Goal: Task Accomplishment & Management: Manage account settings

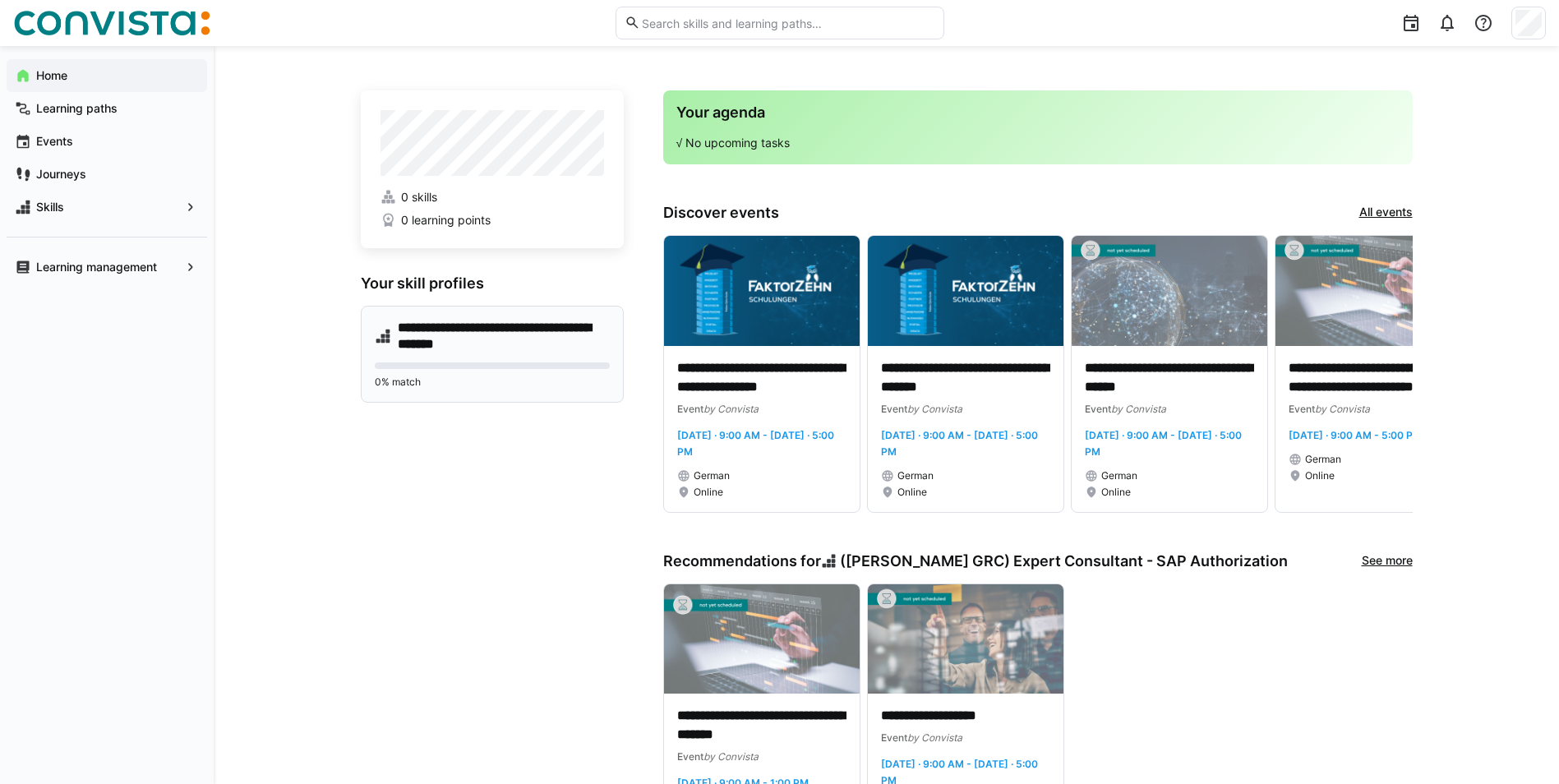
click at [491, 343] on h4 "**********" at bounding box center [504, 336] width 212 height 33
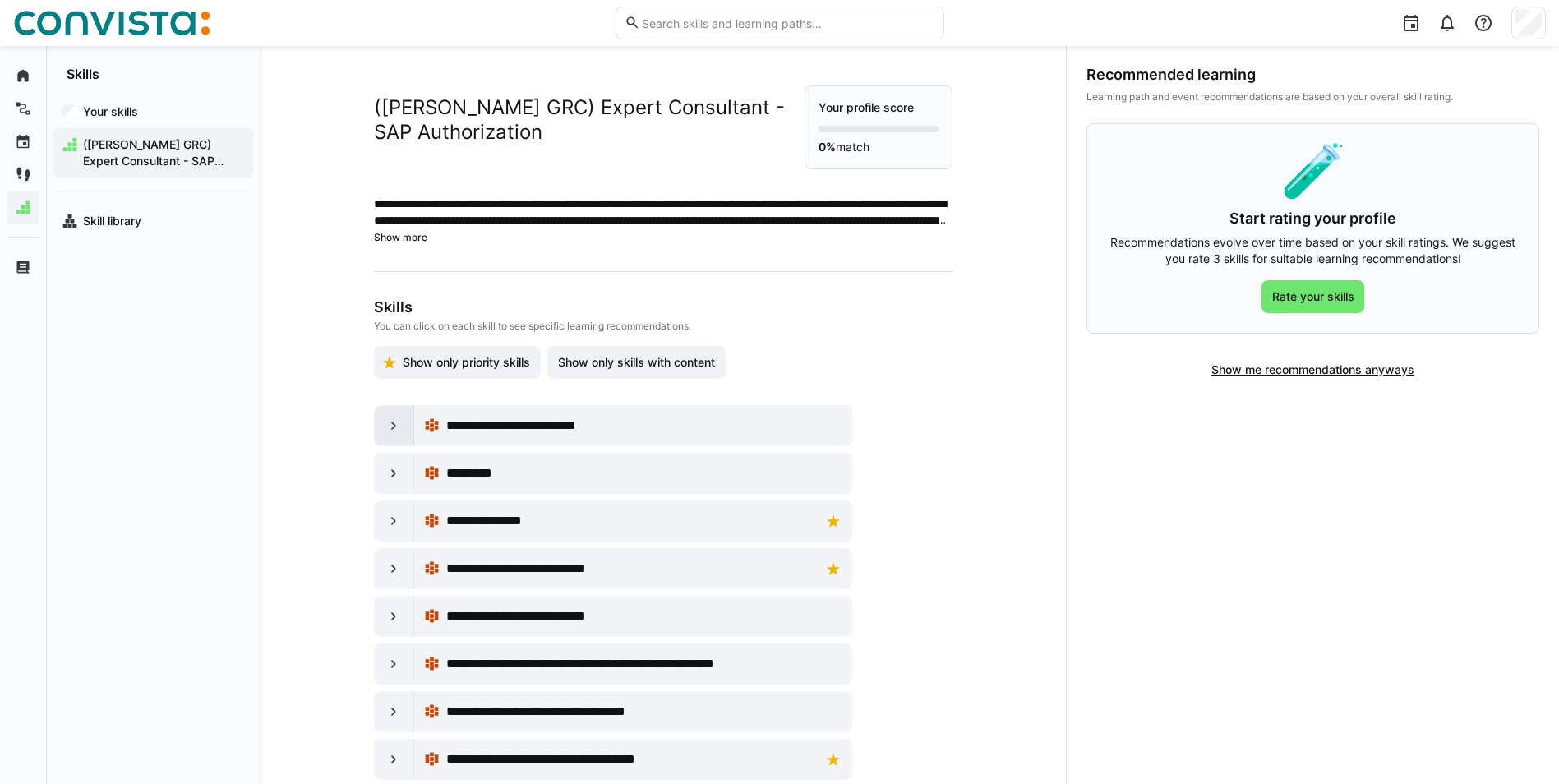
click at [389, 430] on eds-icon at bounding box center [394, 426] width 17 height 17
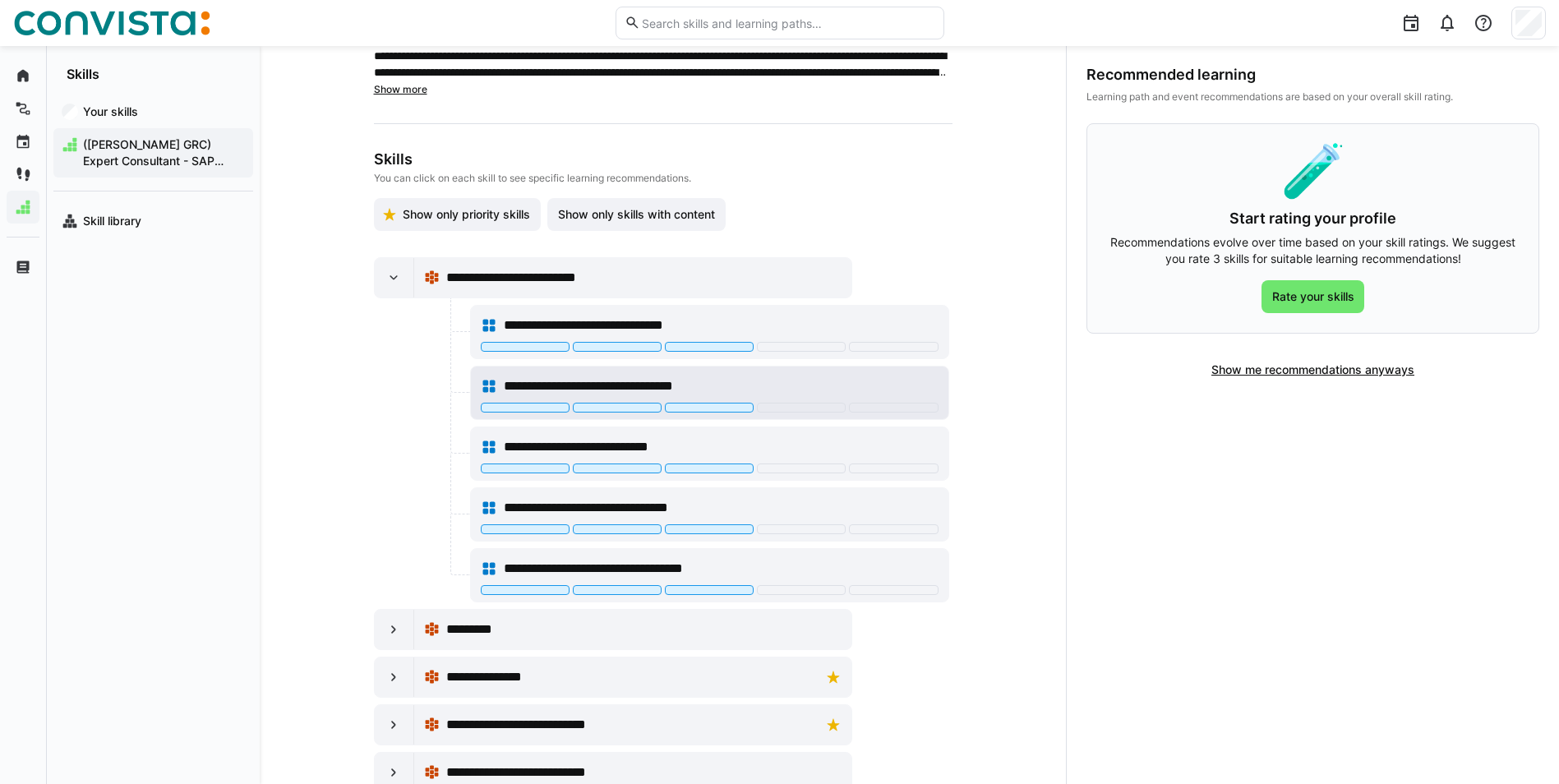
scroll to position [246, 0]
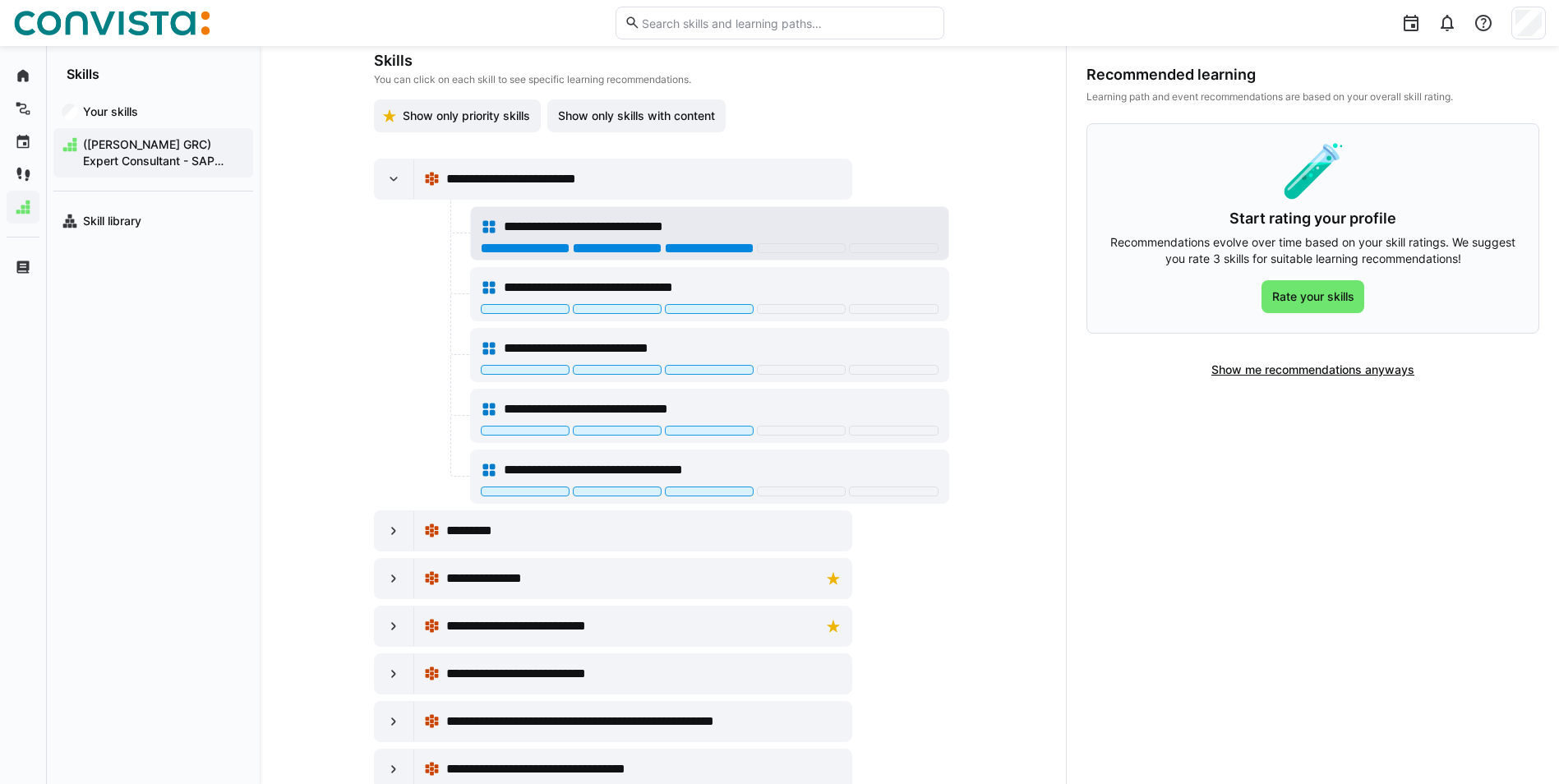
click at [708, 251] on div at bounding box center [709, 248] width 89 height 10
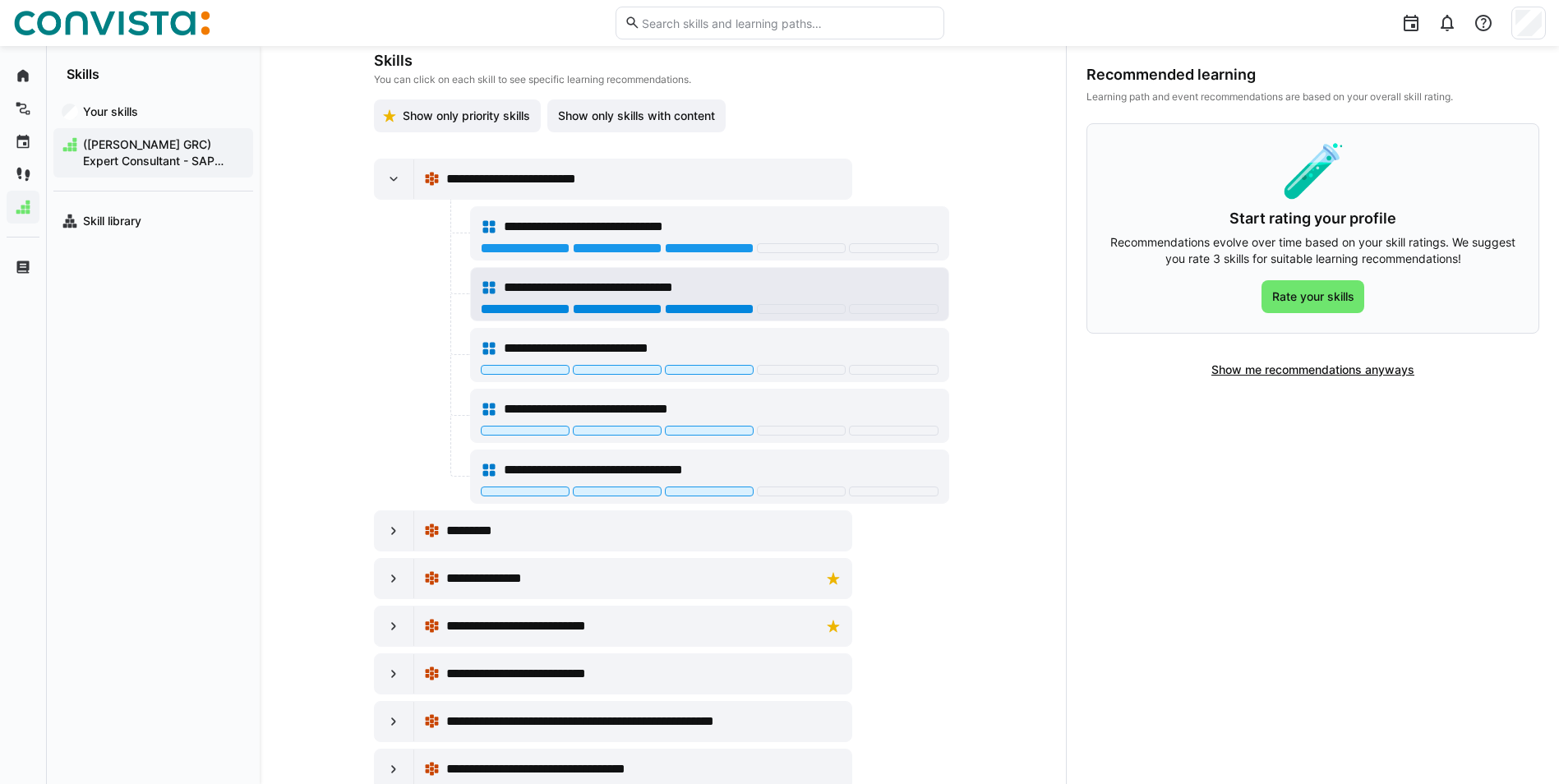
click at [700, 304] on div at bounding box center [709, 309] width 89 height 10
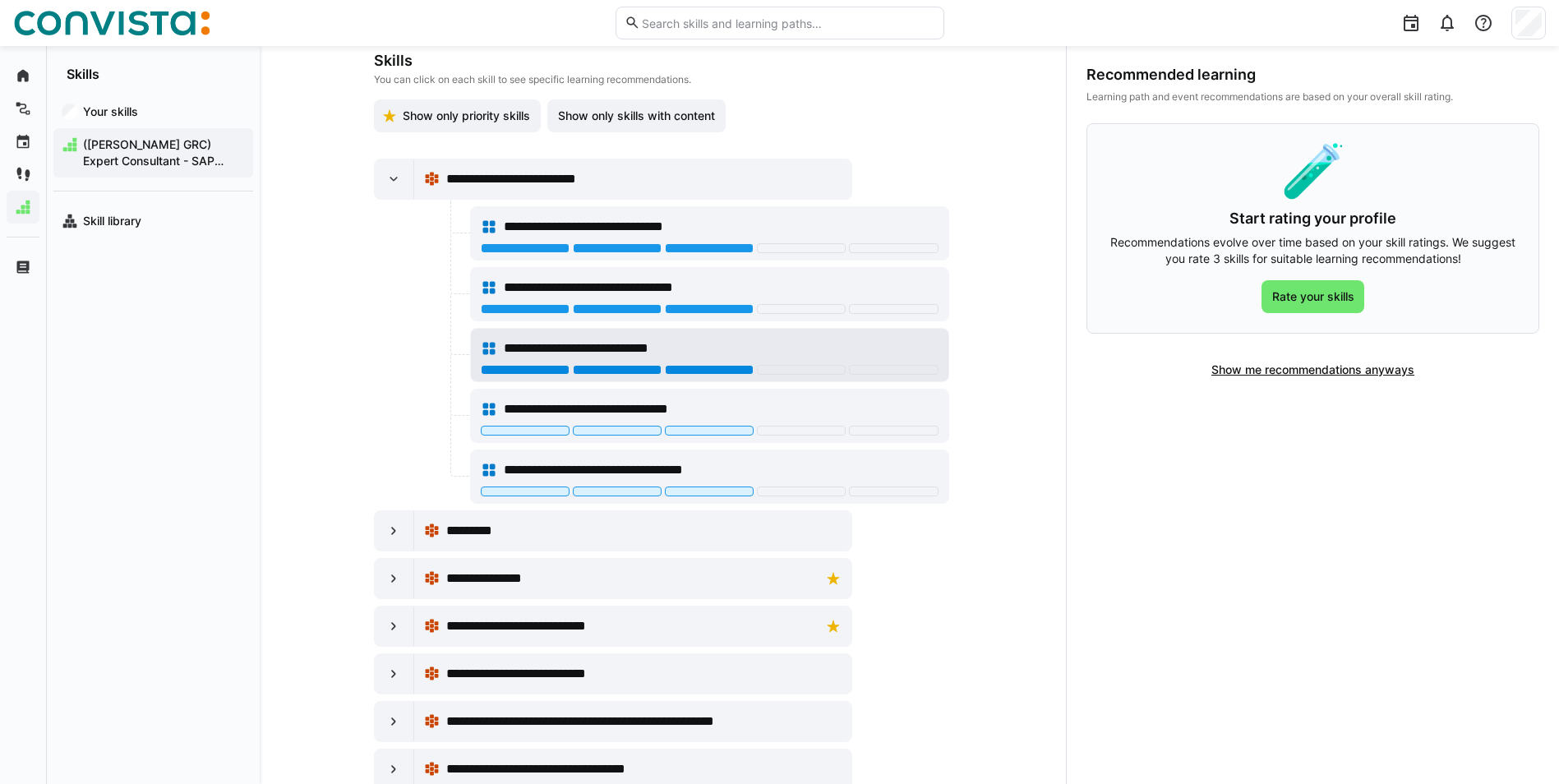
click at [687, 370] on div at bounding box center [709, 370] width 89 height 10
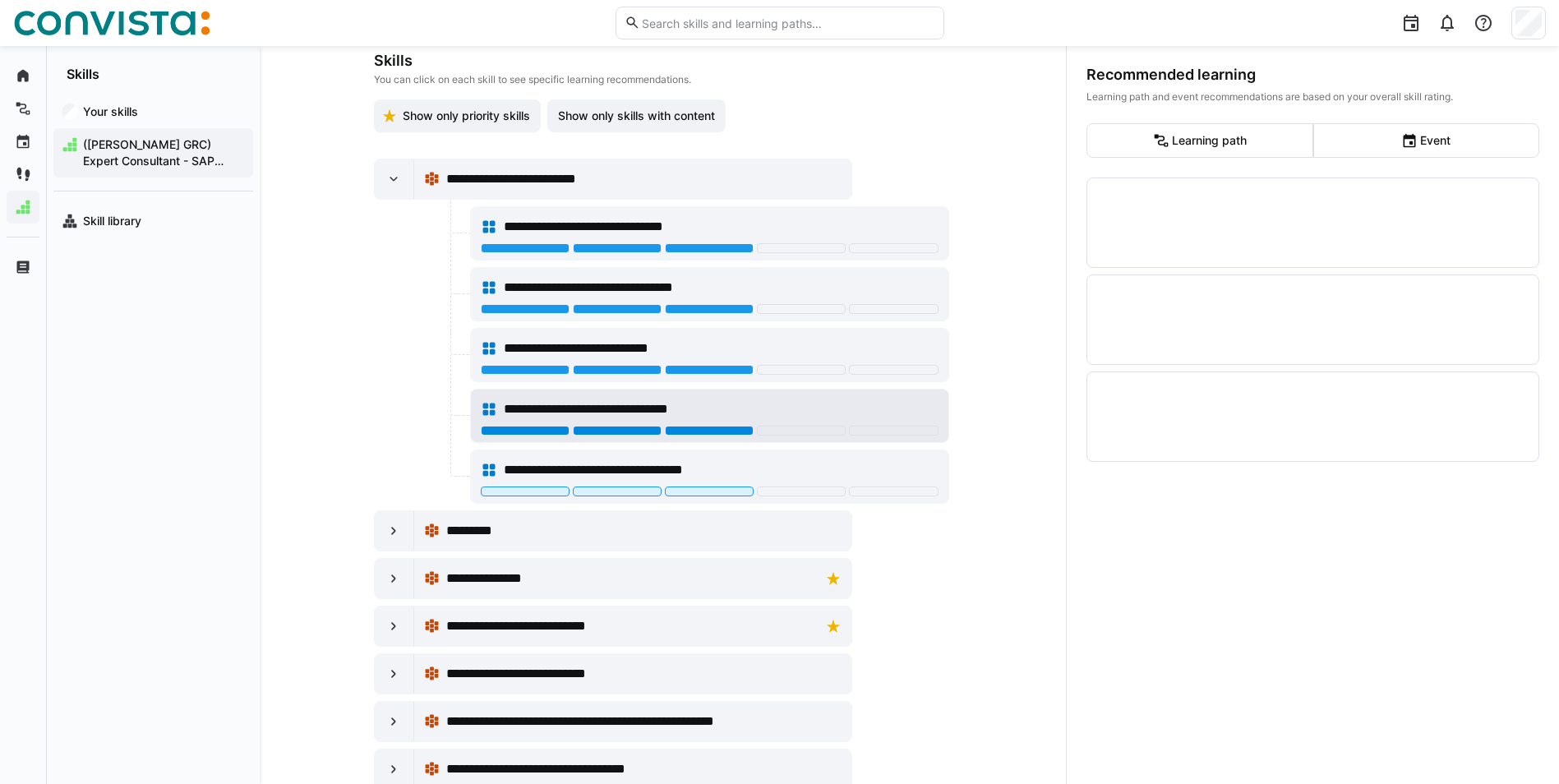
click at [687, 428] on div at bounding box center [709, 431] width 89 height 10
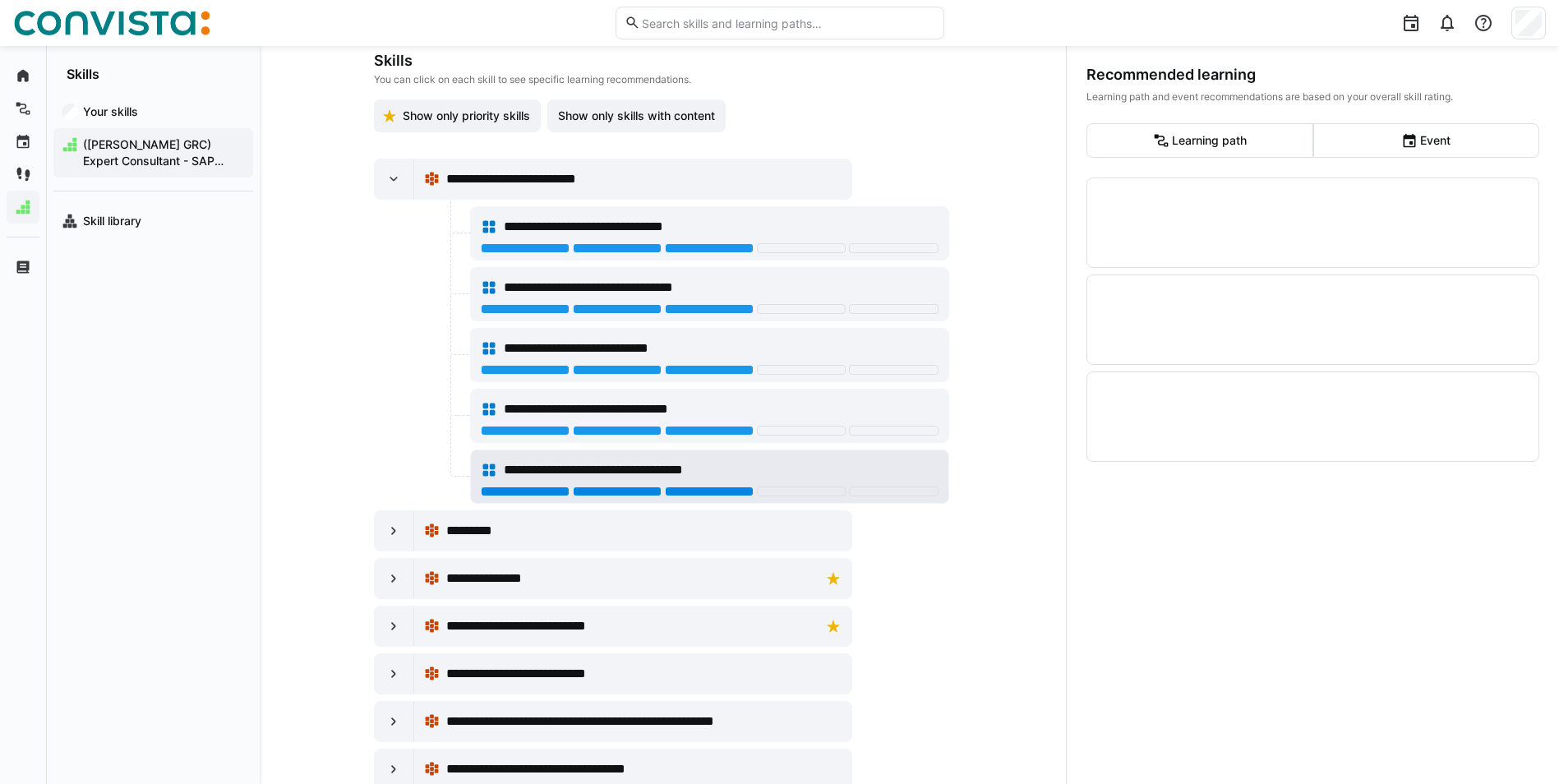
click at [690, 488] on div at bounding box center [709, 491] width 89 height 10
click at [387, 181] on eds-icon at bounding box center [394, 179] width 17 height 17
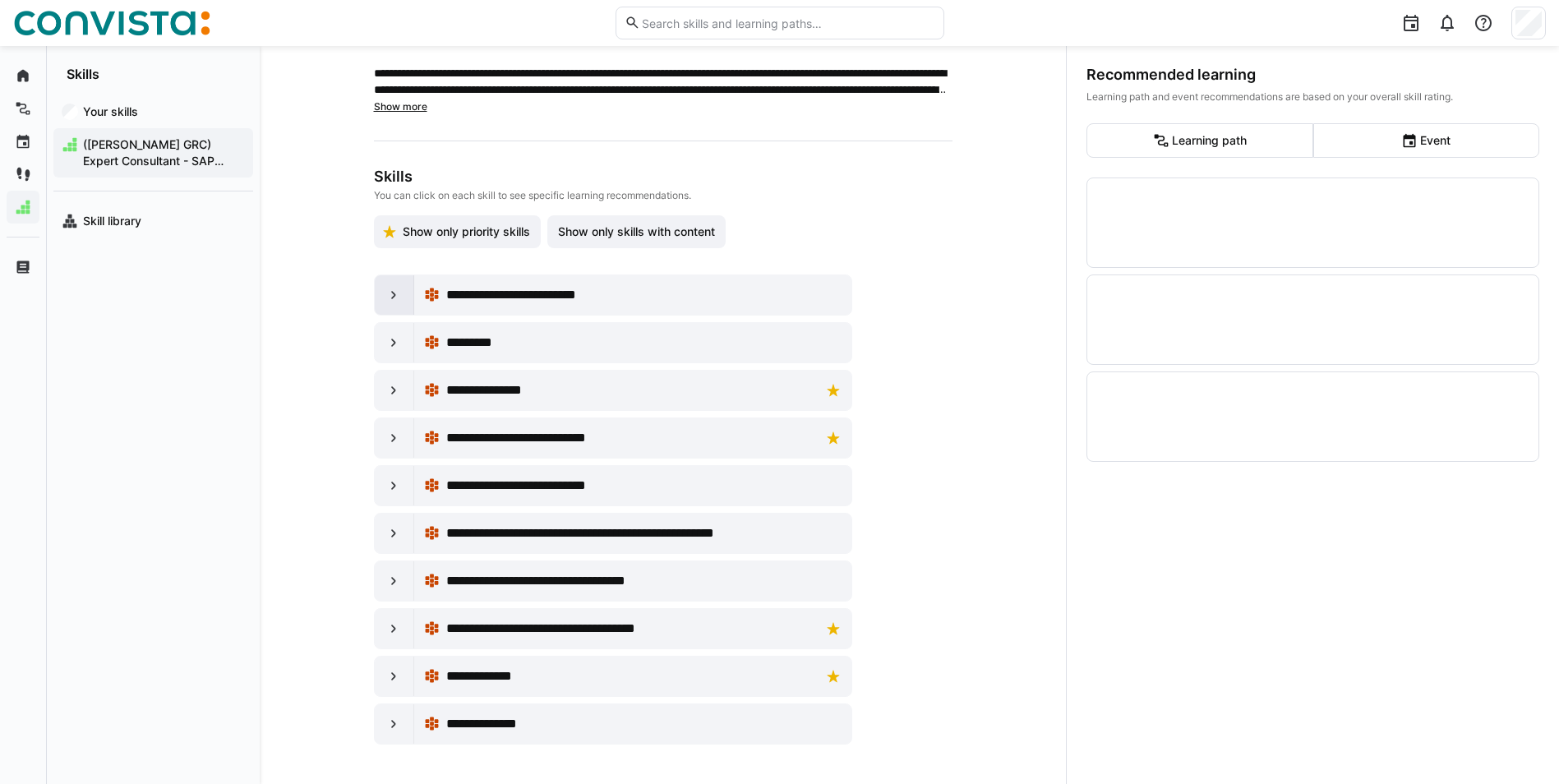
scroll to position [131, 0]
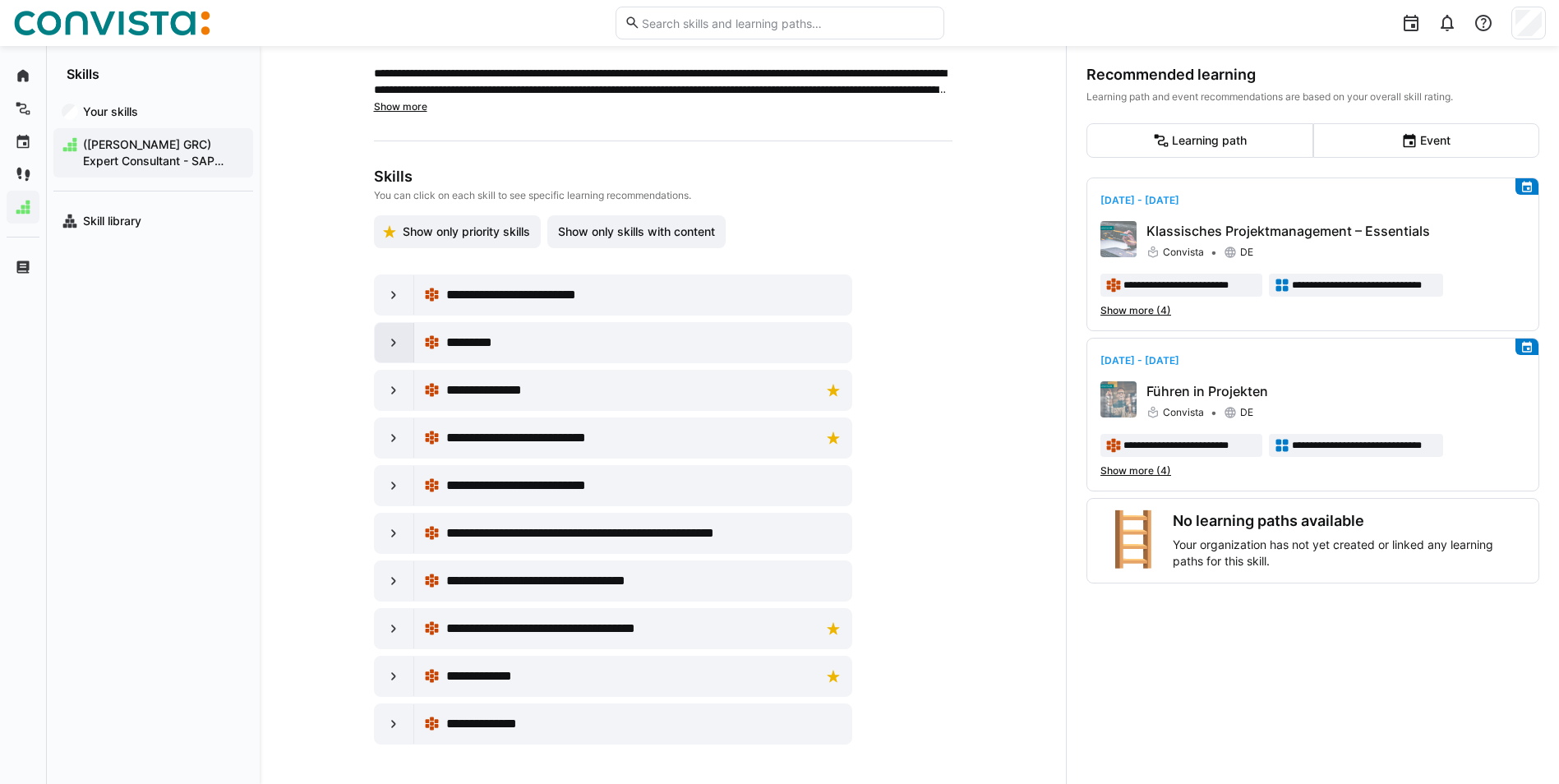
click at [390, 344] on eds-icon at bounding box center [394, 342] width 17 height 17
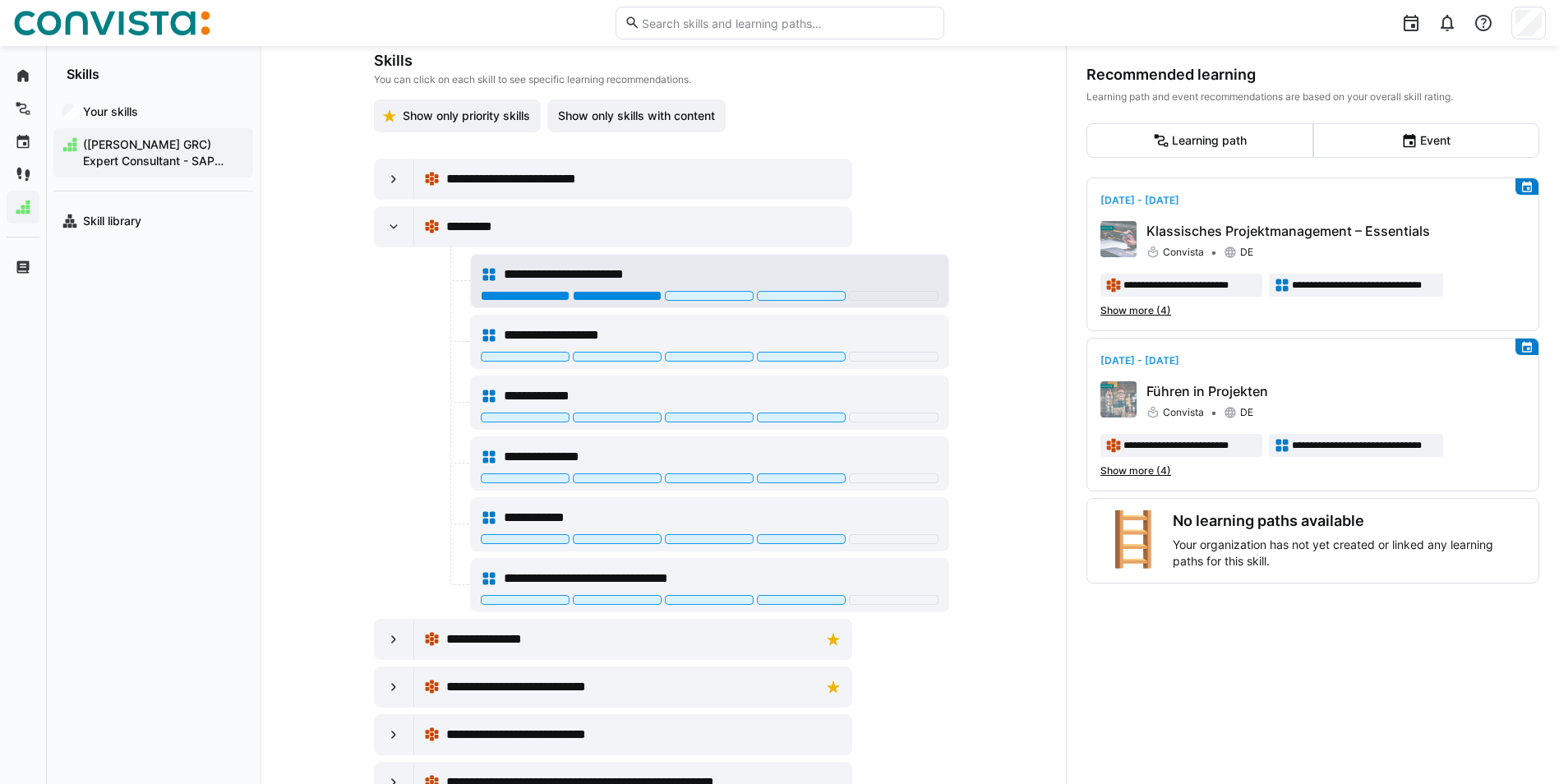
click at [596, 294] on div at bounding box center [616, 296] width 89 height 10
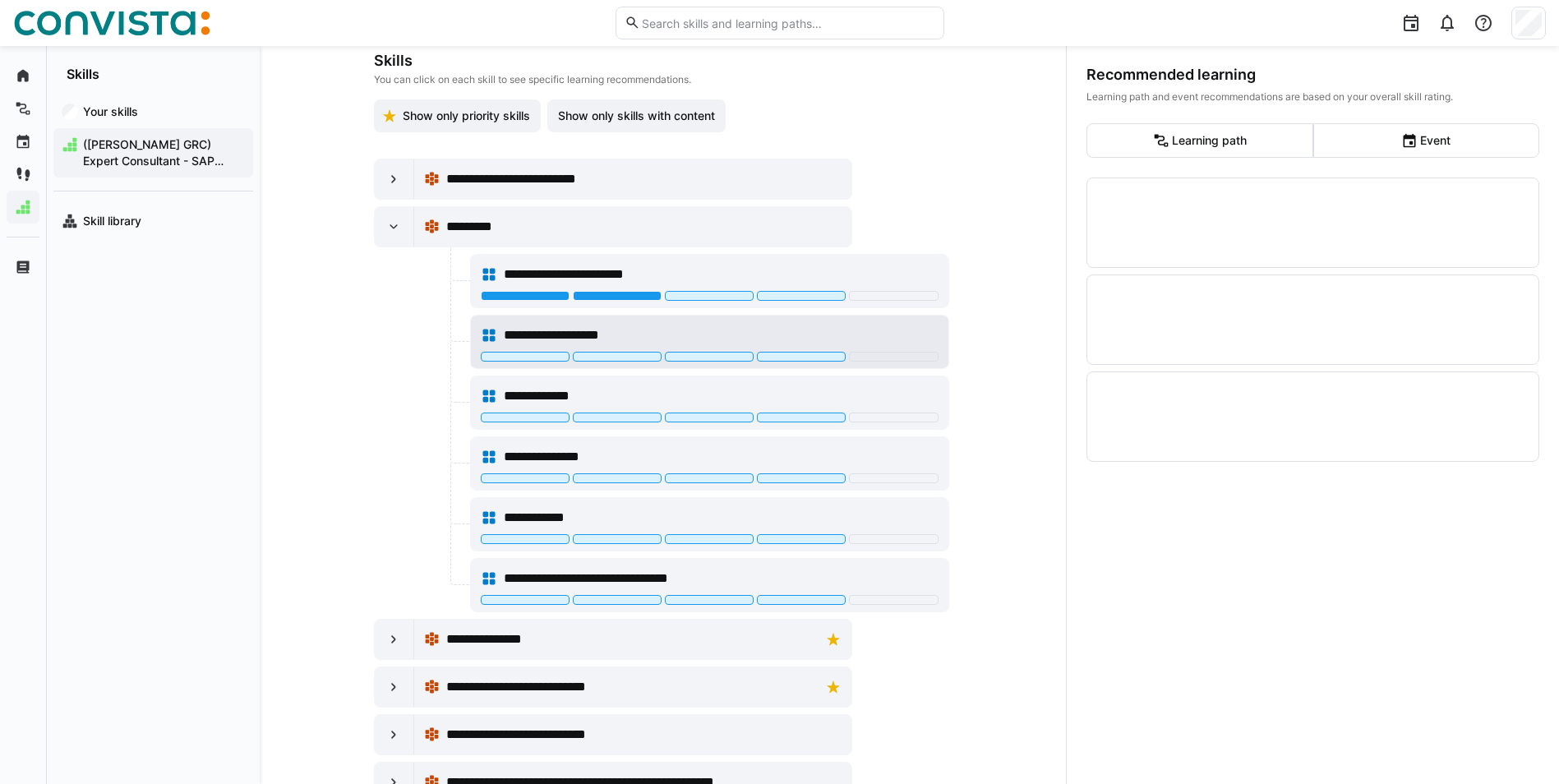
click at [544, 347] on div "**********" at bounding box center [709, 335] width 458 height 33
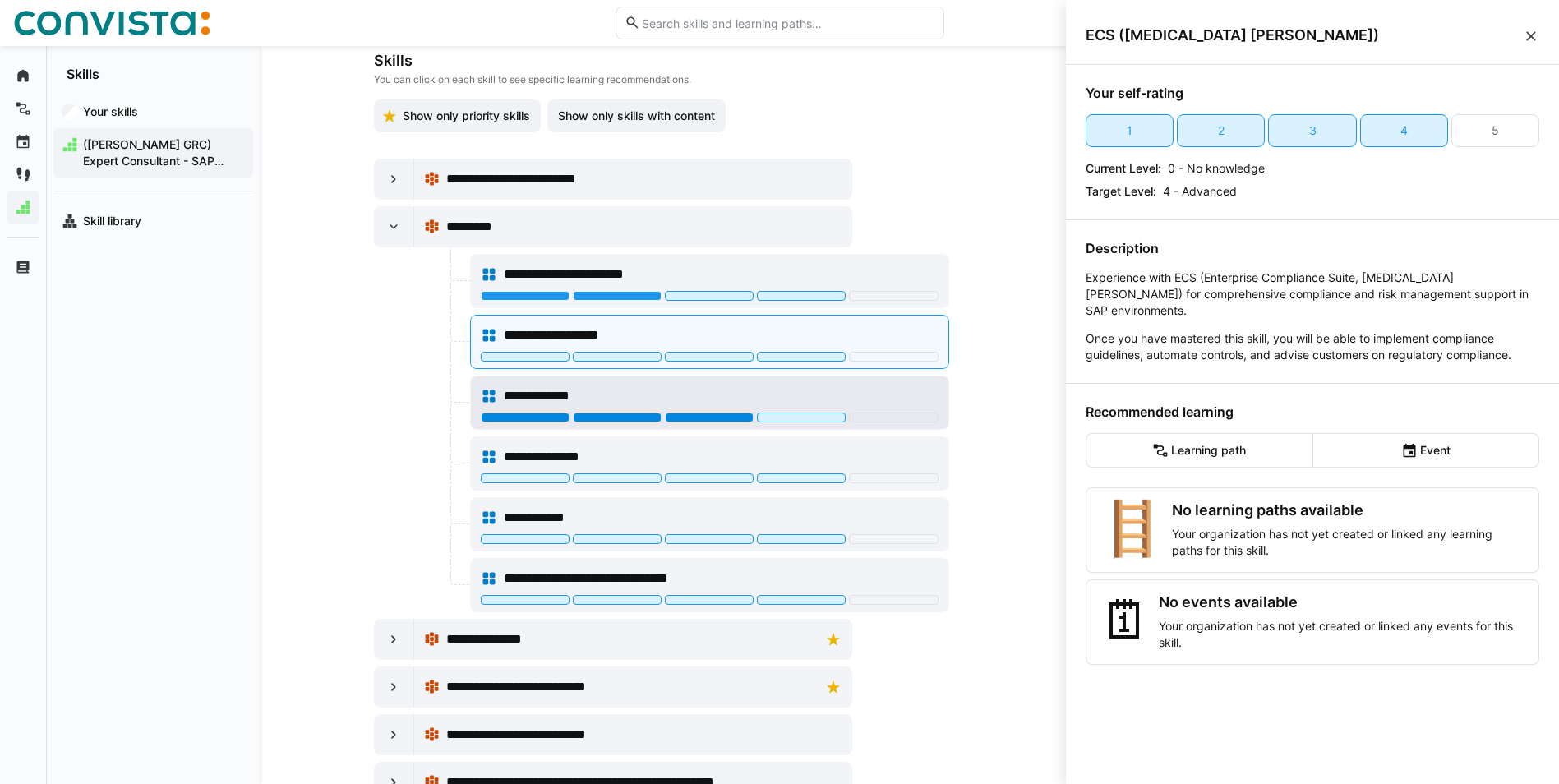
click at [688, 414] on div at bounding box center [709, 418] width 89 height 10
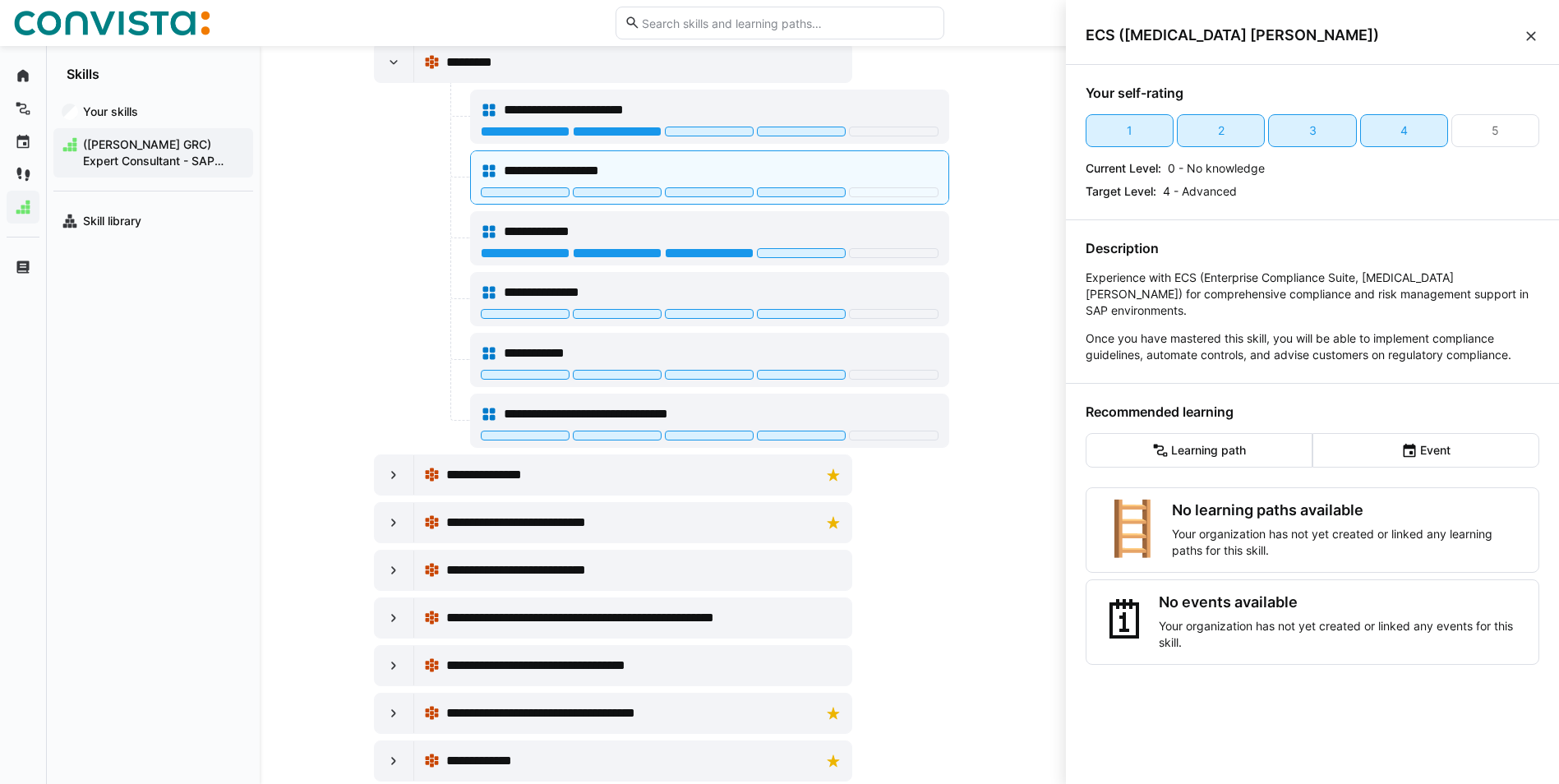
scroll to position [493, 0]
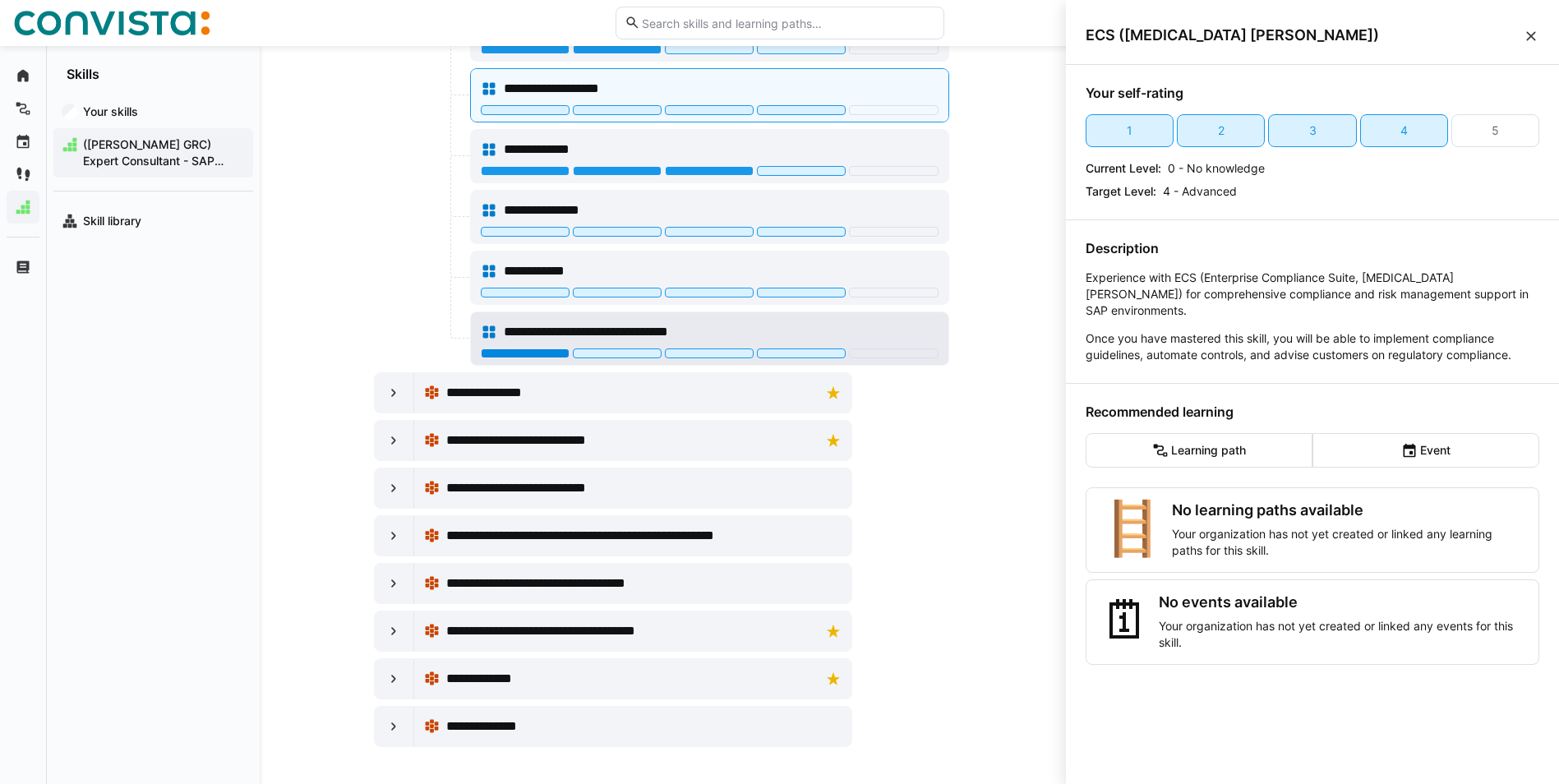
click at [517, 351] on div at bounding box center [525, 353] width 89 height 10
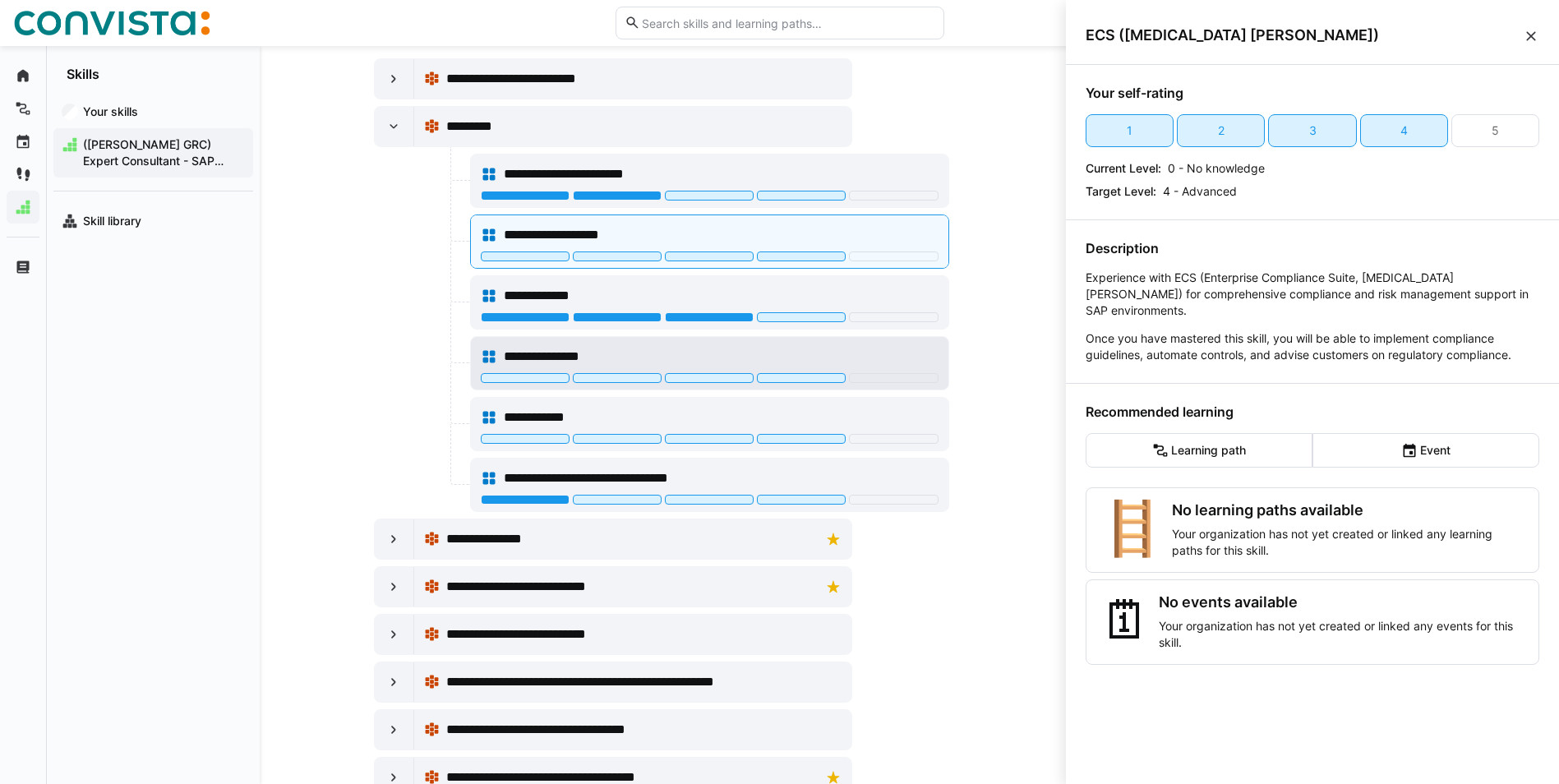
scroll to position [328, 0]
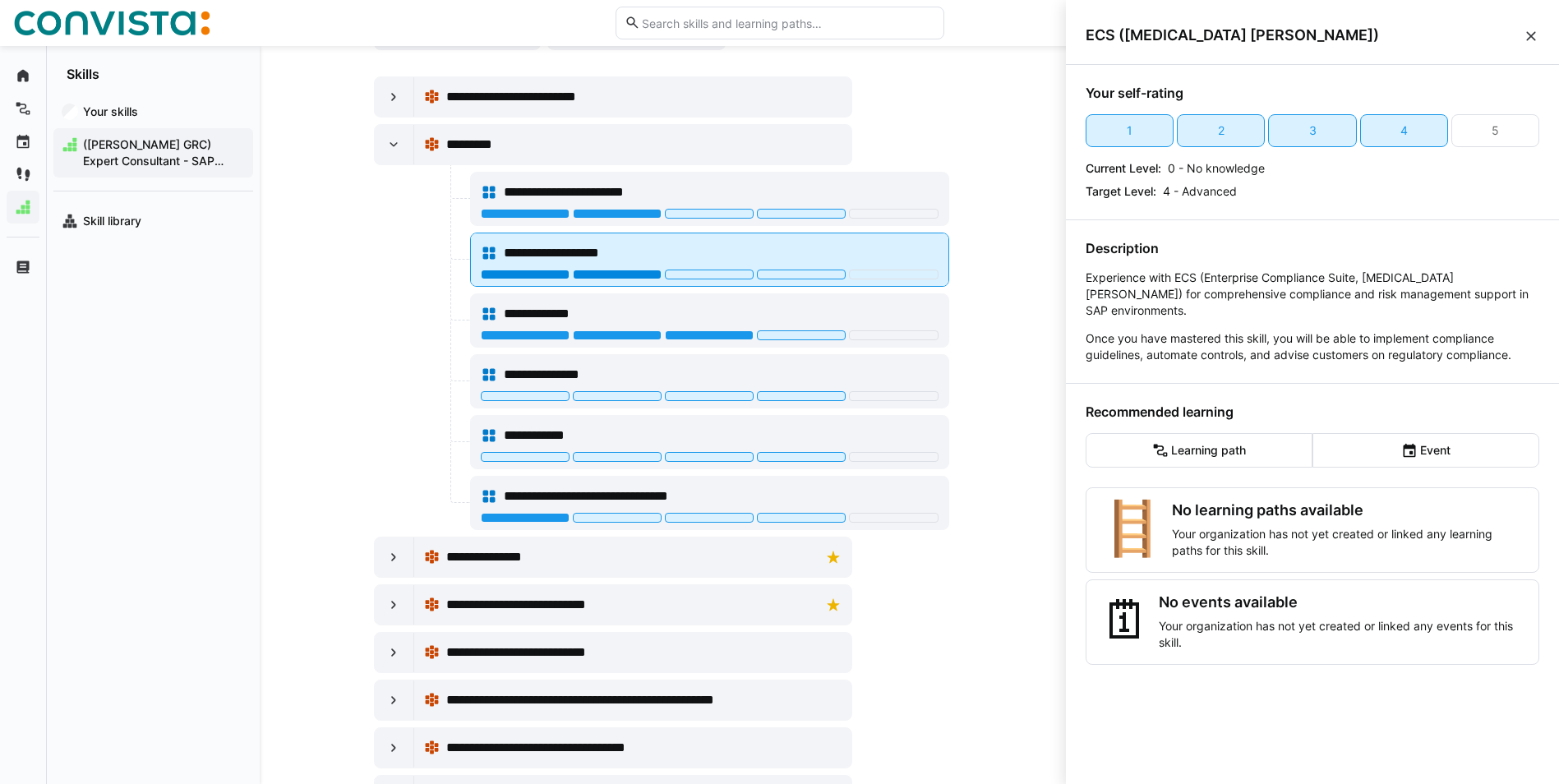
click at [573, 272] on div at bounding box center [616, 275] width 89 height 10
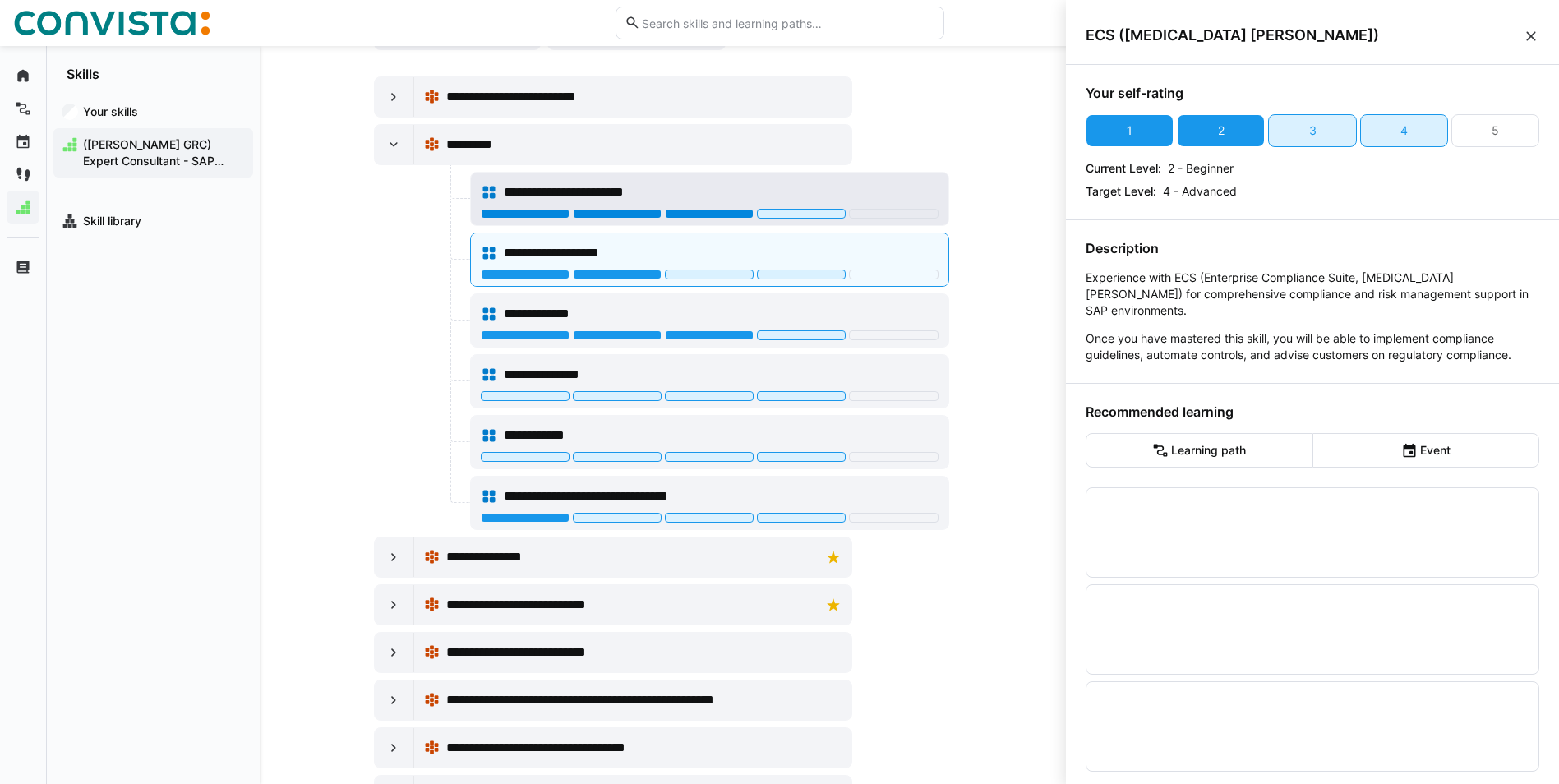
click at [665, 213] on div at bounding box center [709, 213] width 89 height 10
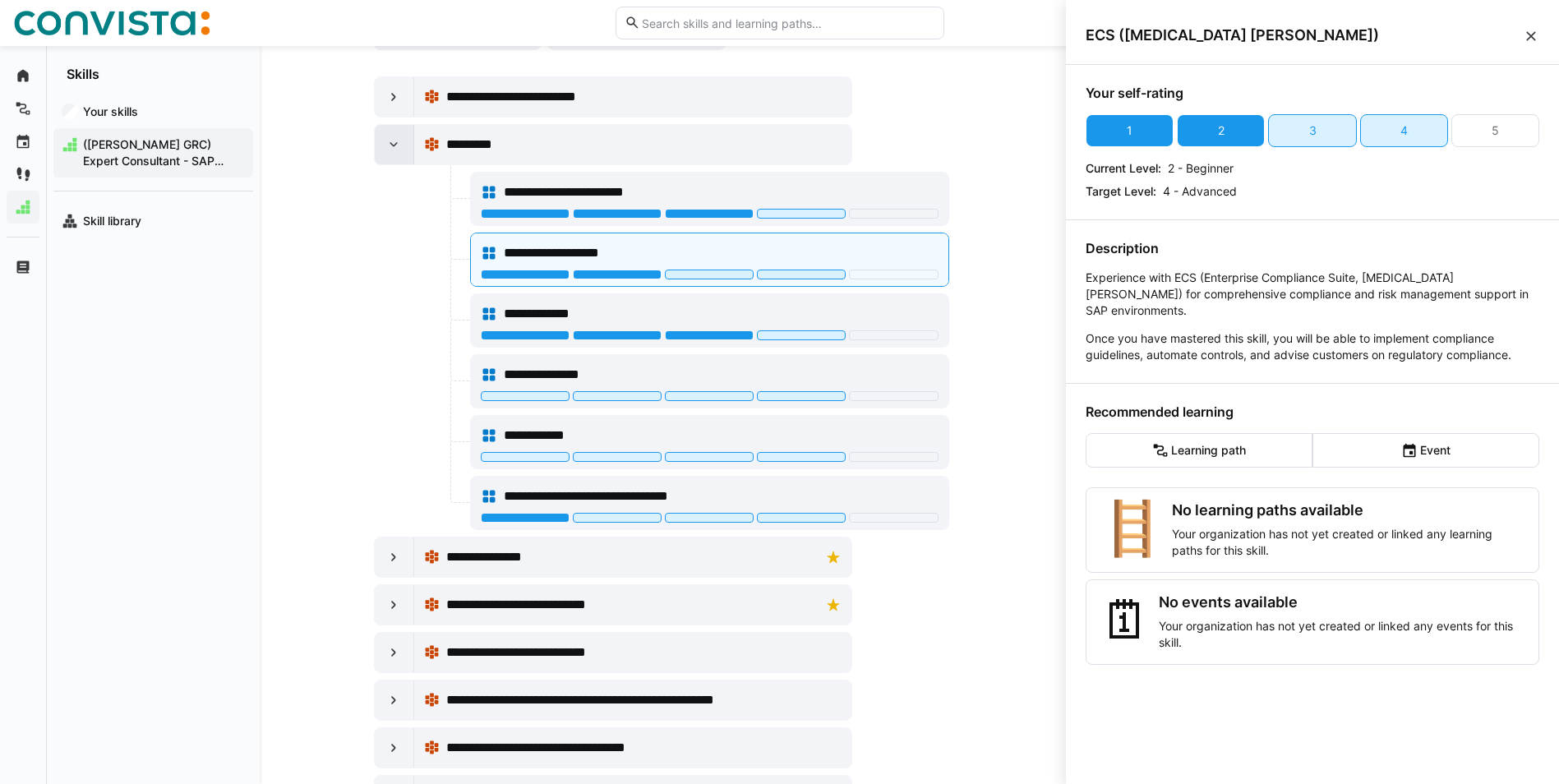
click at [393, 145] on eds-icon at bounding box center [394, 145] width 17 height 17
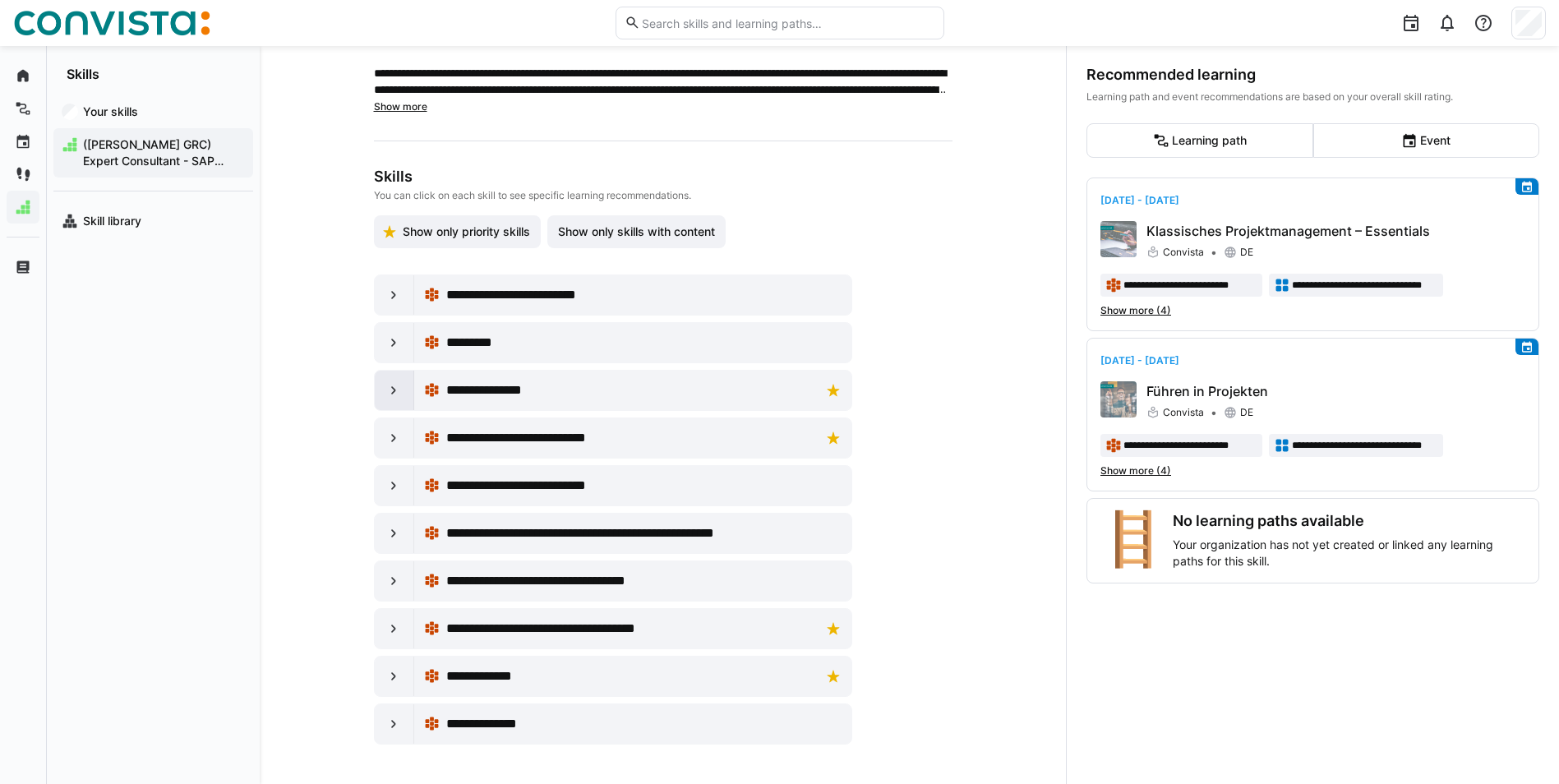
click at [390, 390] on eds-icon at bounding box center [394, 390] width 17 height 17
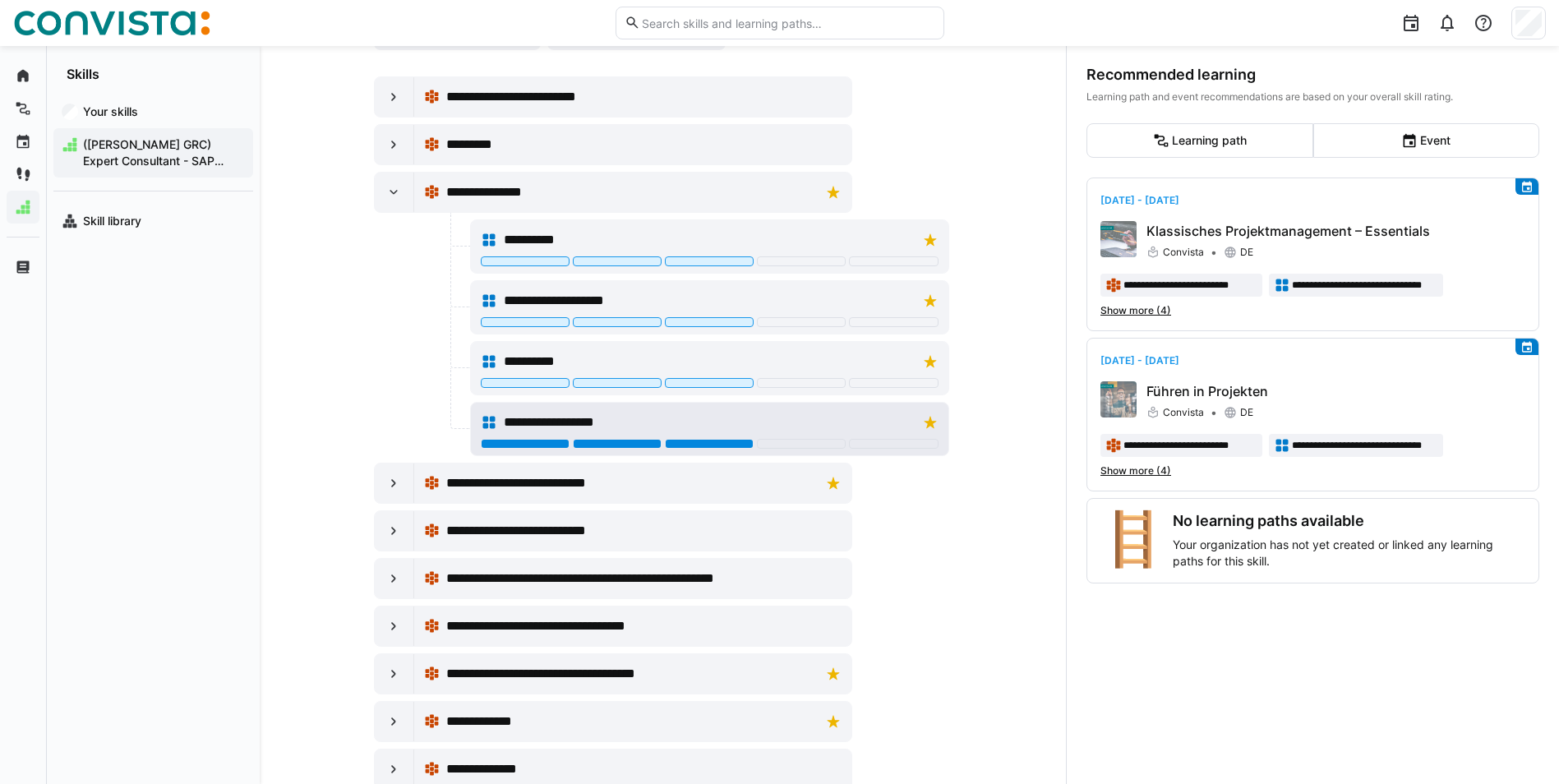
click at [692, 438] on div at bounding box center [709, 443] width 89 height 10
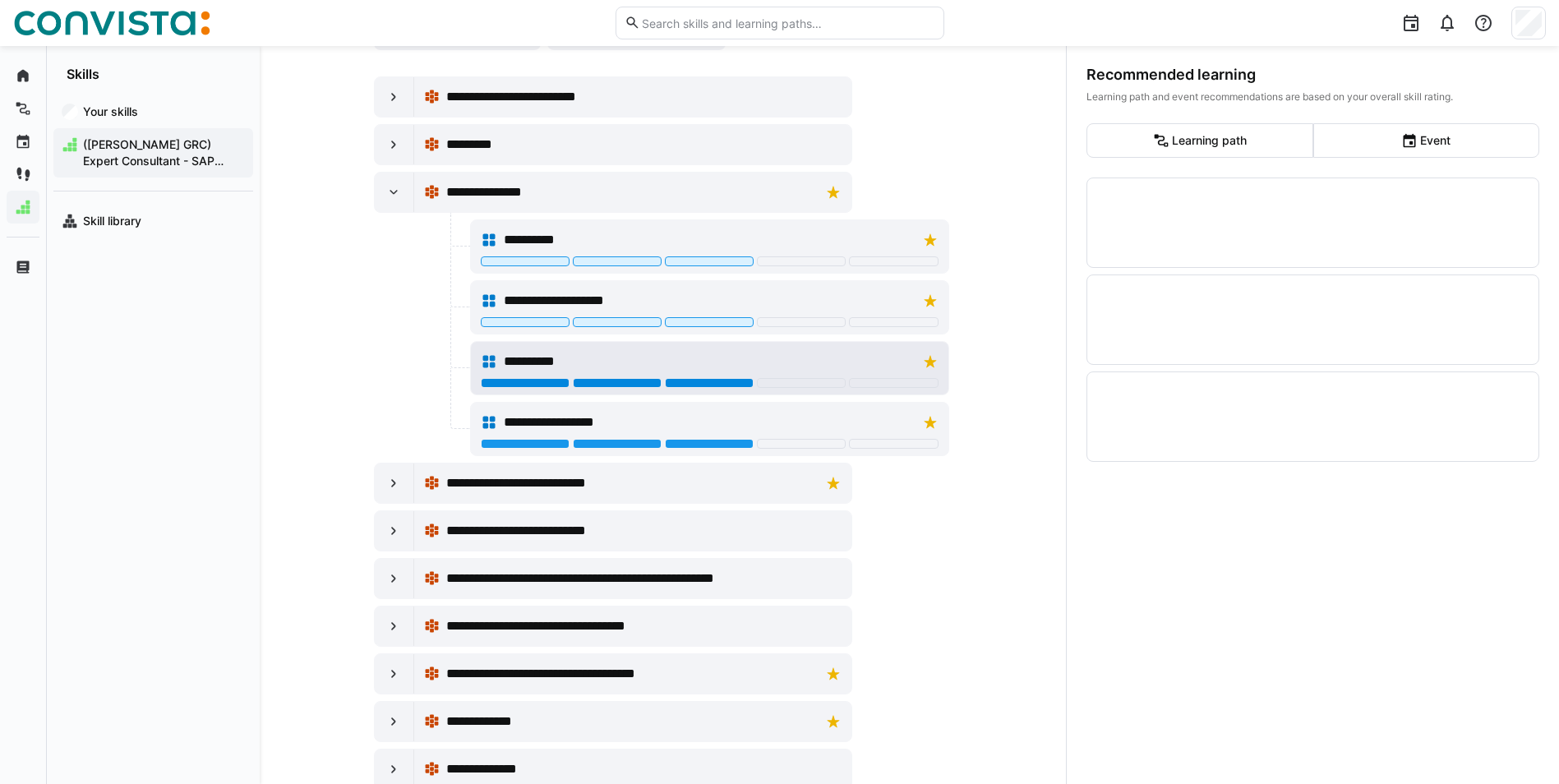
click at [693, 380] on div at bounding box center [709, 383] width 89 height 10
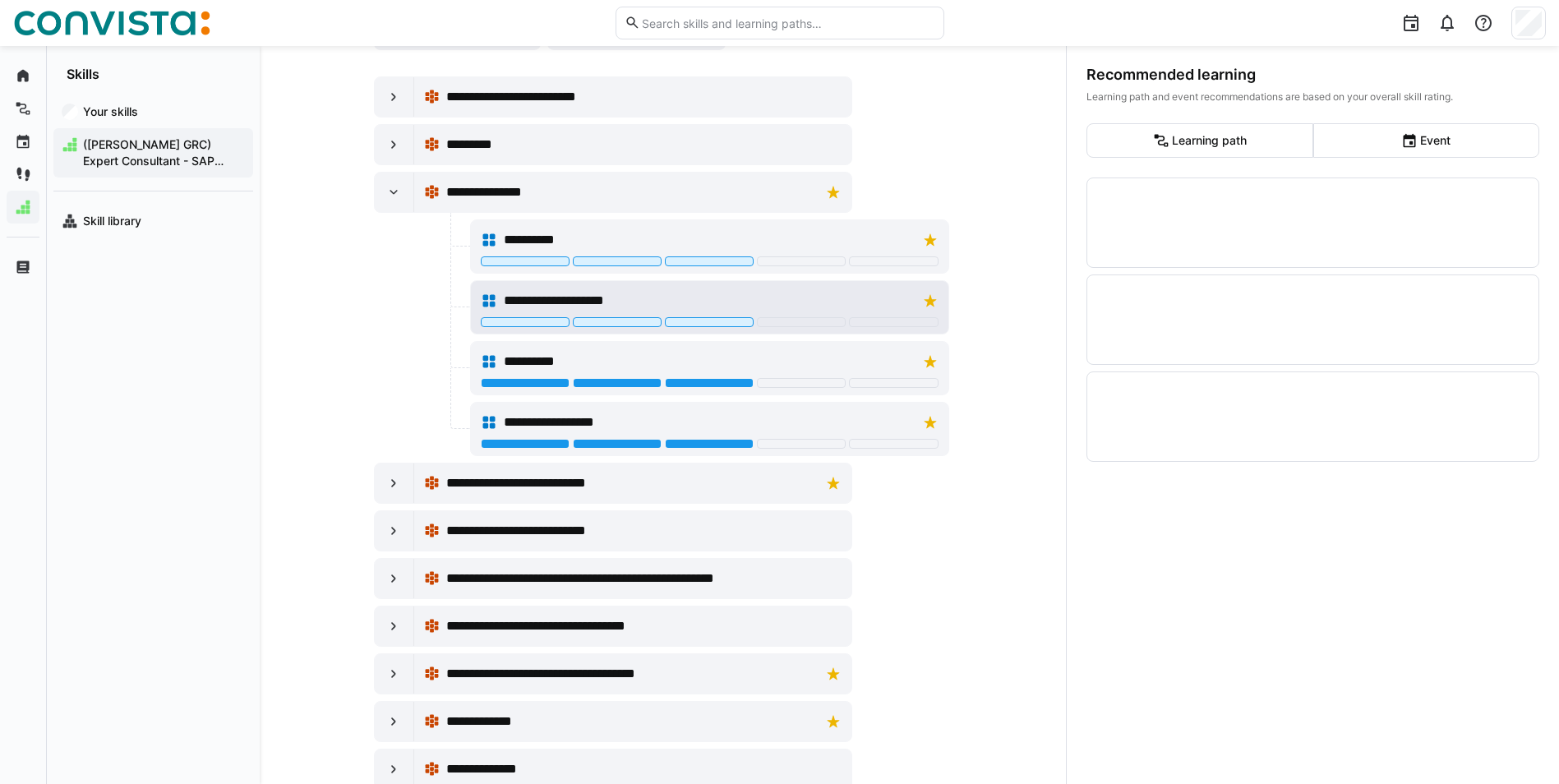
click at [697, 312] on div "**********" at bounding box center [709, 301] width 458 height 33
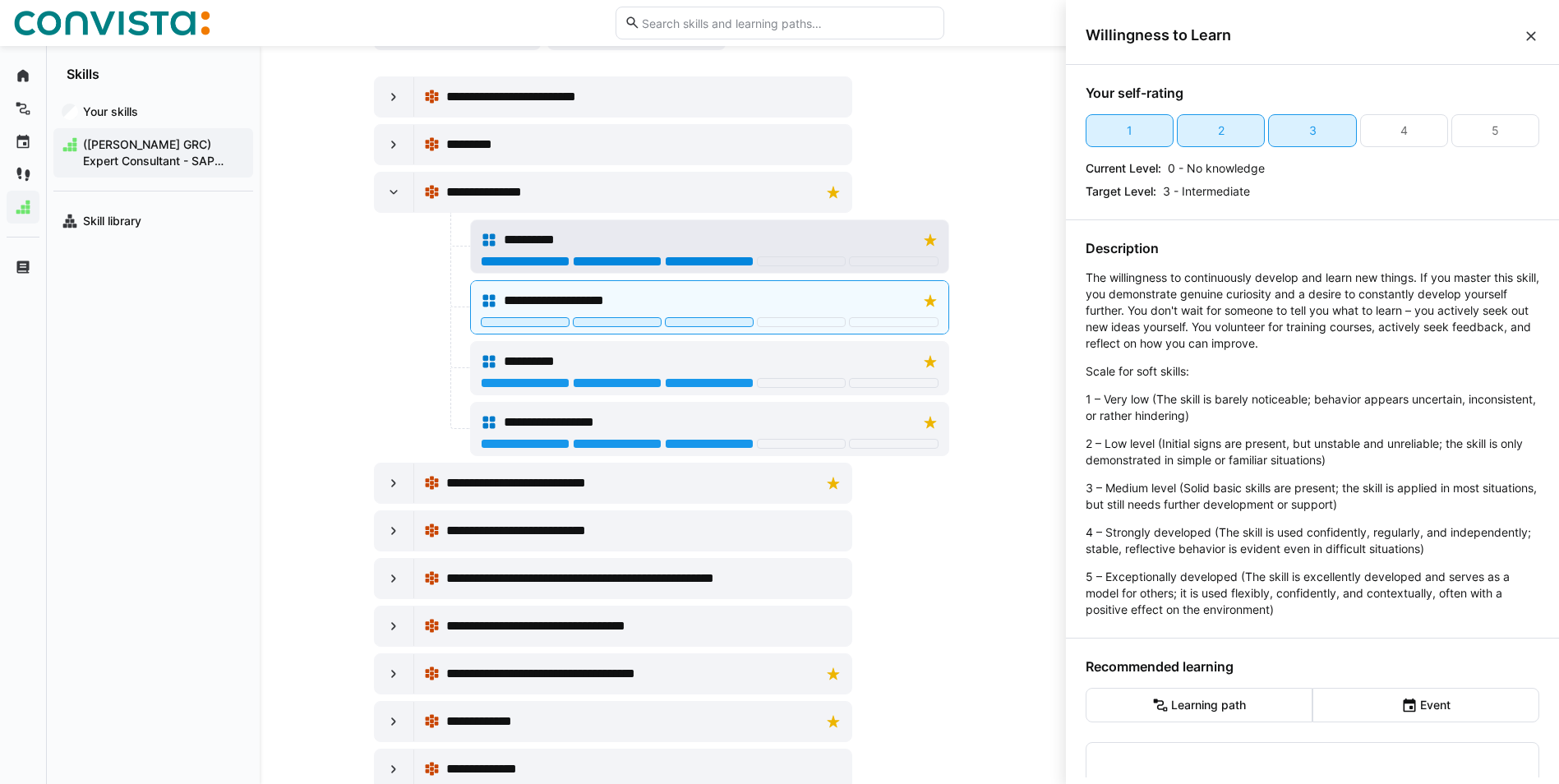
click at [702, 262] on div at bounding box center [709, 261] width 89 height 10
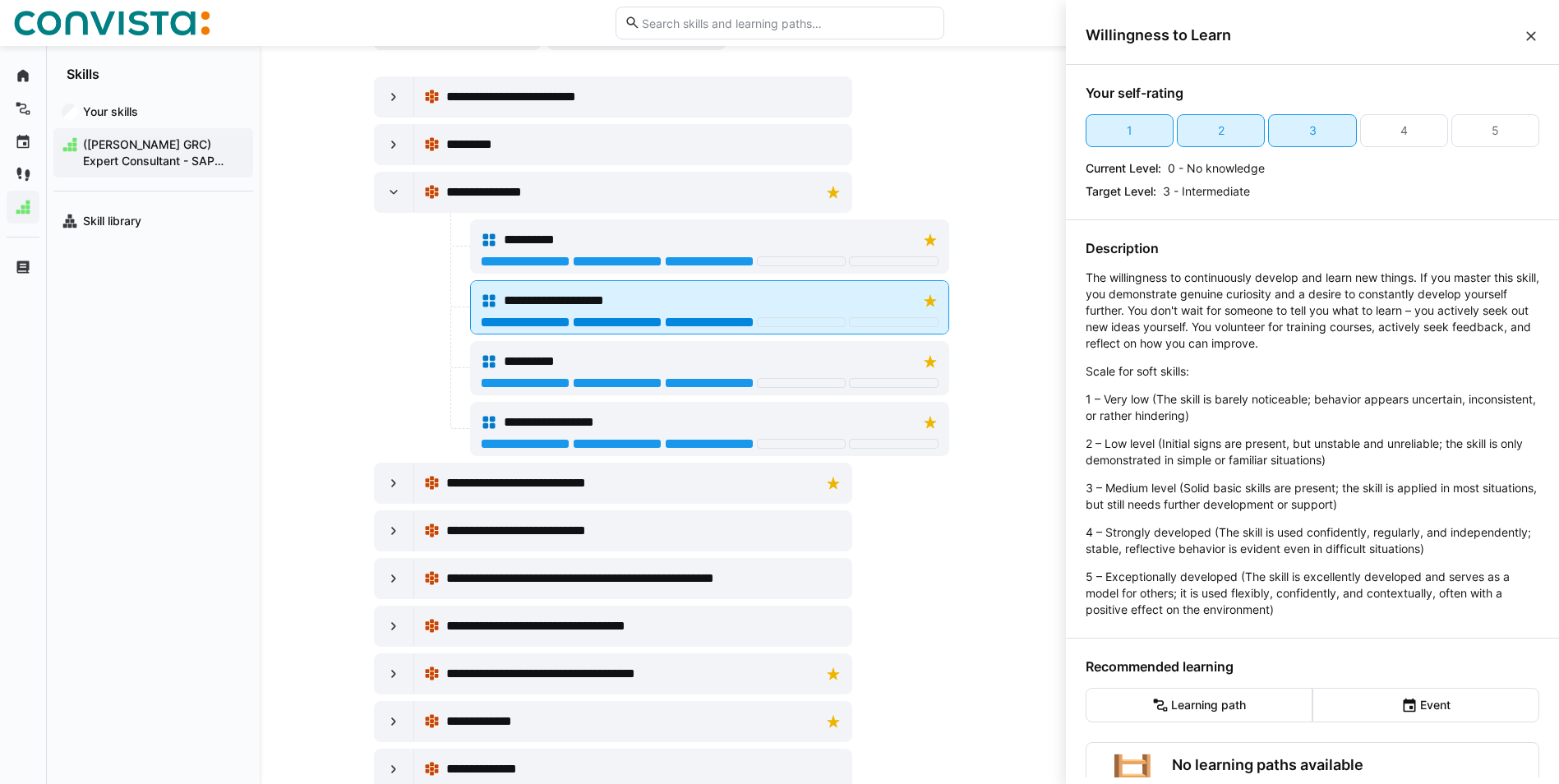
click at [689, 321] on div at bounding box center [709, 322] width 89 height 10
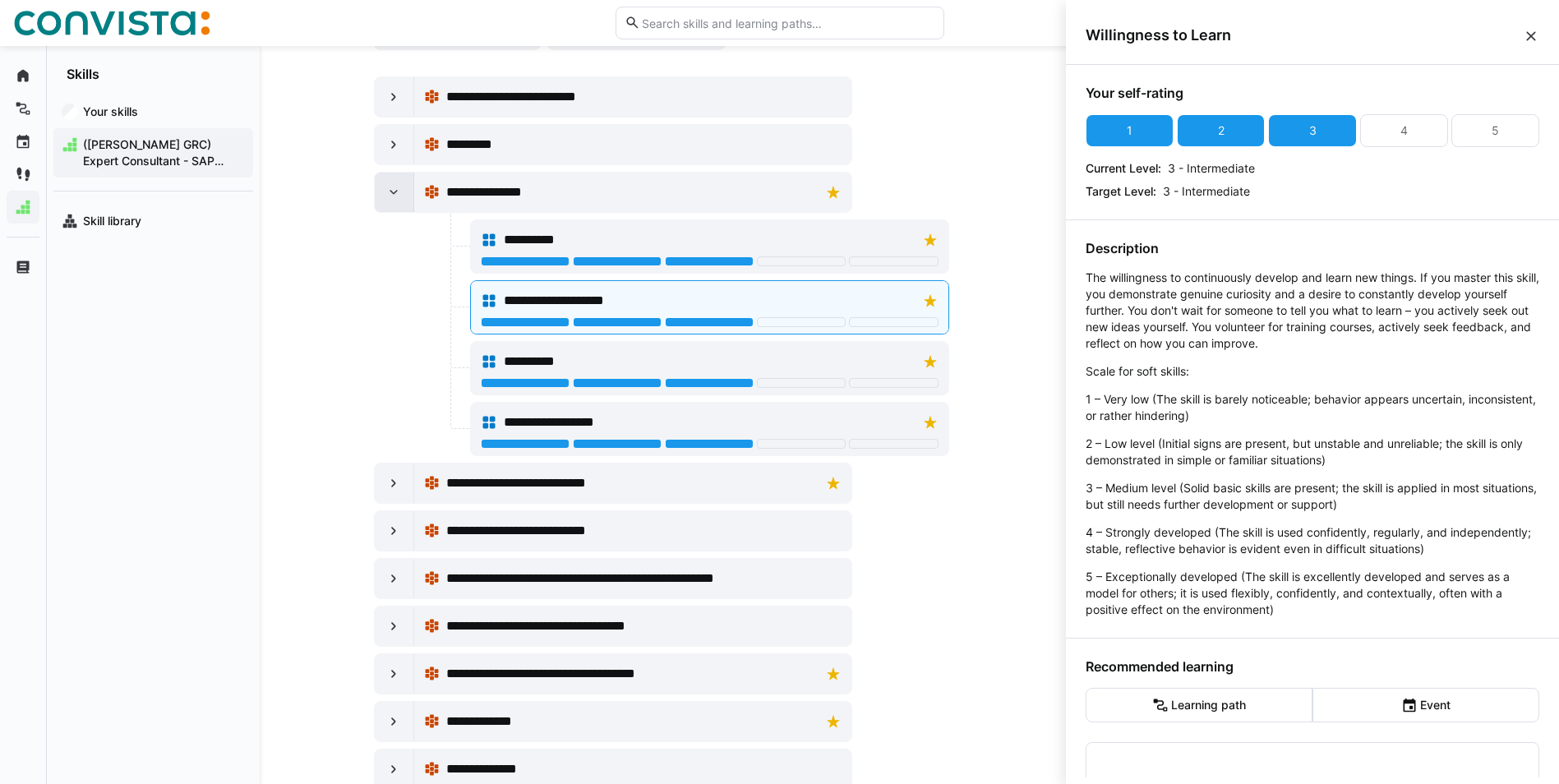
click at [398, 193] on div at bounding box center [395, 193] width 40 height 40
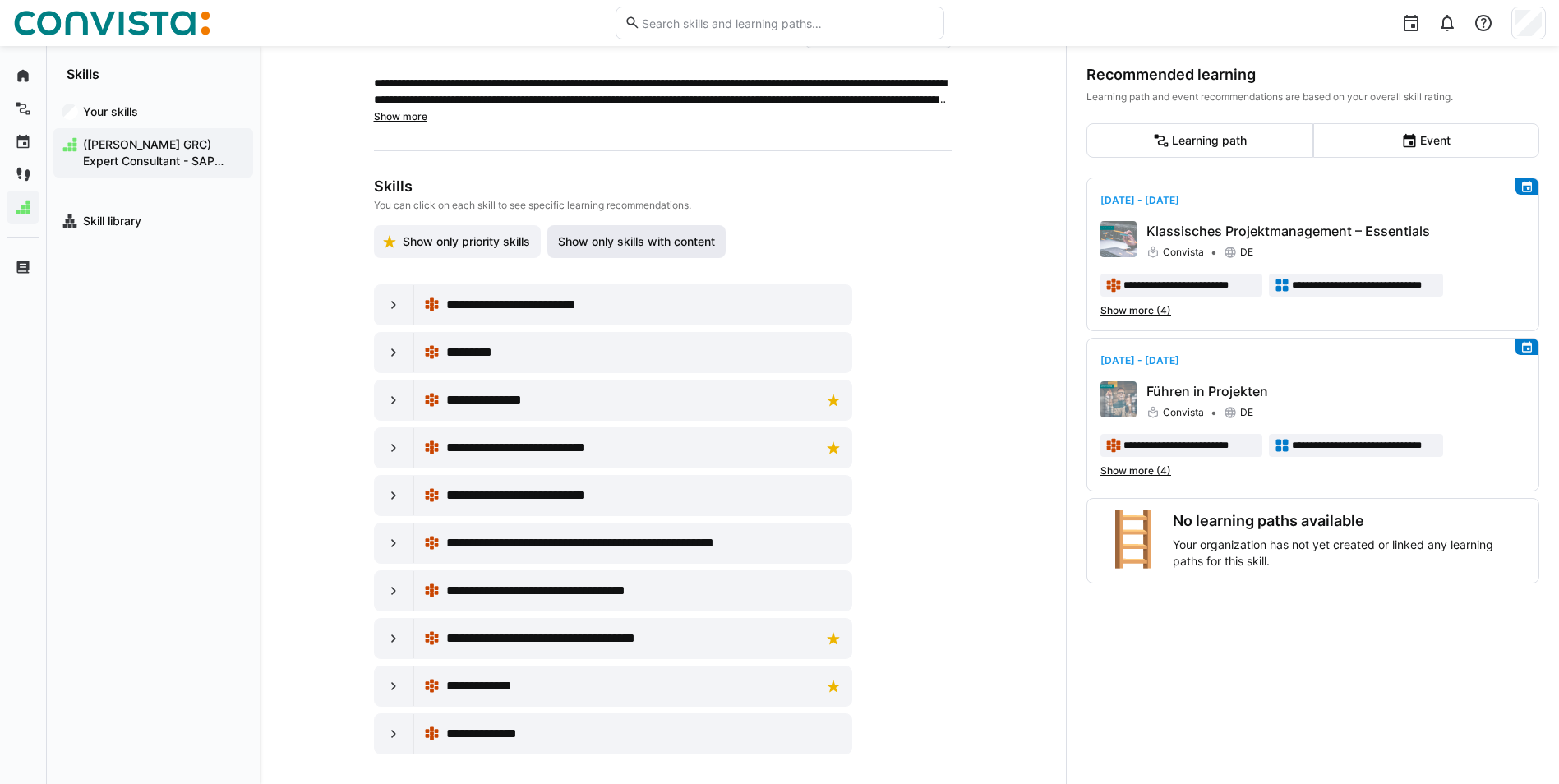
scroll to position [131, 0]
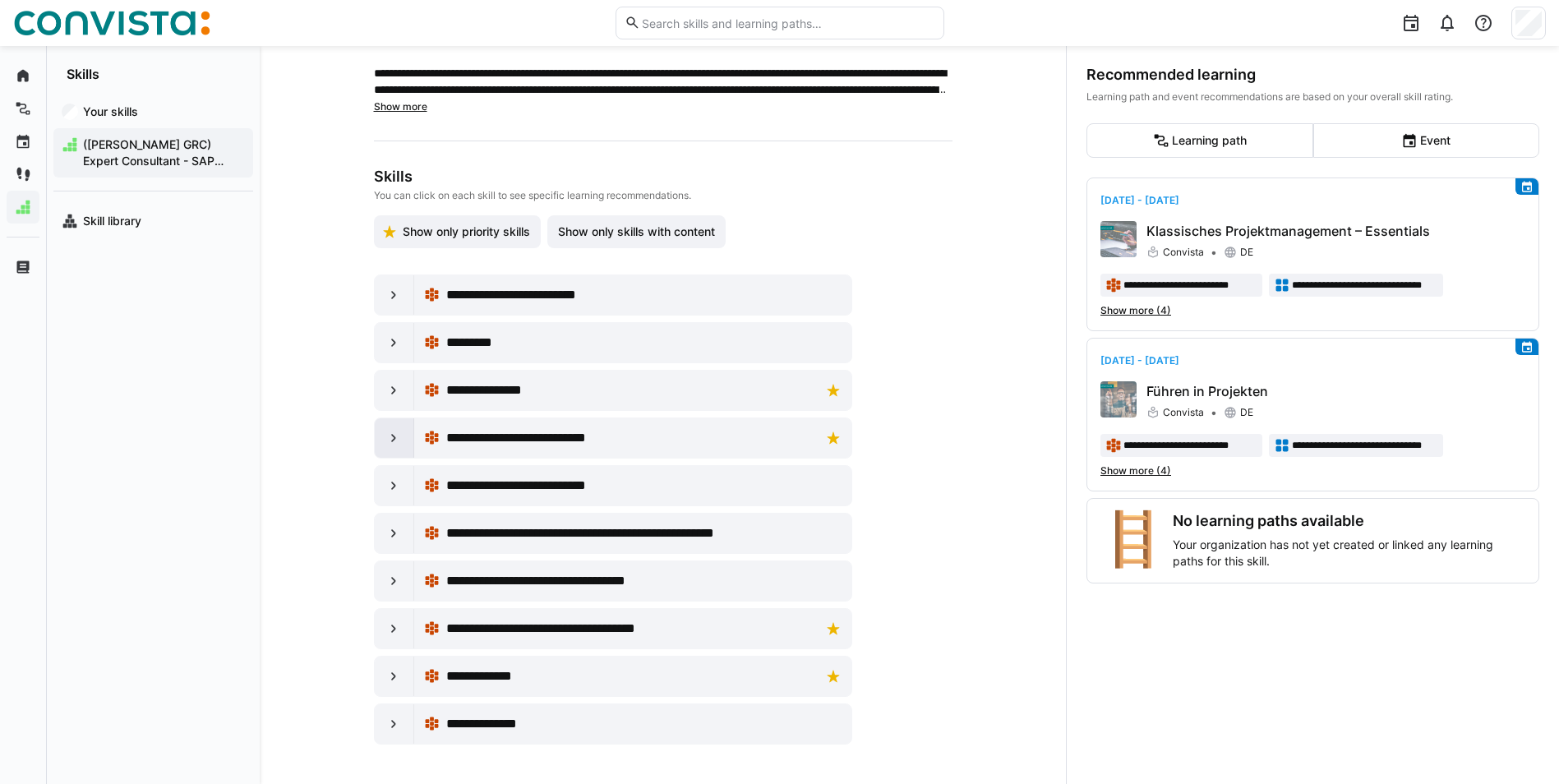
click at [389, 433] on eds-icon at bounding box center [394, 438] width 17 height 17
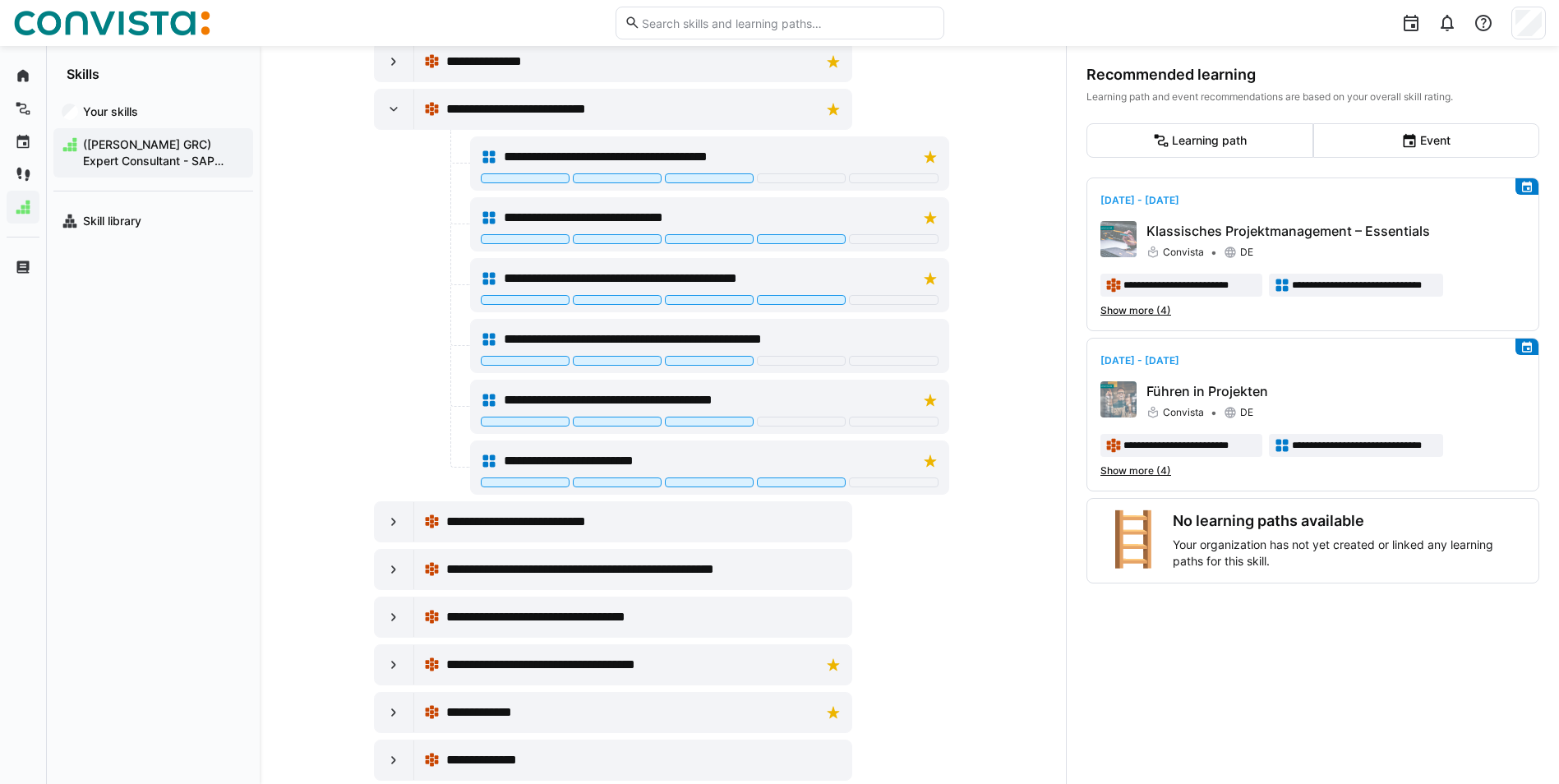
scroll to position [377, 0]
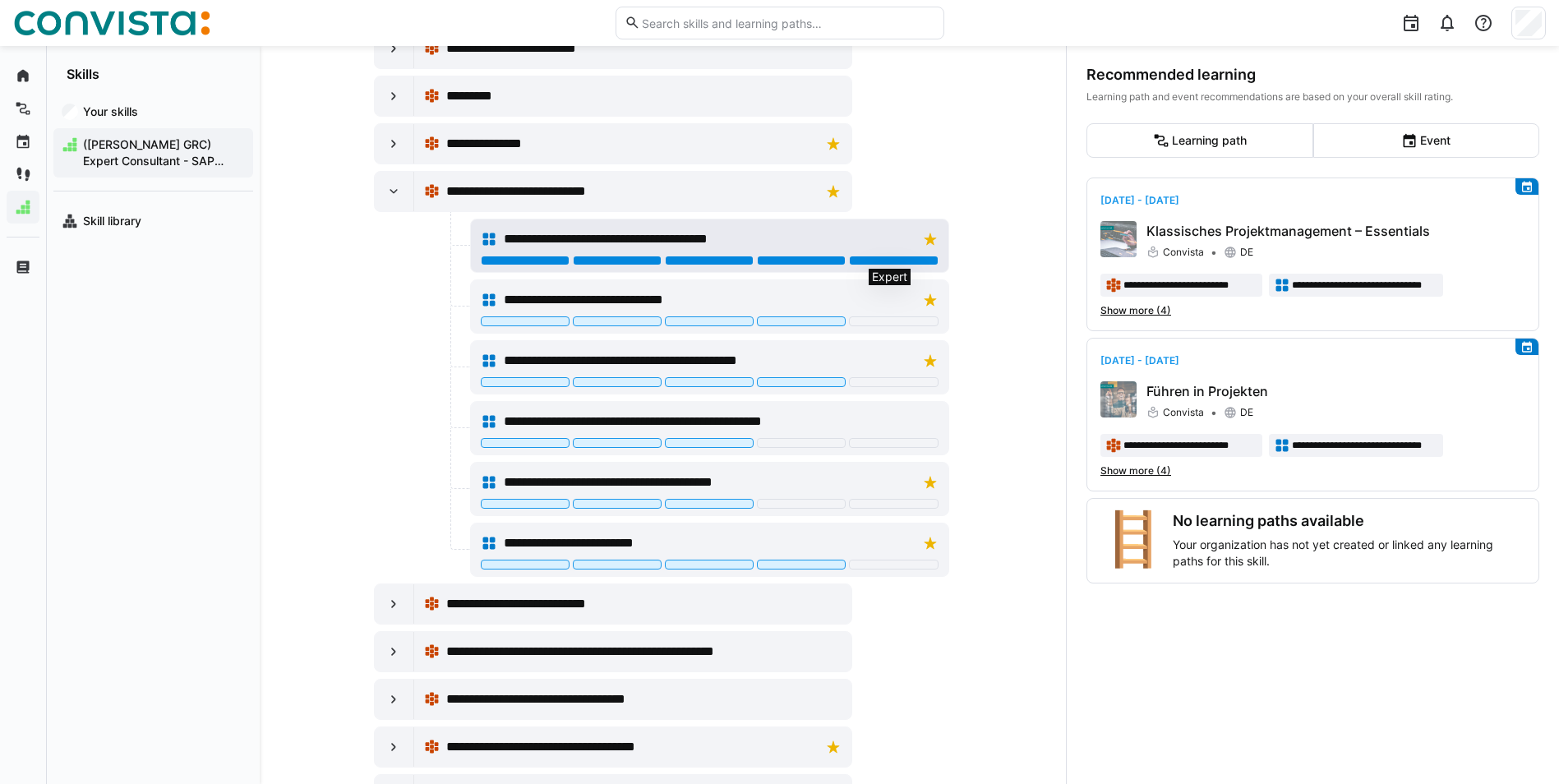
click at [873, 264] on div at bounding box center [893, 261] width 89 height 10
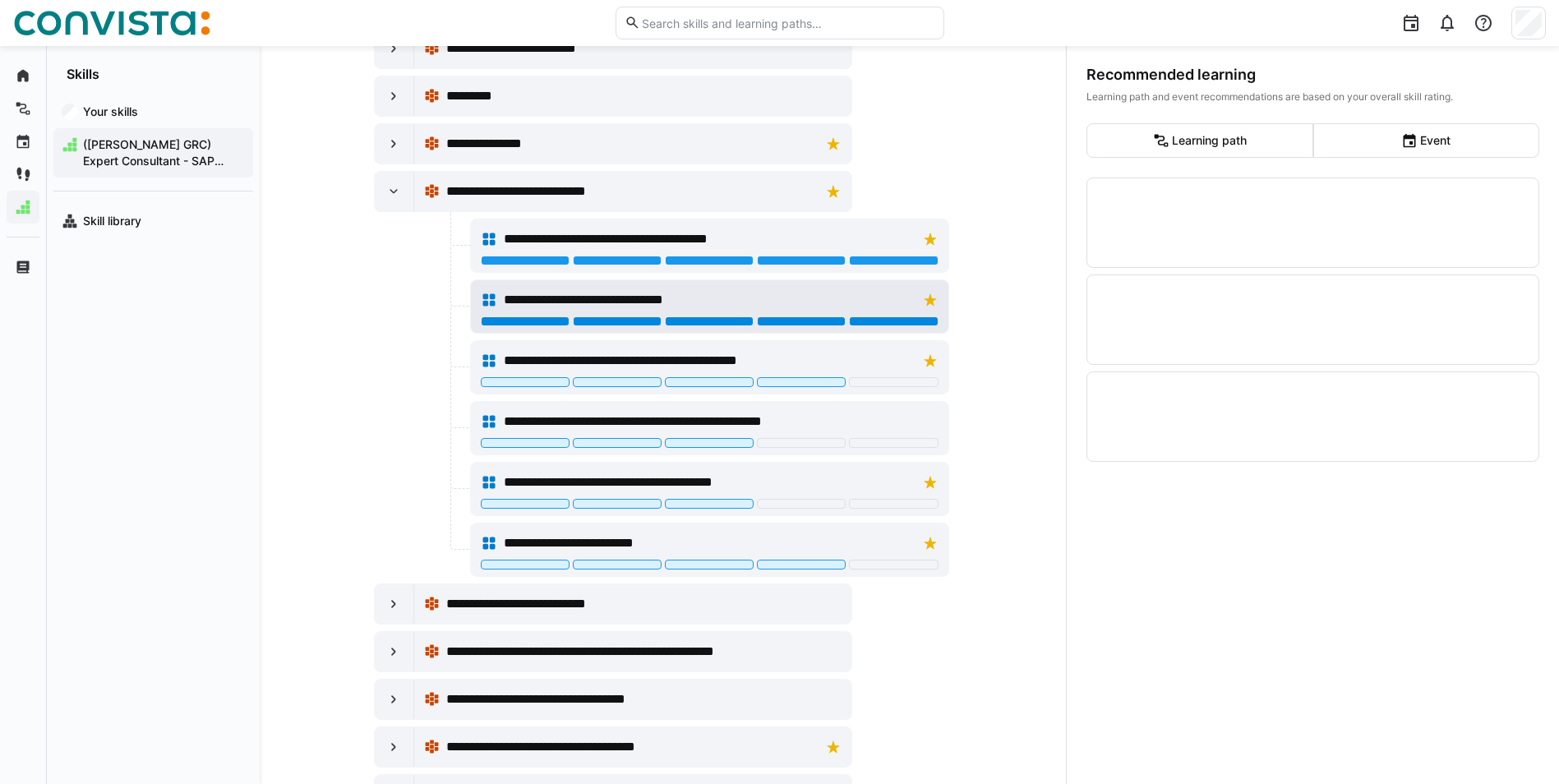
click at [866, 317] on div at bounding box center [893, 321] width 89 height 10
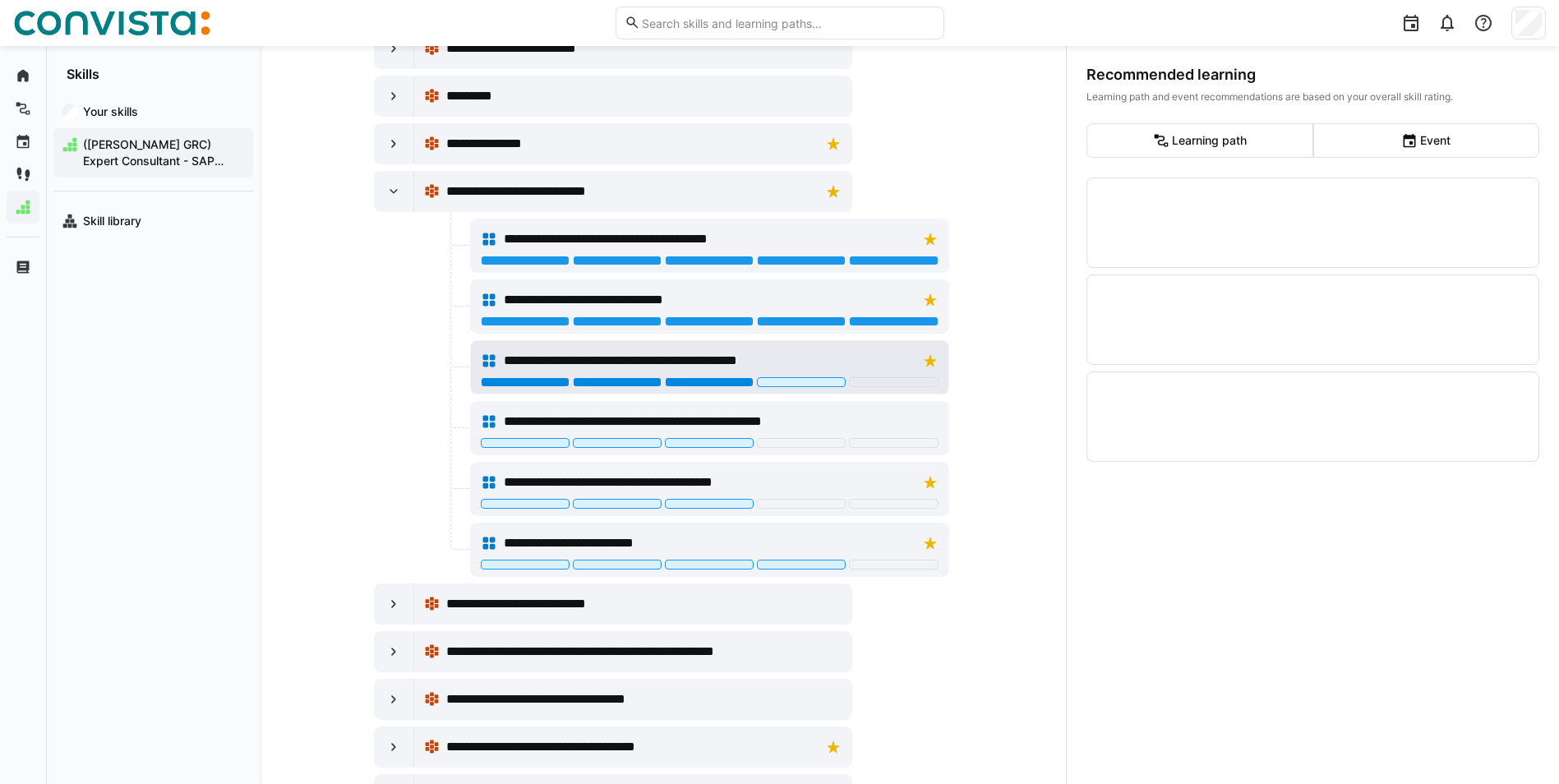
click at [707, 377] on div at bounding box center [709, 382] width 89 height 10
click at [770, 377] on div at bounding box center [801, 382] width 89 height 10
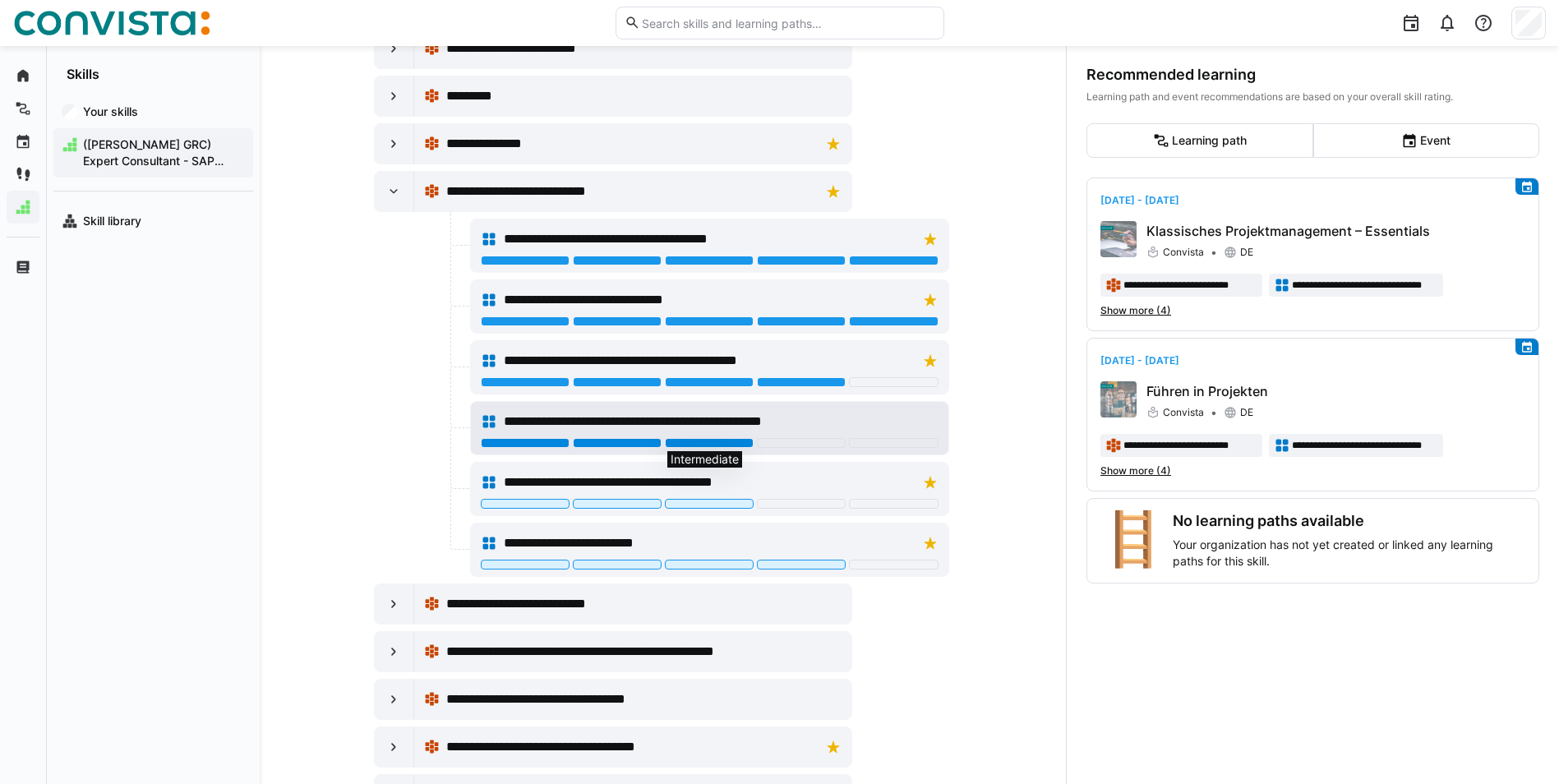
click at [721, 437] on div at bounding box center [709, 442] width 89 height 10
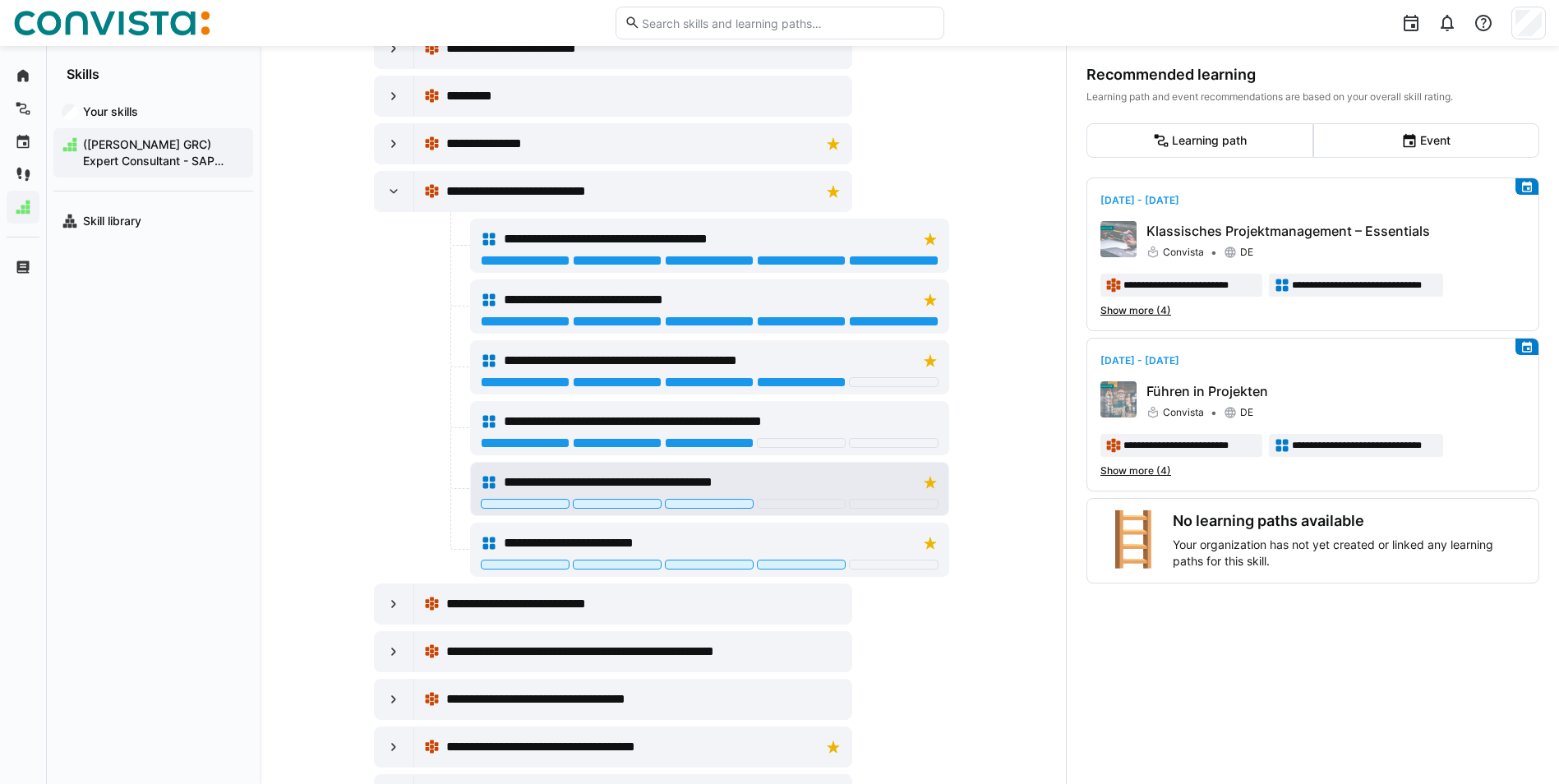
click at [694, 495] on div "**********" at bounding box center [709, 482] width 458 height 33
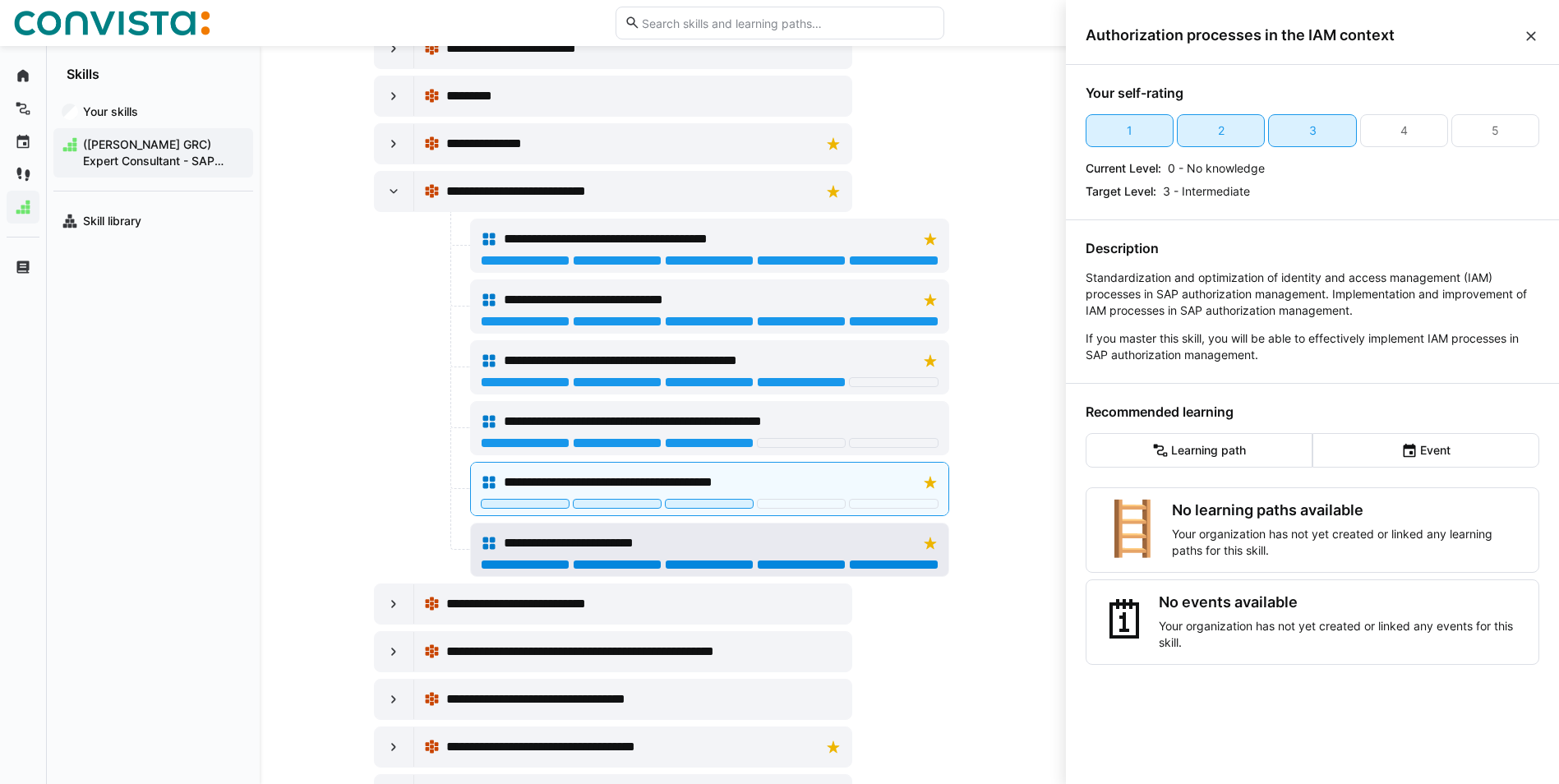
click at [860, 561] on div at bounding box center [893, 564] width 89 height 10
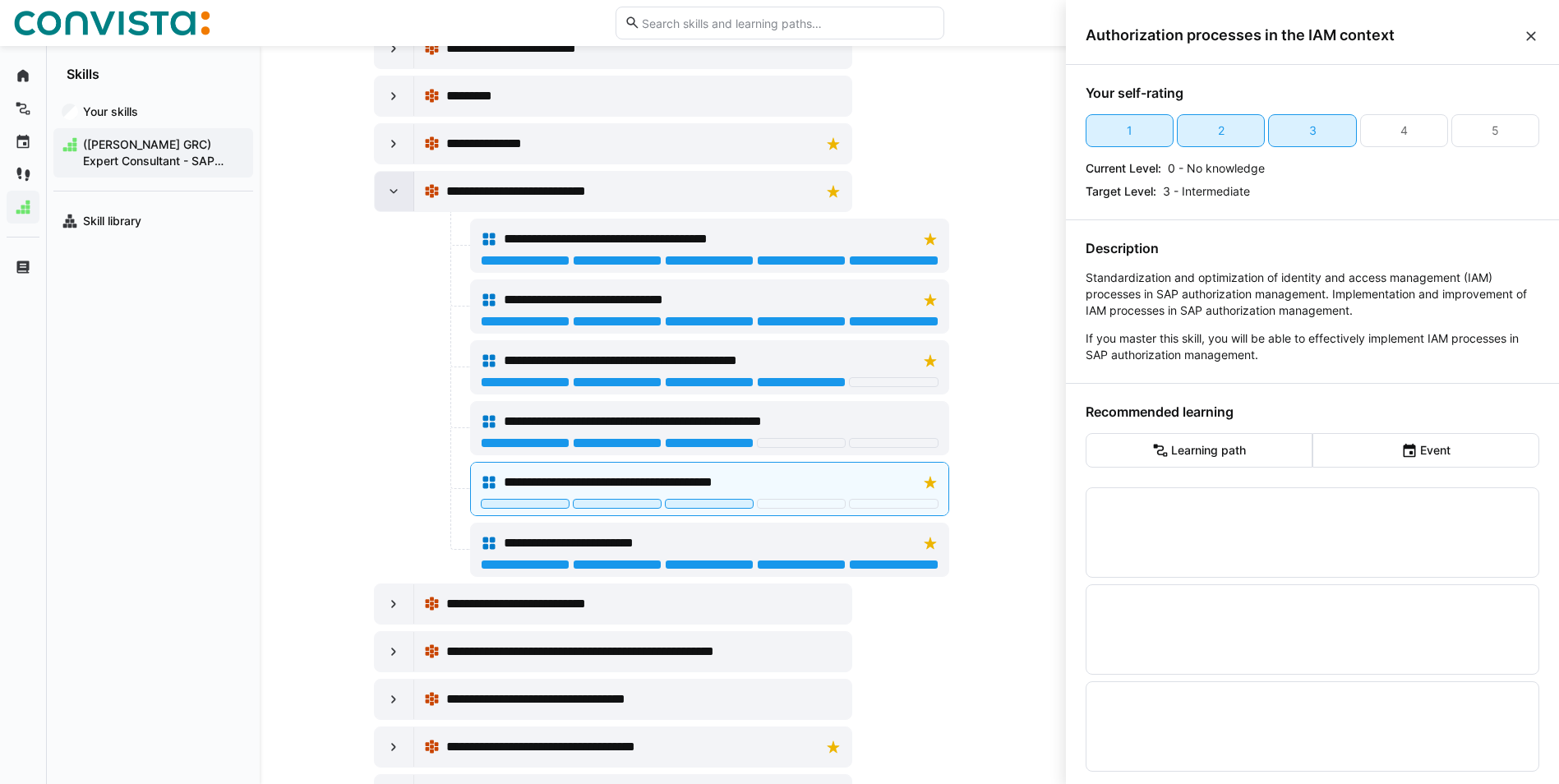
click at [395, 198] on eds-icon at bounding box center [394, 192] width 17 height 17
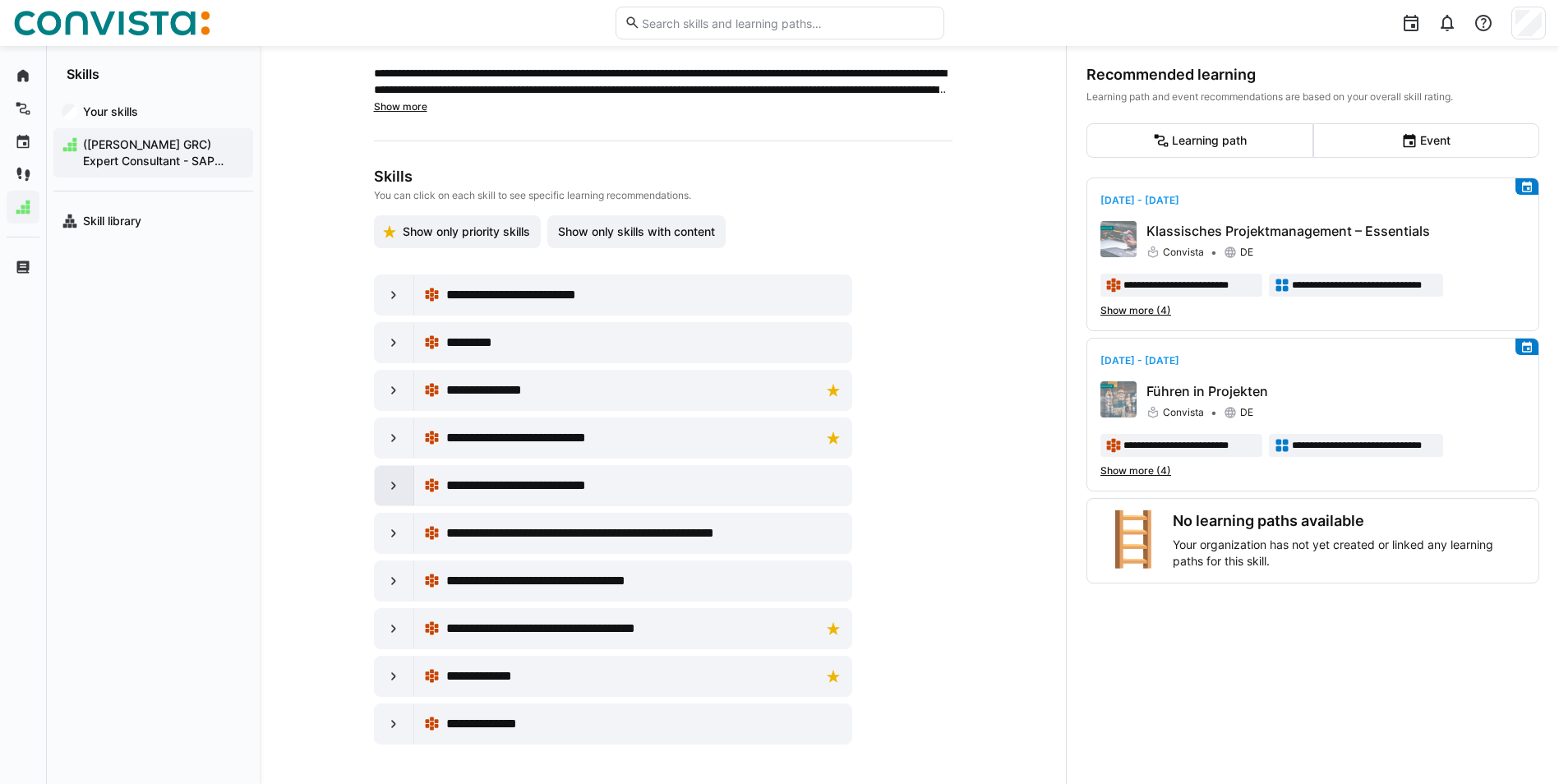
click at [386, 485] on eds-icon at bounding box center [394, 485] width 17 height 17
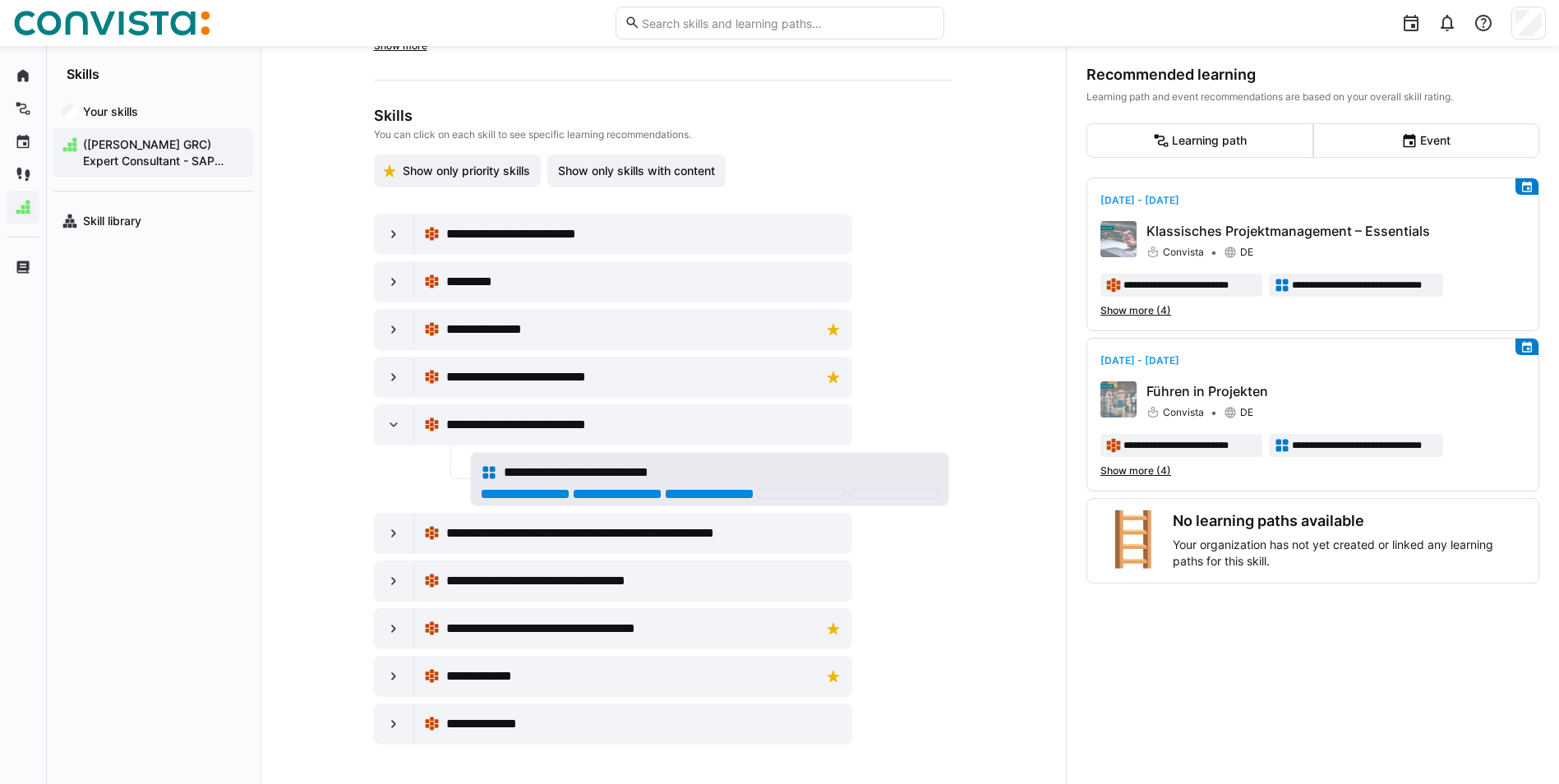
click at [696, 495] on div at bounding box center [709, 494] width 89 height 10
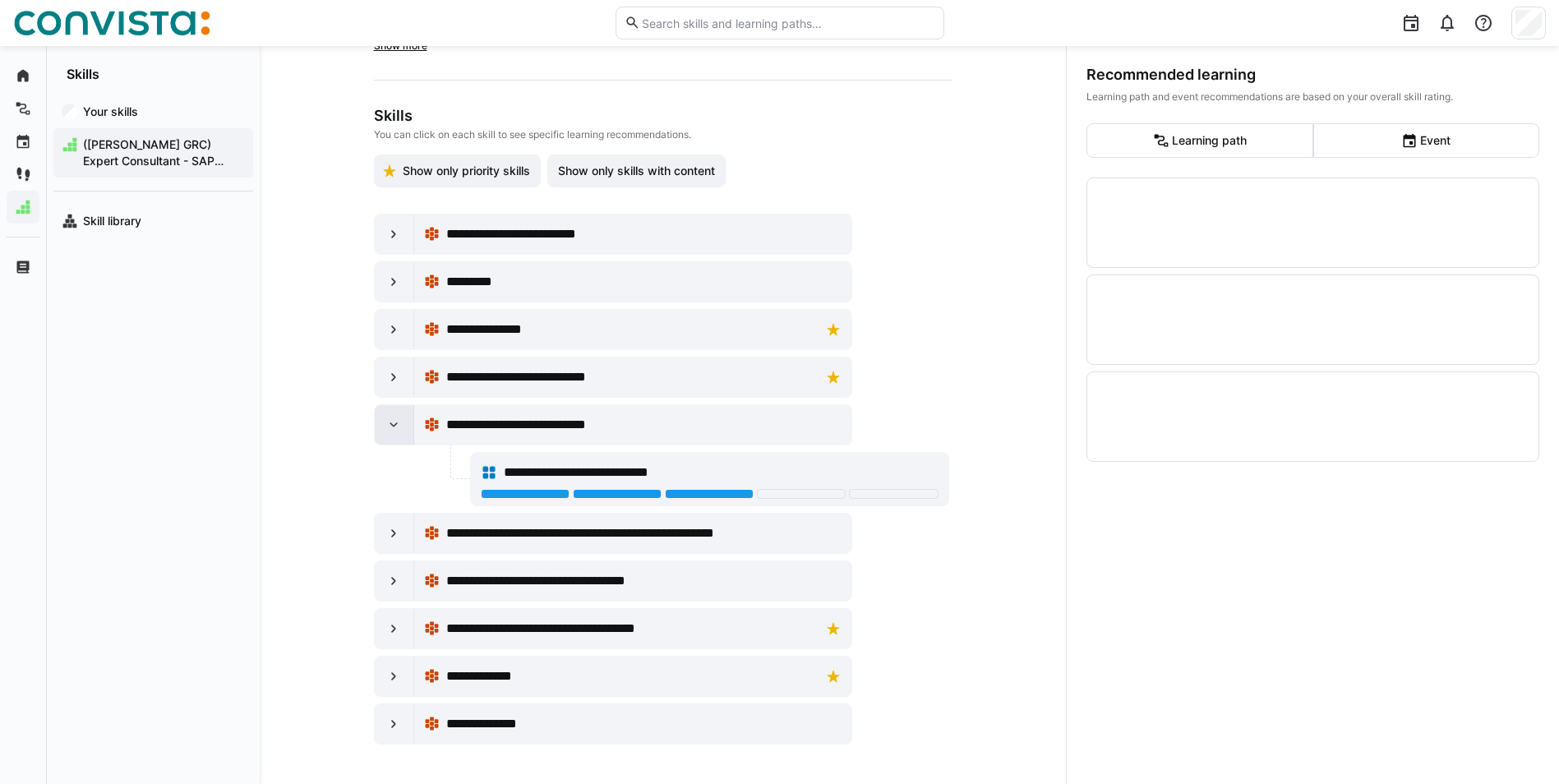
click at [387, 426] on eds-icon at bounding box center [394, 425] width 17 height 17
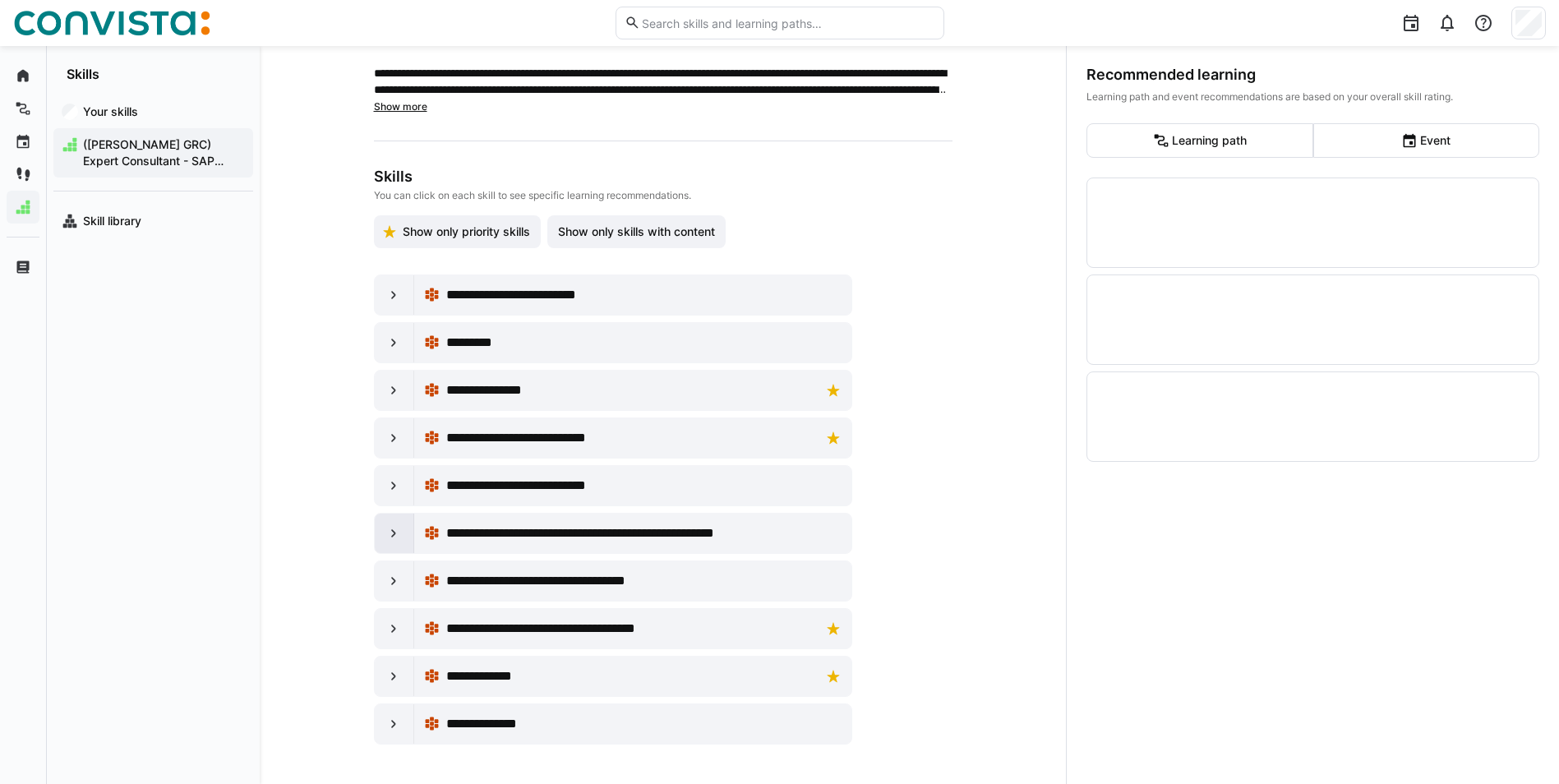
click at [391, 533] on eds-icon at bounding box center [394, 533] width 17 height 17
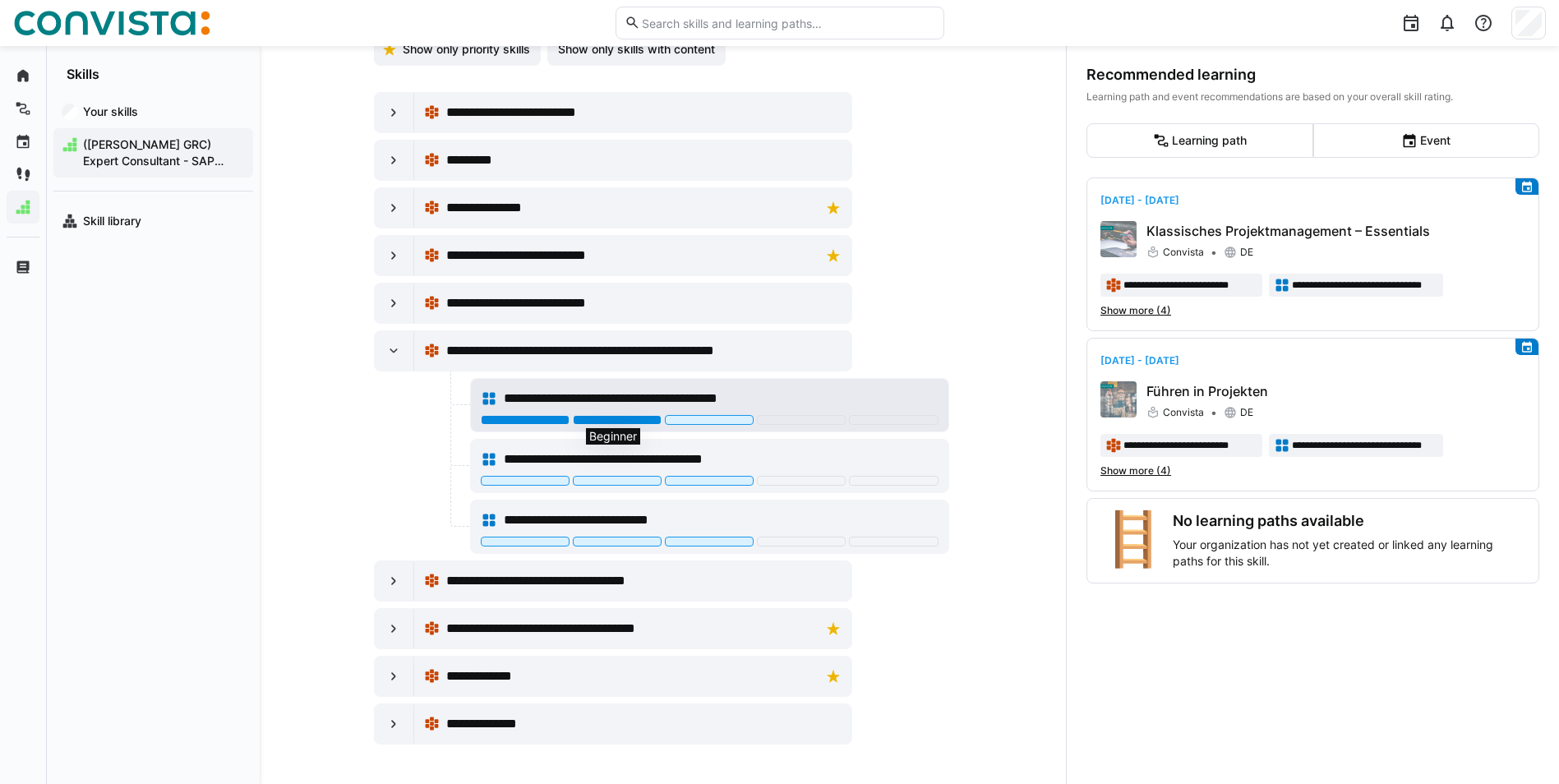
click at [587, 416] on div at bounding box center [616, 420] width 89 height 10
click at [393, 353] on eds-icon at bounding box center [394, 351] width 17 height 17
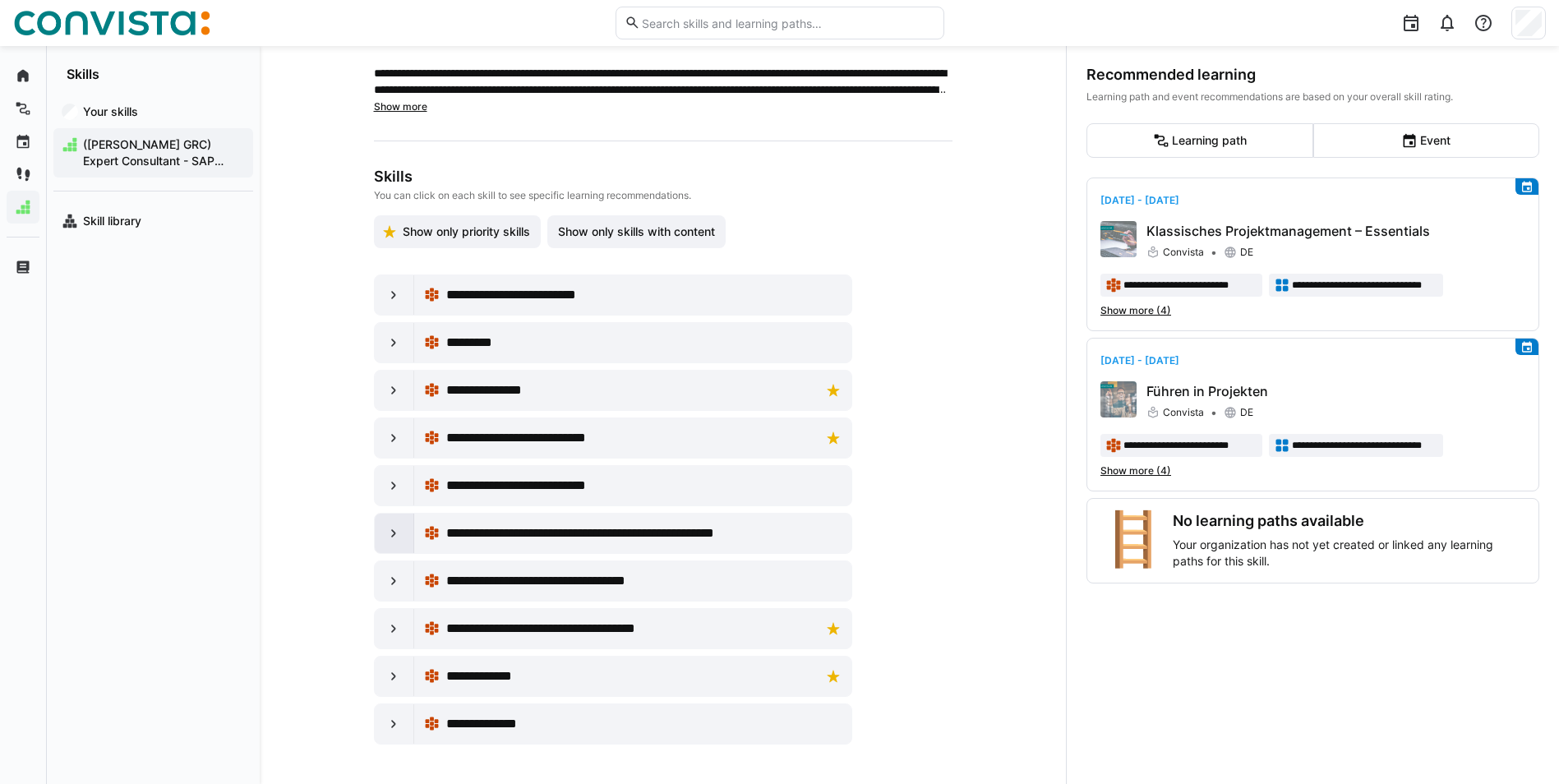
scroll to position [131, 0]
click at [390, 579] on eds-icon at bounding box center [394, 581] width 17 height 17
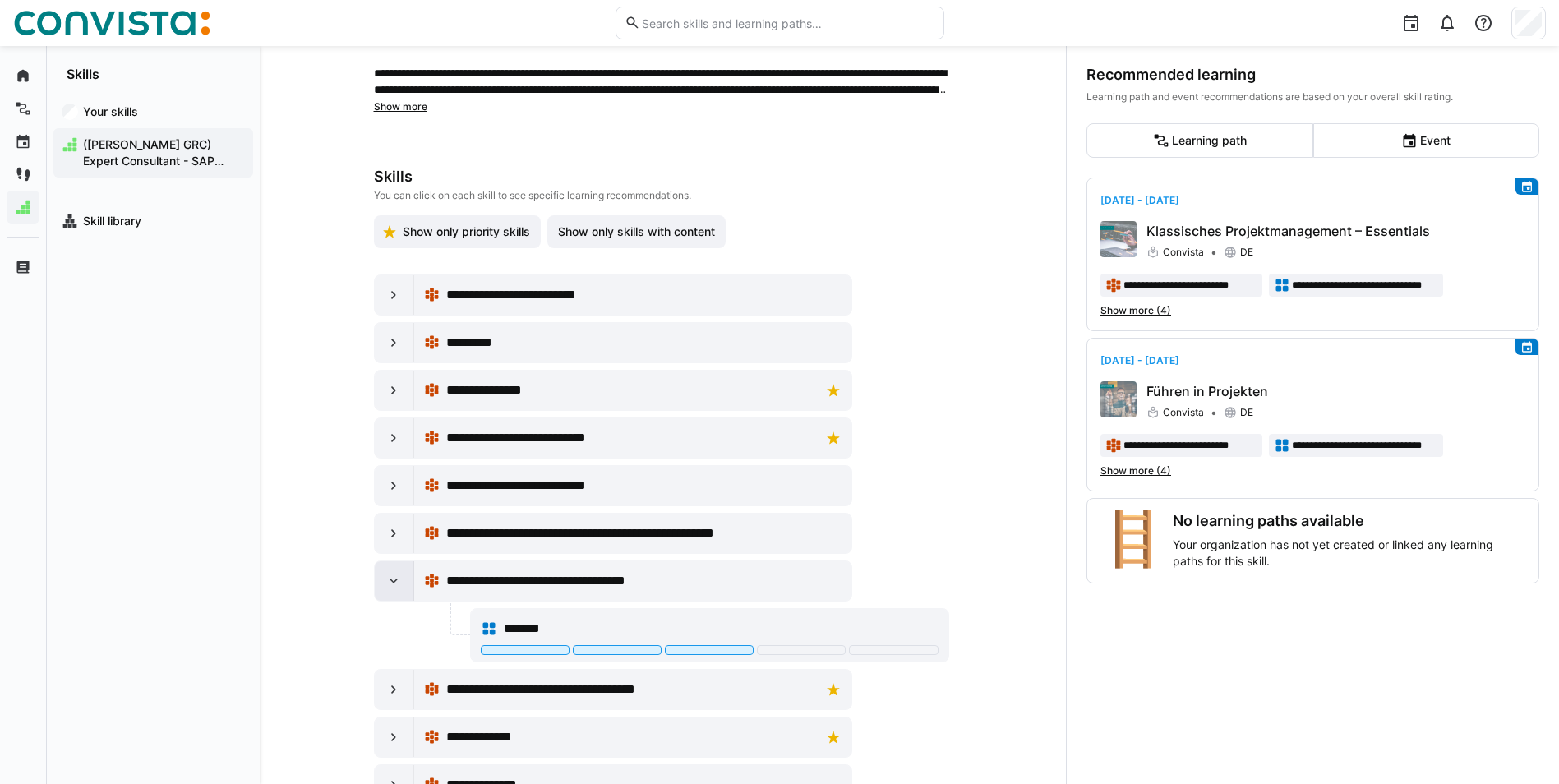
scroll to position [191, 0]
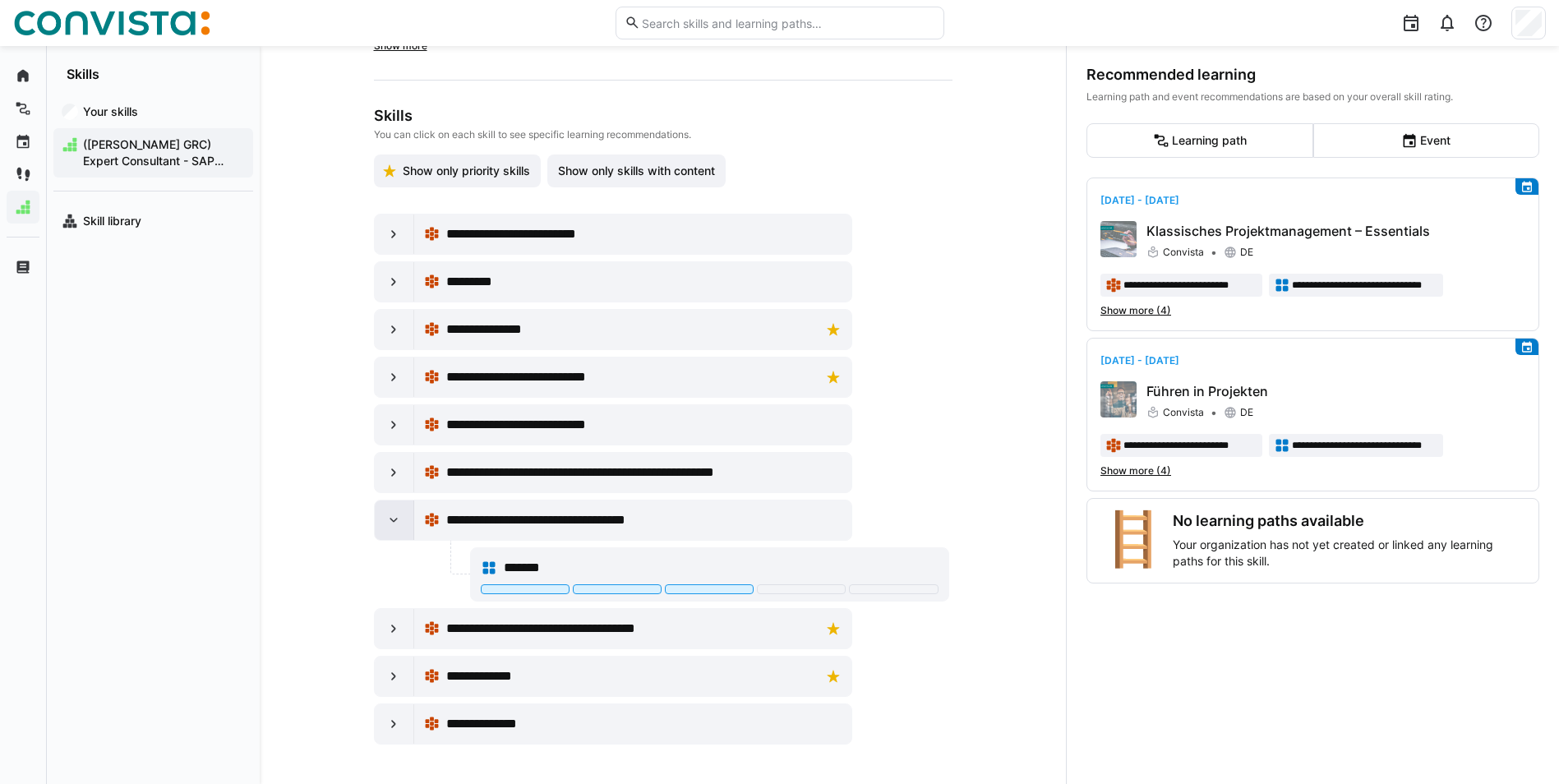
click at [393, 521] on eds-icon at bounding box center [394, 520] width 17 height 17
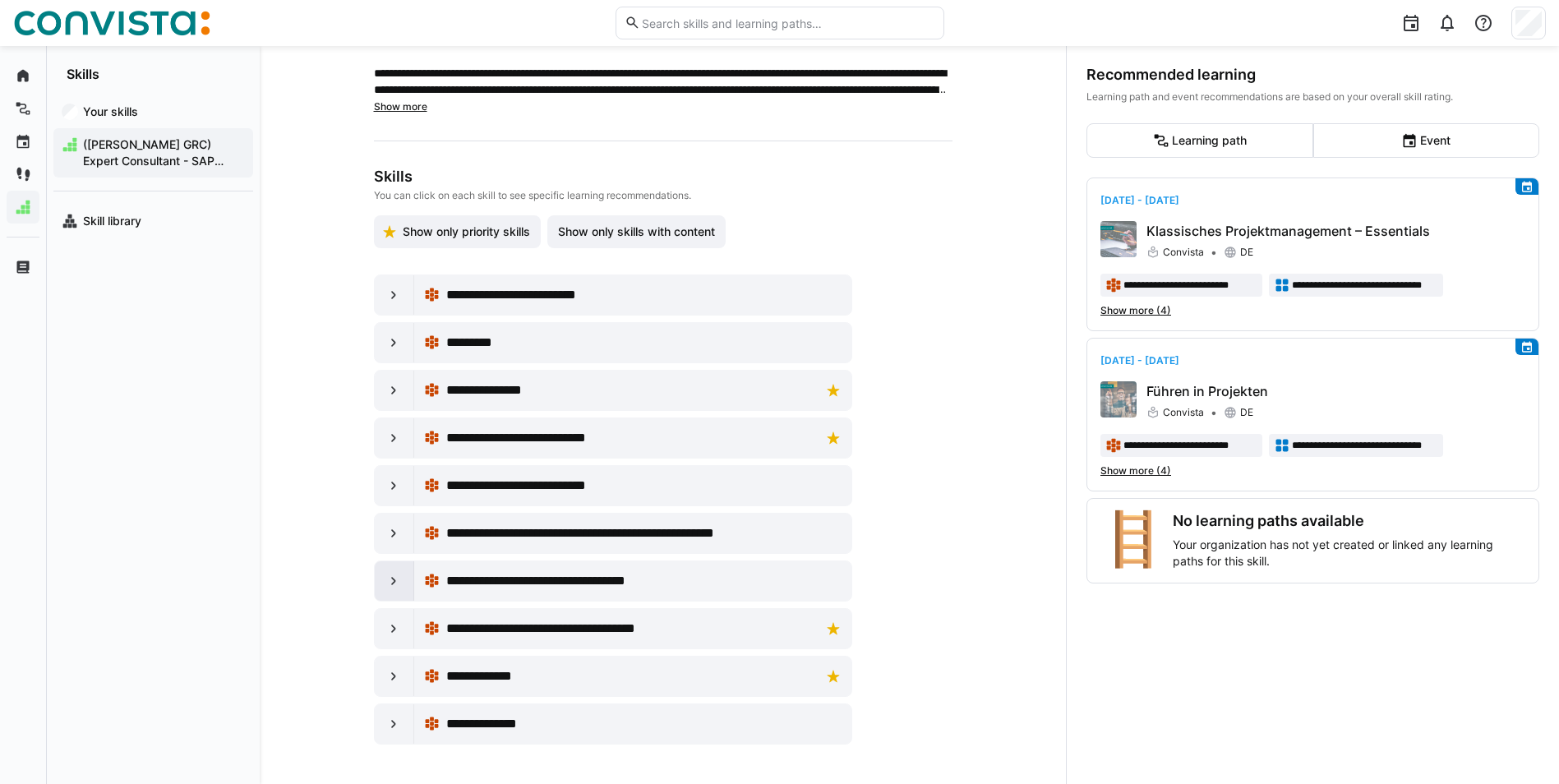
scroll to position [131, 0]
click at [387, 624] on eds-icon at bounding box center [394, 629] width 17 height 17
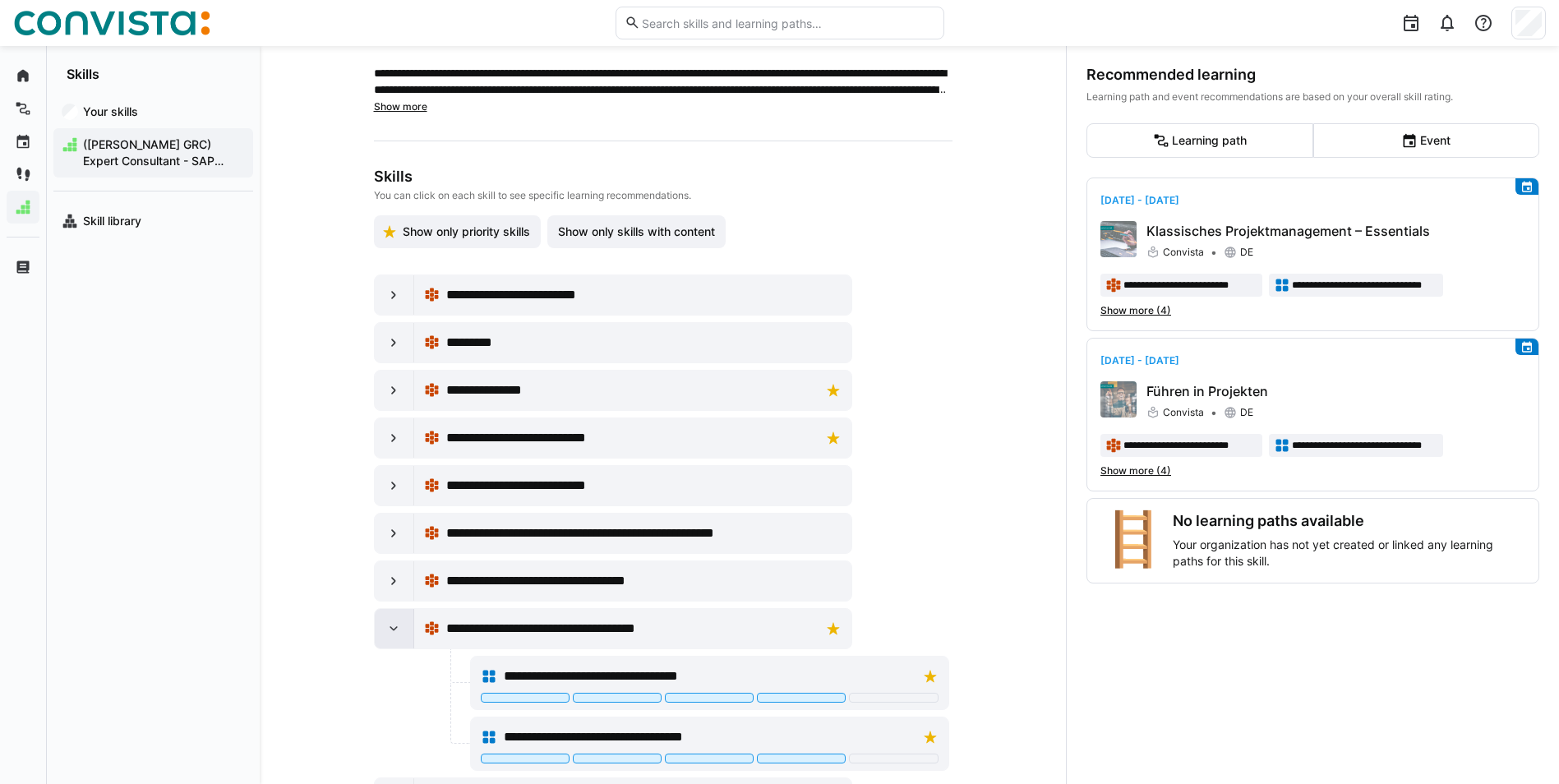
scroll to position [252, 0]
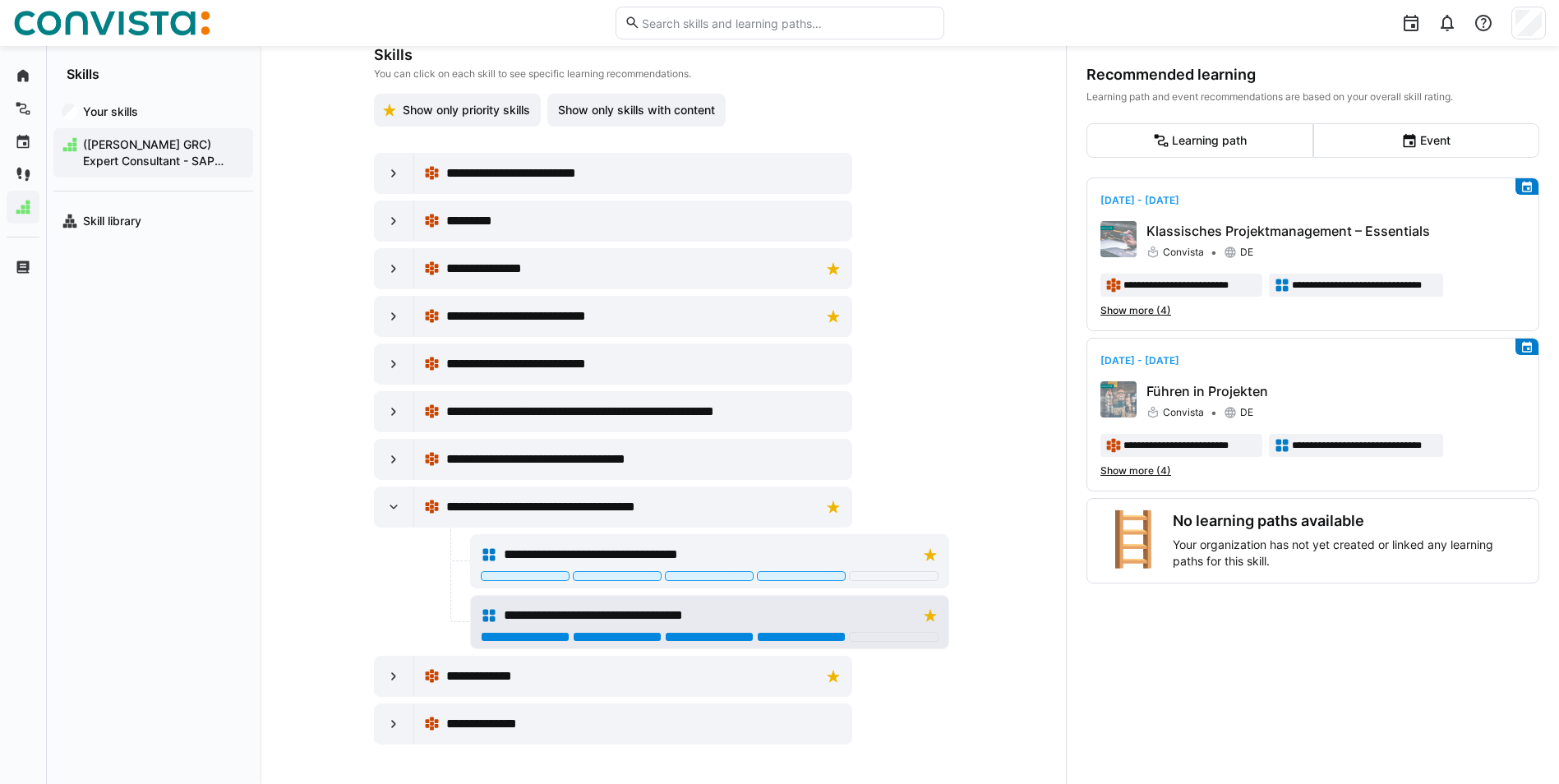
click at [778, 639] on div at bounding box center [801, 637] width 89 height 10
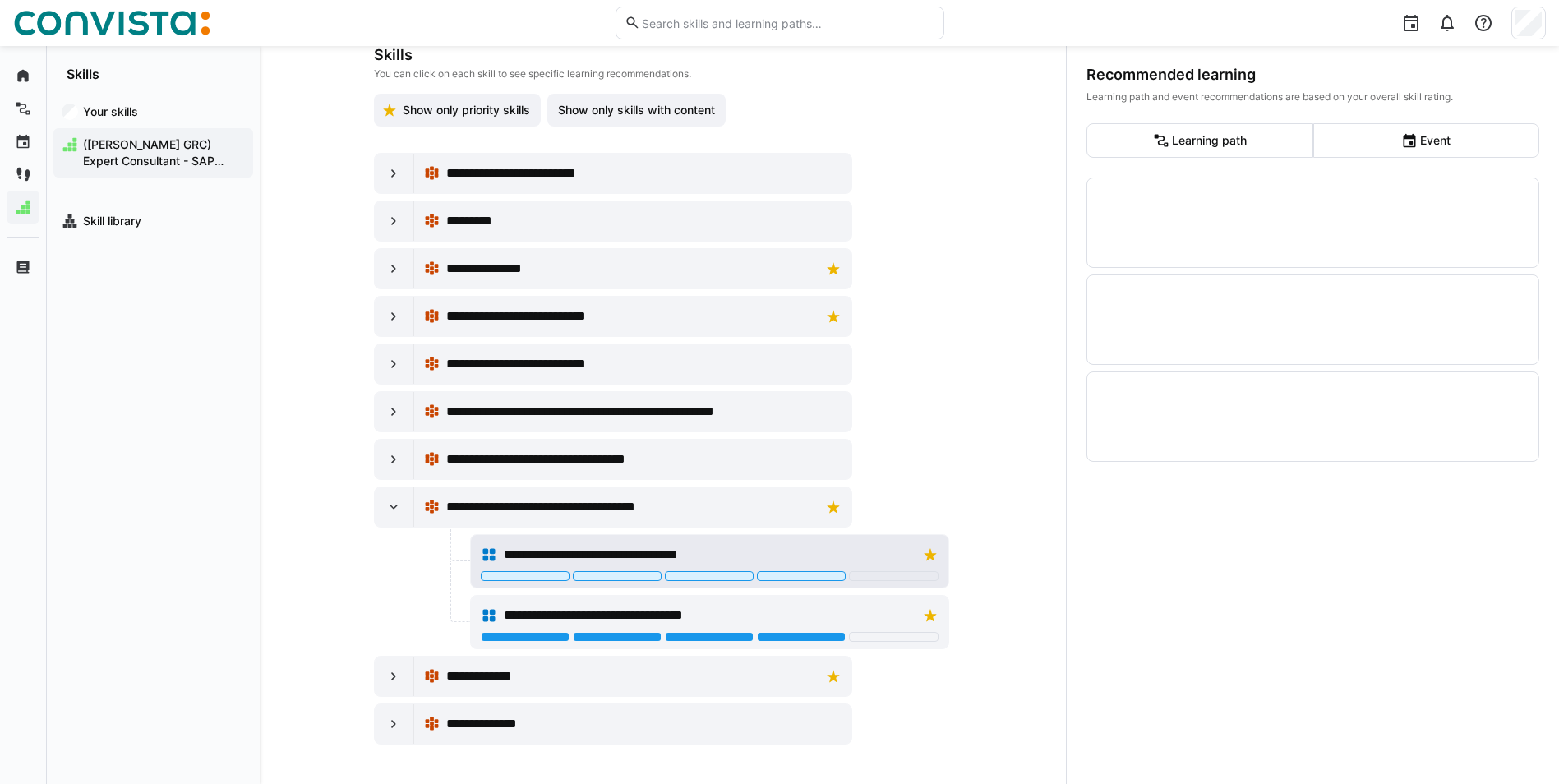
click at [798, 569] on div "**********" at bounding box center [709, 555] width 458 height 33
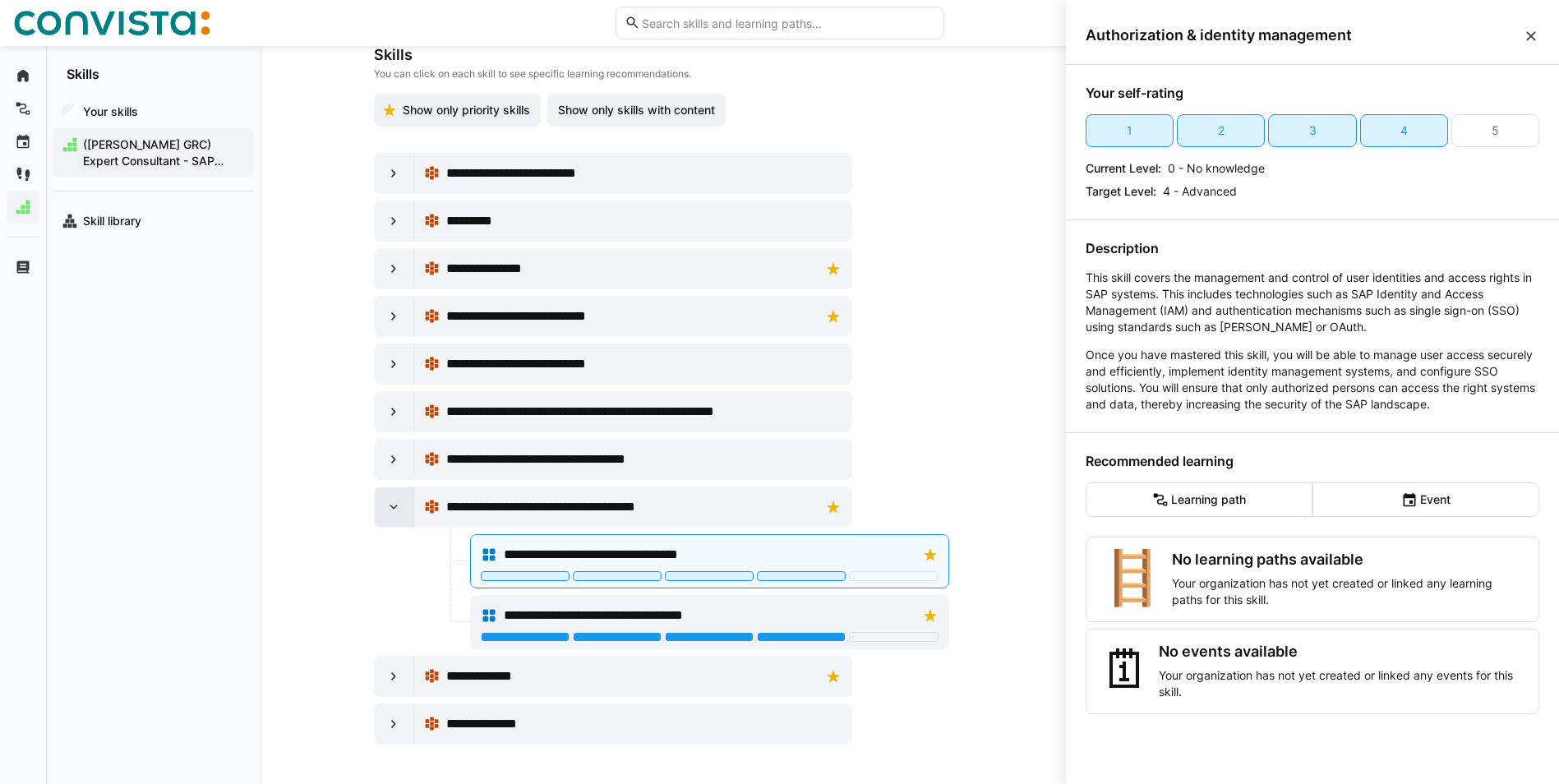
click at [393, 504] on eds-icon at bounding box center [394, 507] width 17 height 17
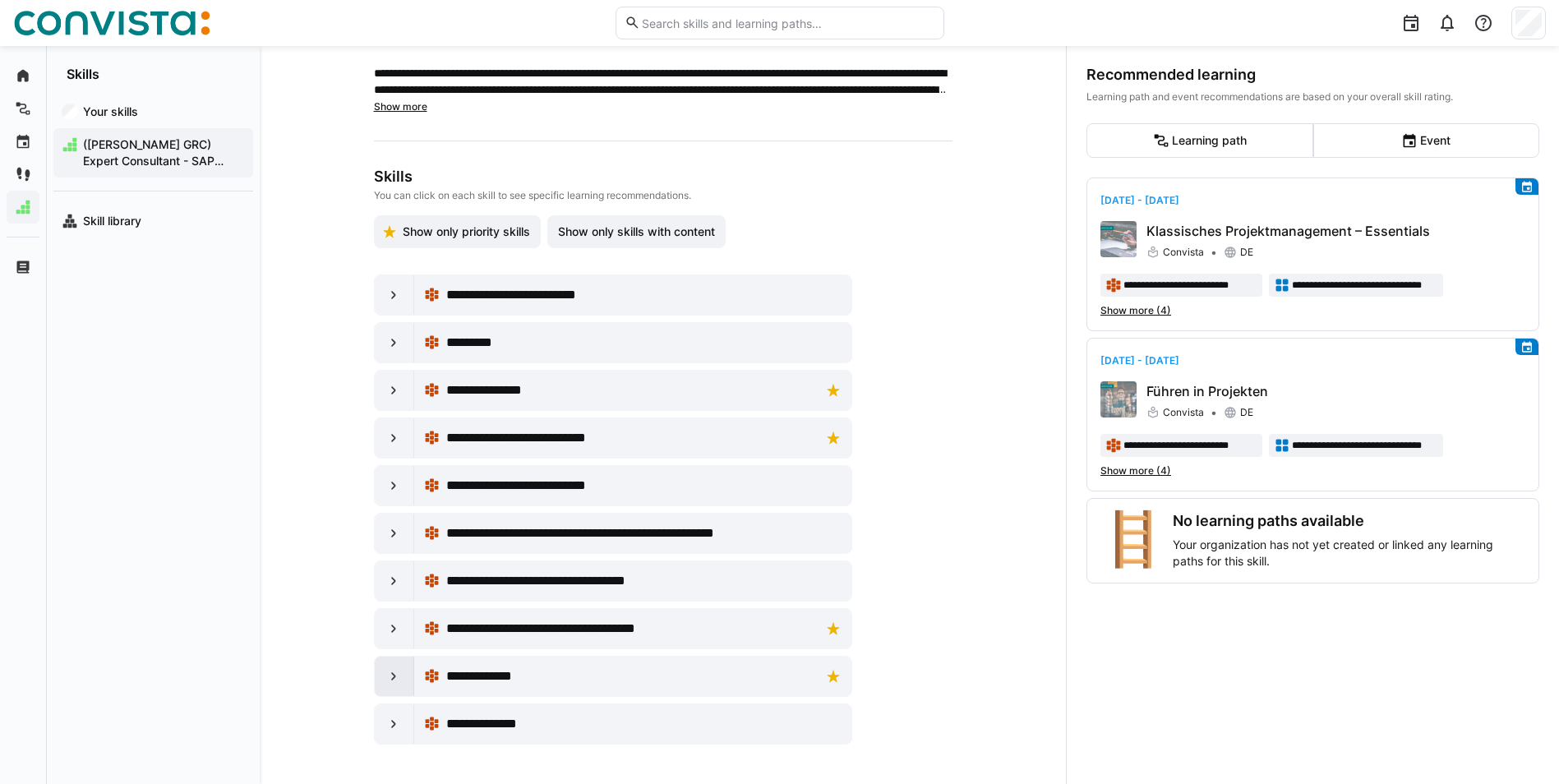
click at [388, 676] on eds-icon at bounding box center [394, 676] width 17 height 17
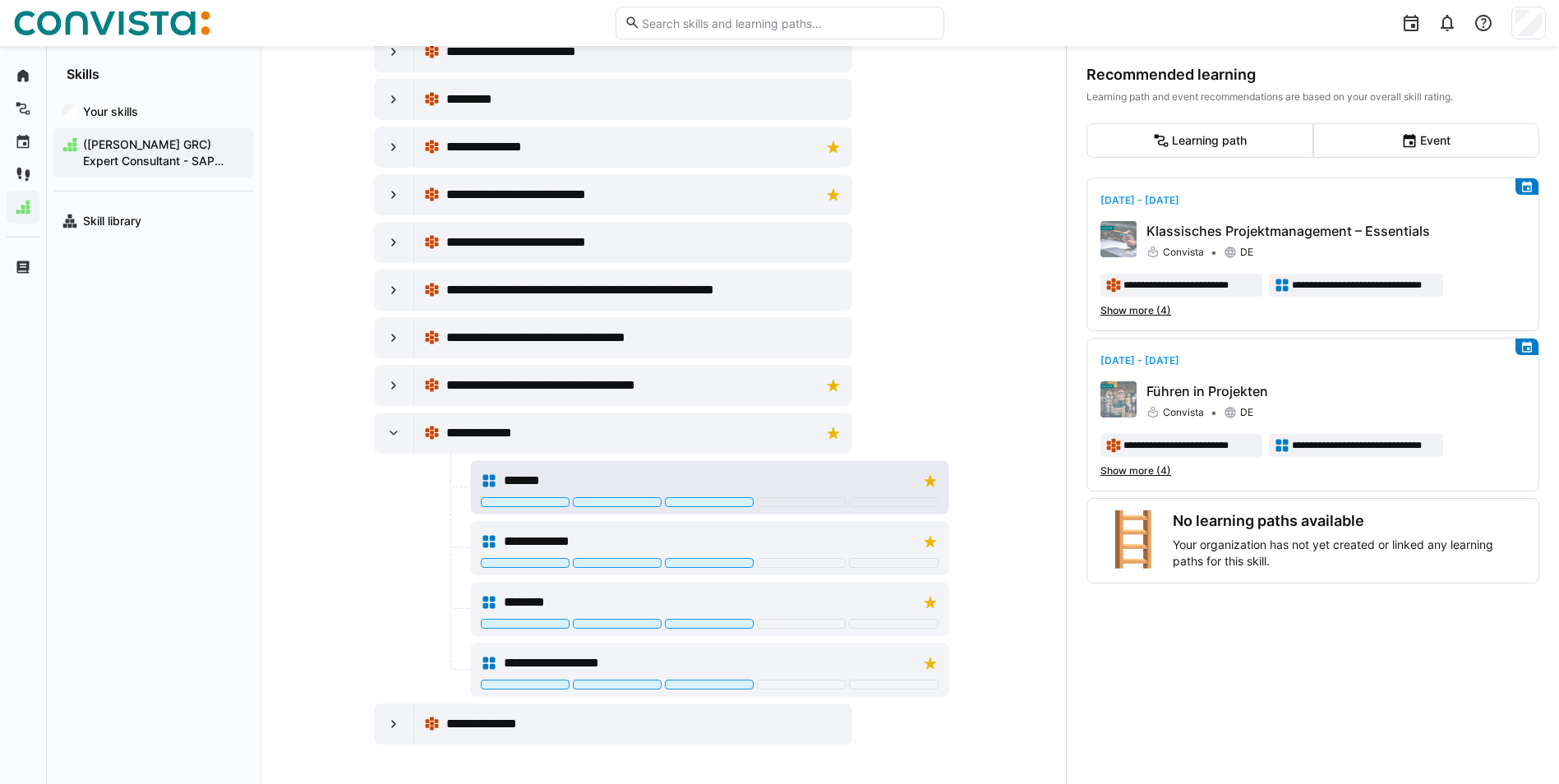
click at [676, 493] on div "*******" at bounding box center [709, 480] width 458 height 33
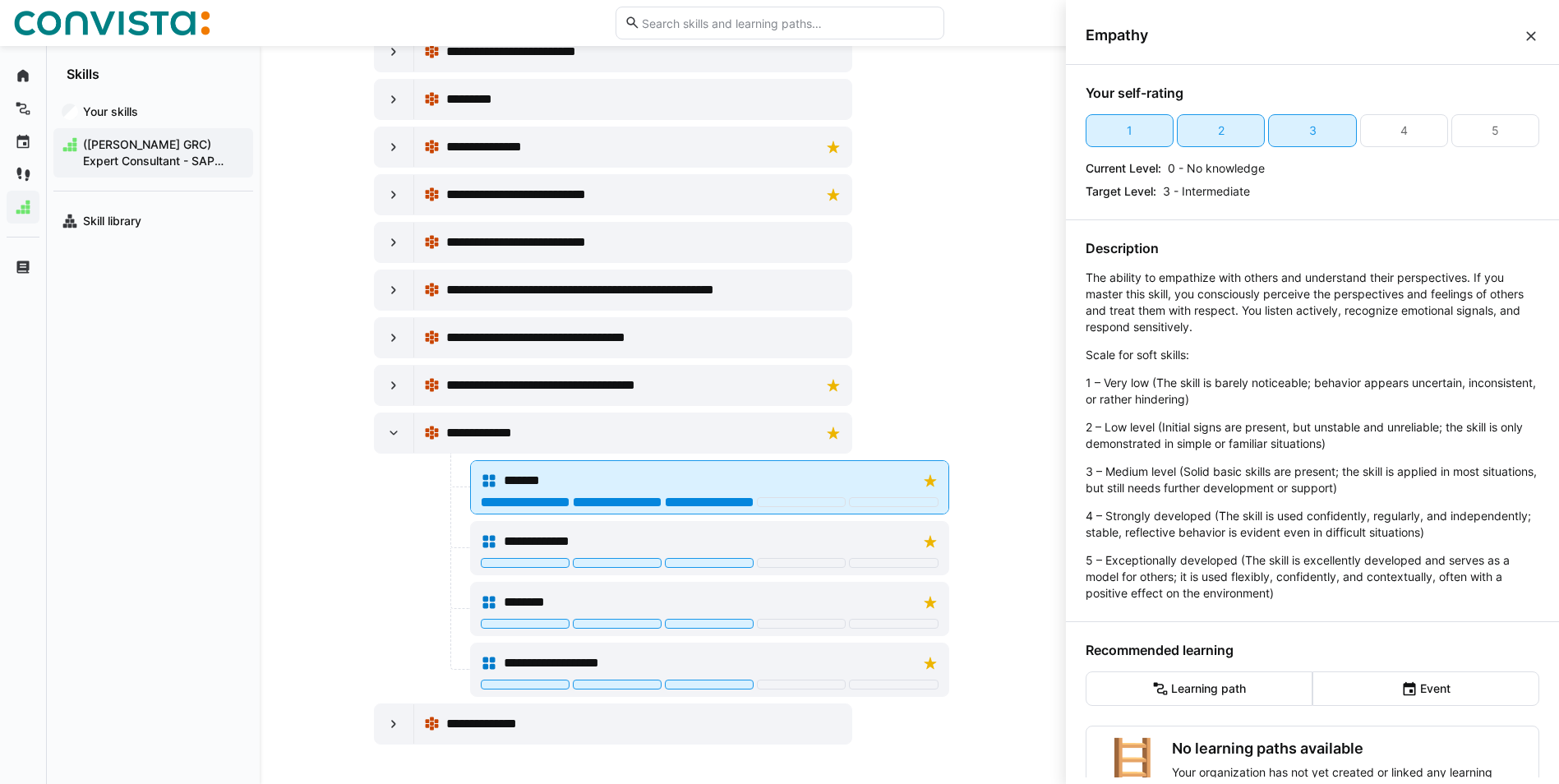
click at [679, 500] on div at bounding box center [709, 502] width 89 height 10
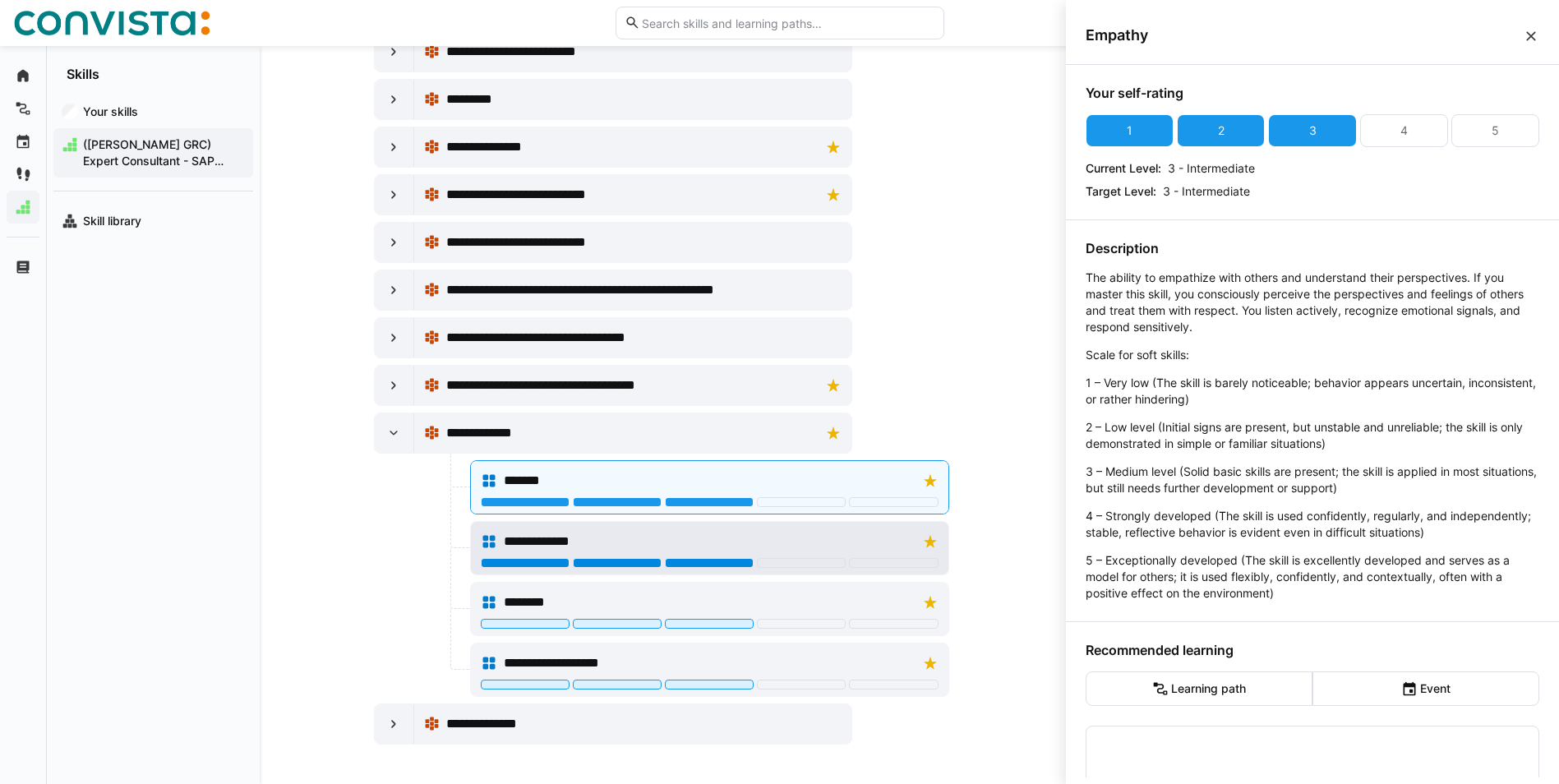
click at [685, 558] on div at bounding box center [709, 563] width 89 height 10
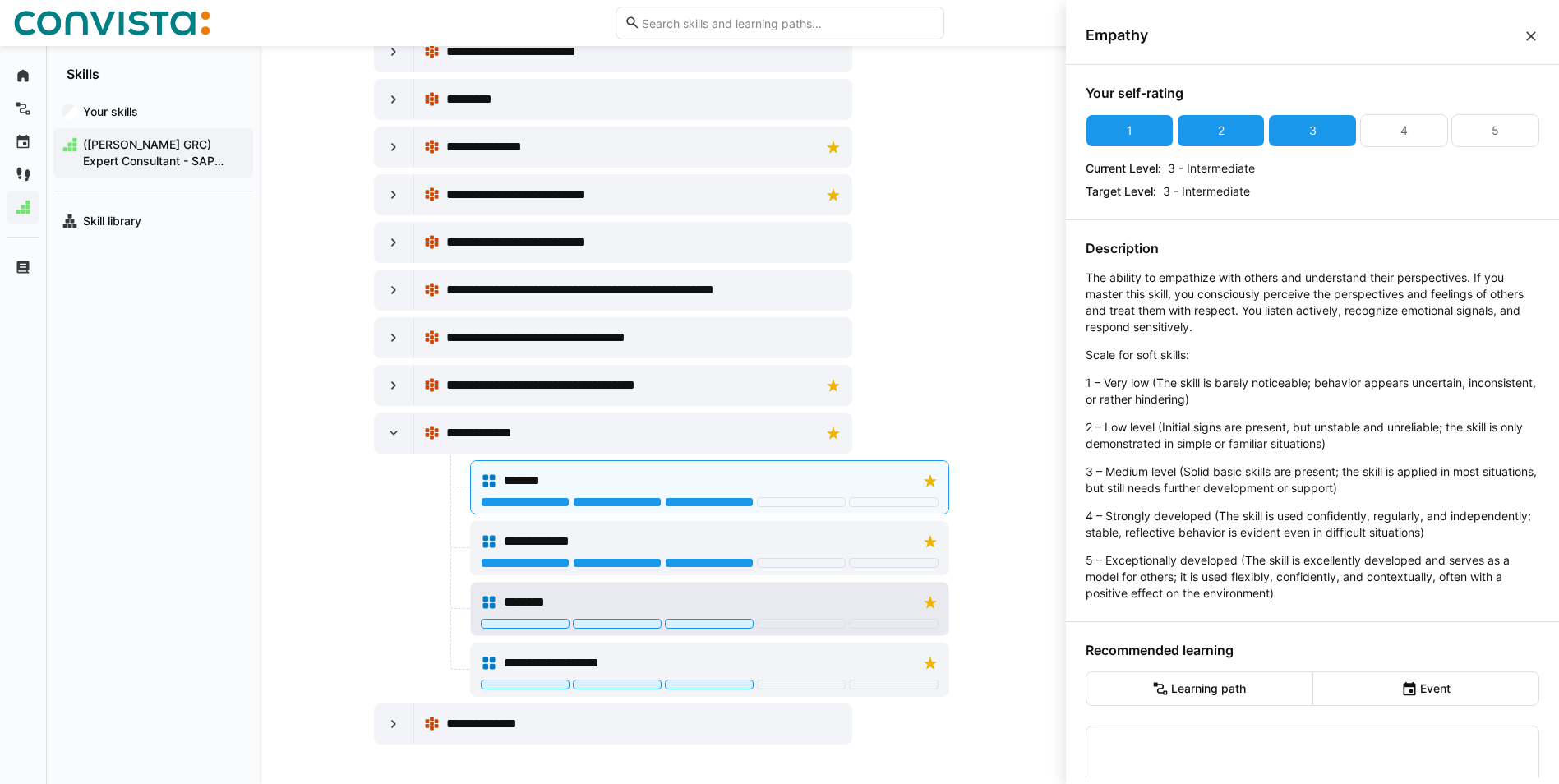
click at [688, 614] on div "********" at bounding box center [709, 602] width 458 height 33
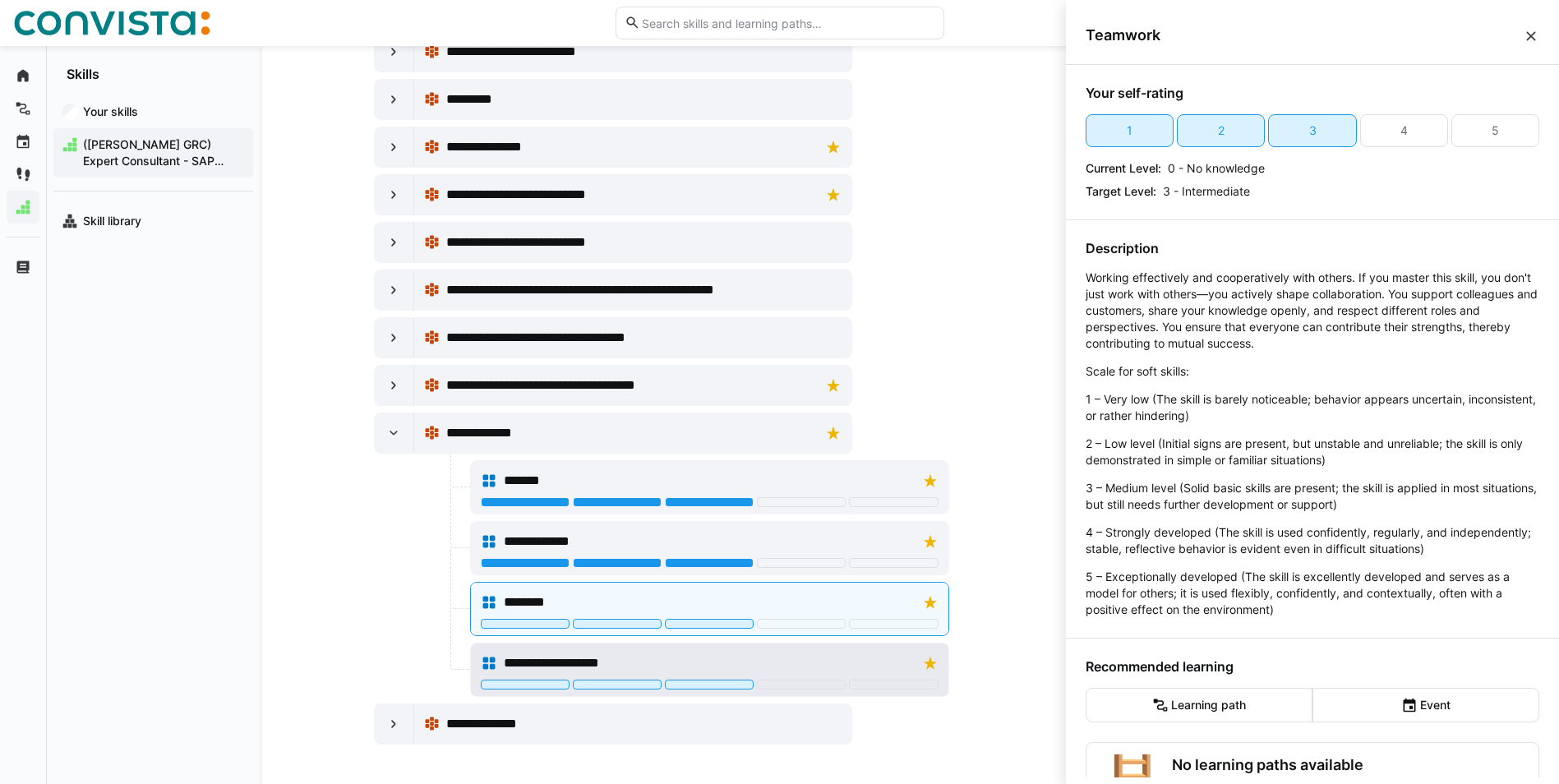
click at [689, 676] on div "**********" at bounding box center [709, 663] width 458 height 33
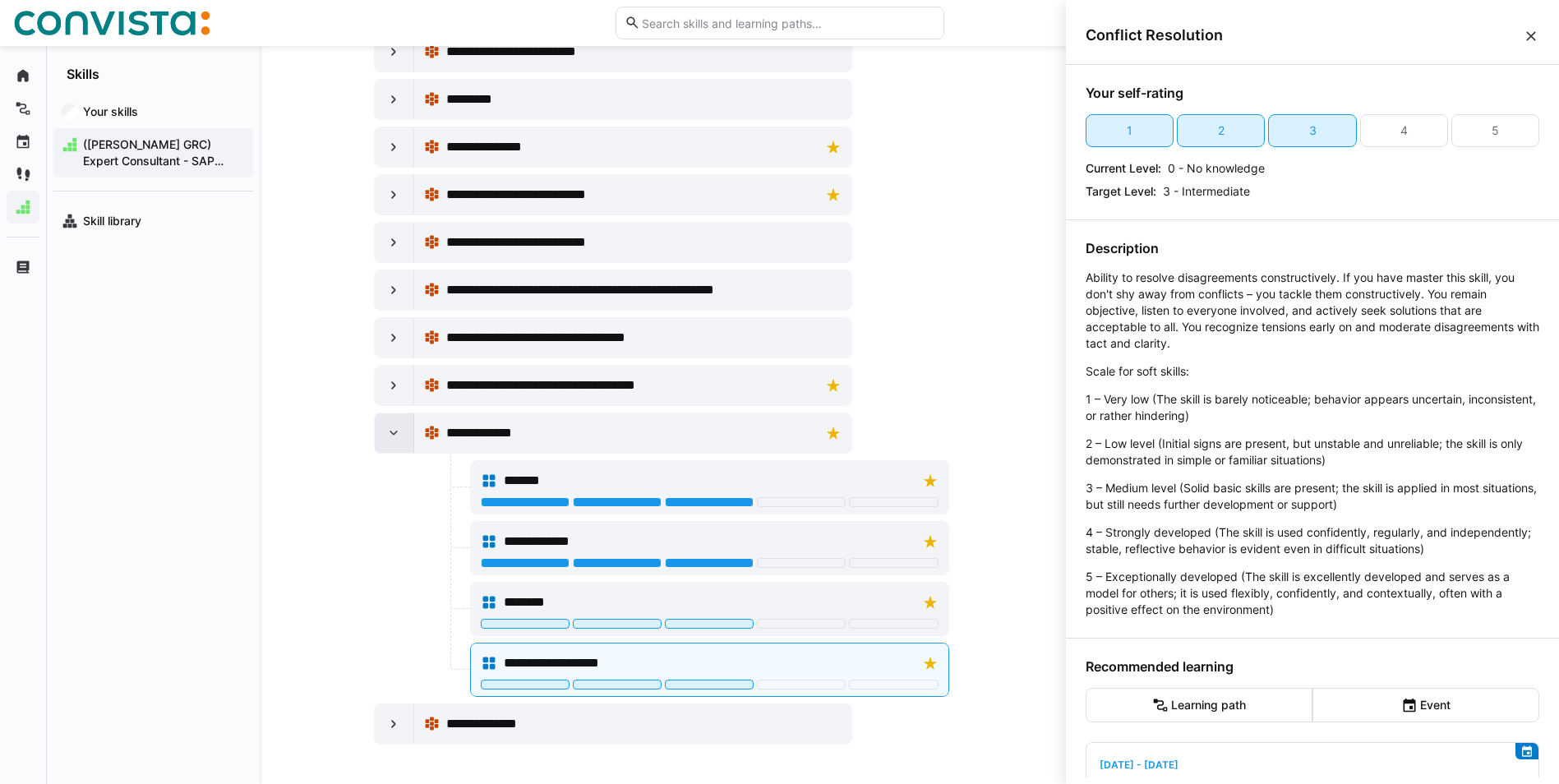
click at [391, 426] on eds-icon at bounding box center [394, 433] width 17 height 17
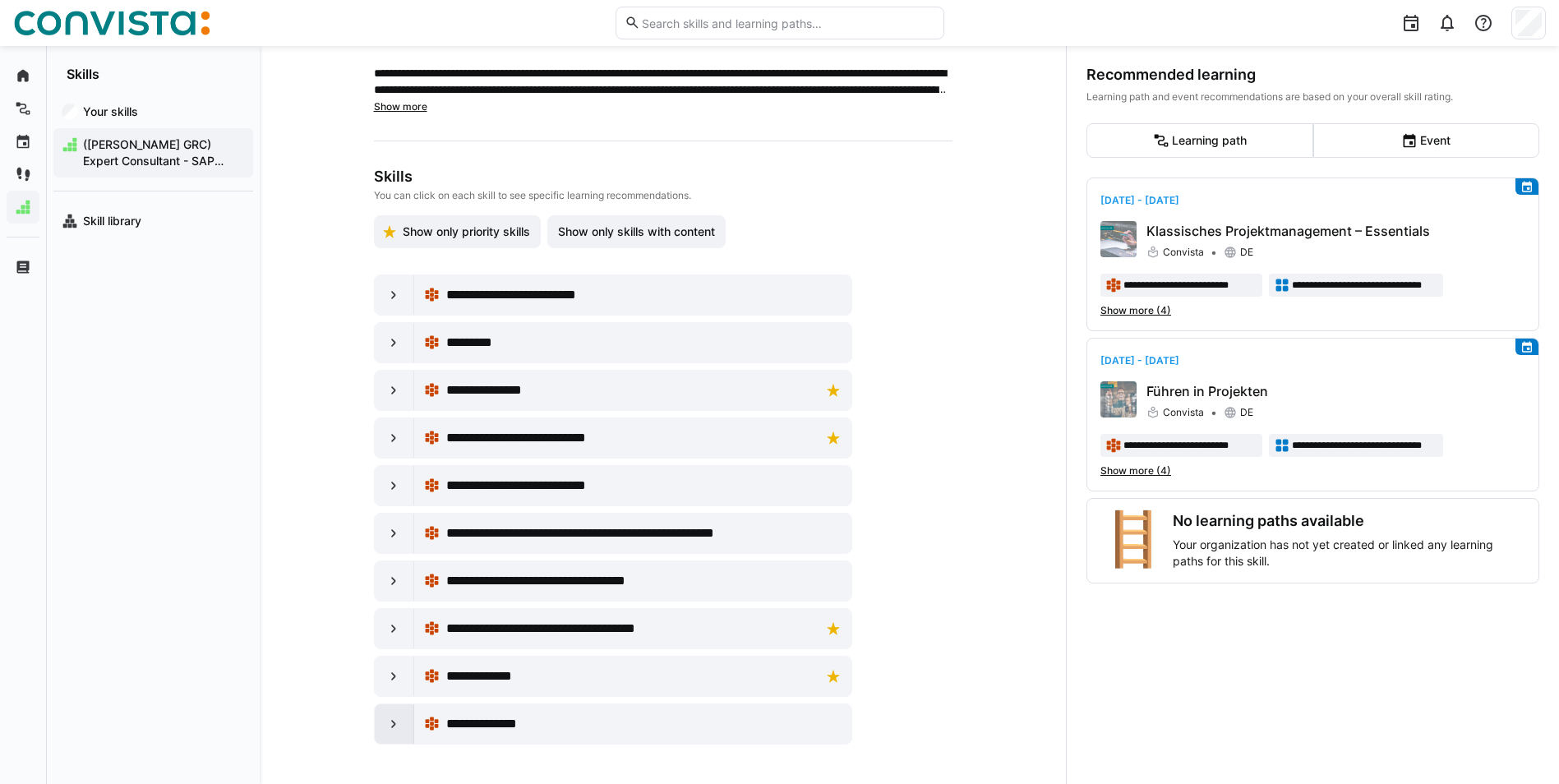
click at [388, 728] on eds-icon at bounding box center [394, 724] width 17 height 17
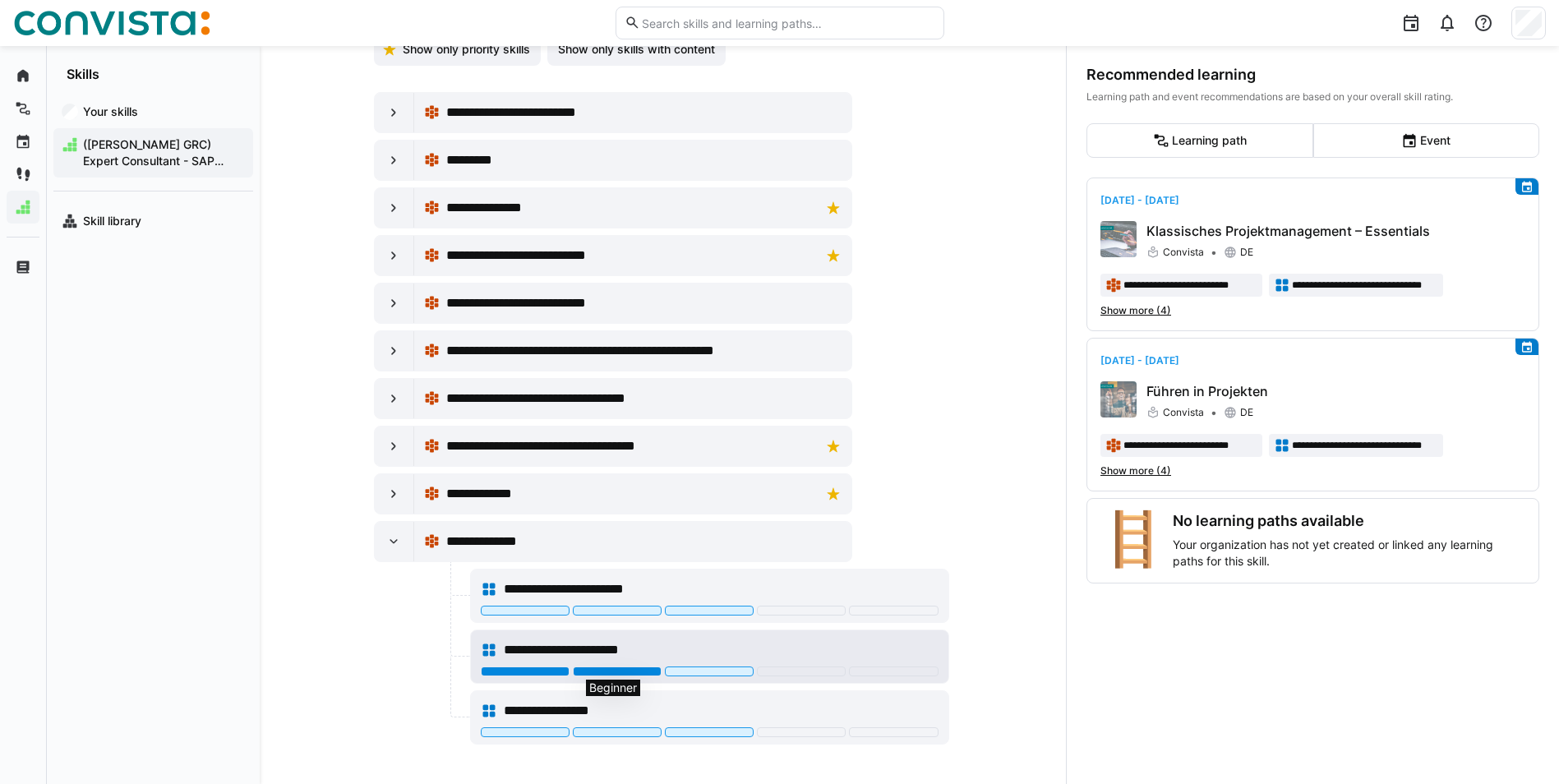
click at [594, 672] on div at bounding box center [616, 672] width 89 height 10
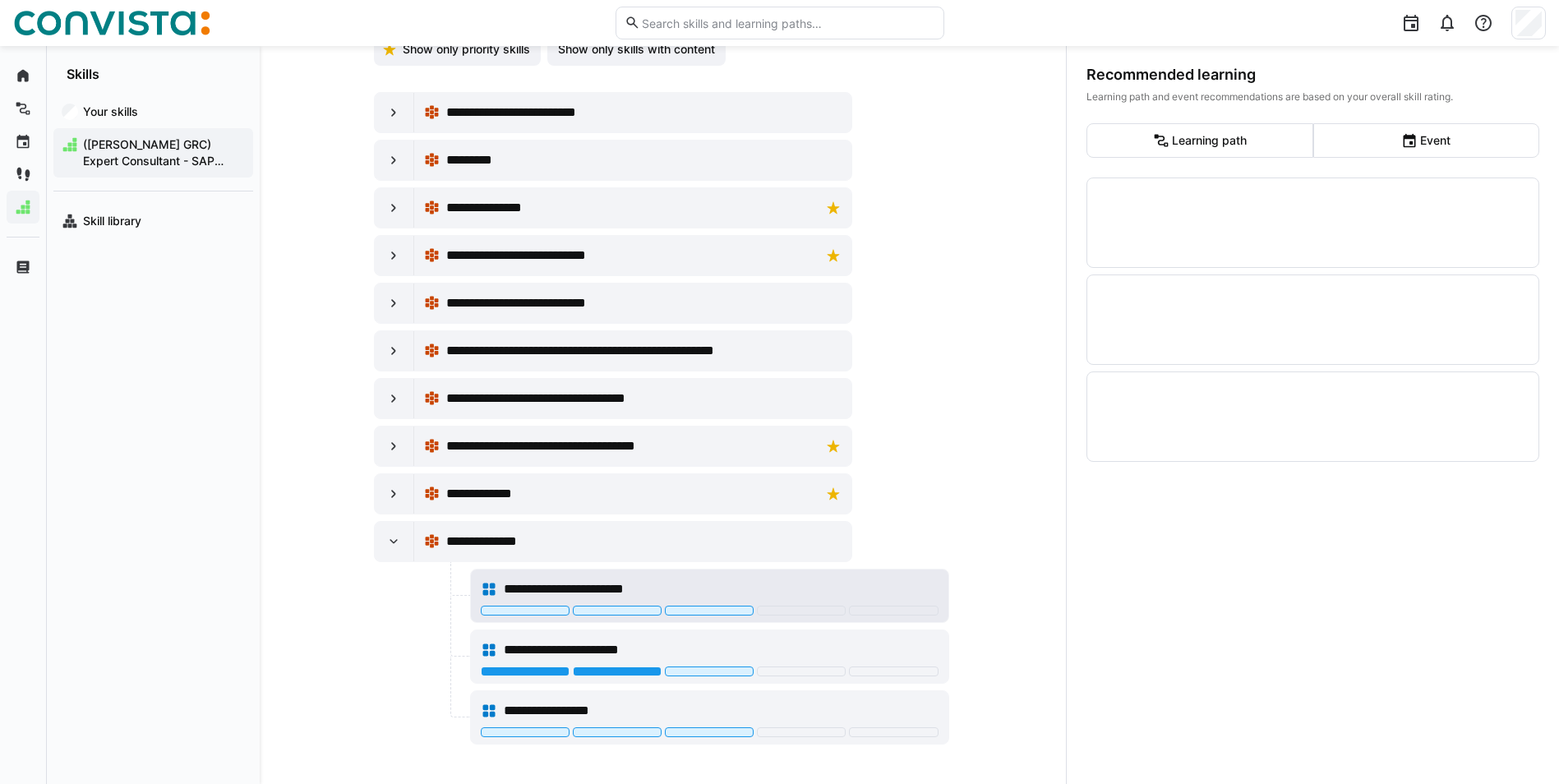
click at [608, 605] on div "**********" at bounding box center [709, 589] width 458 height 33
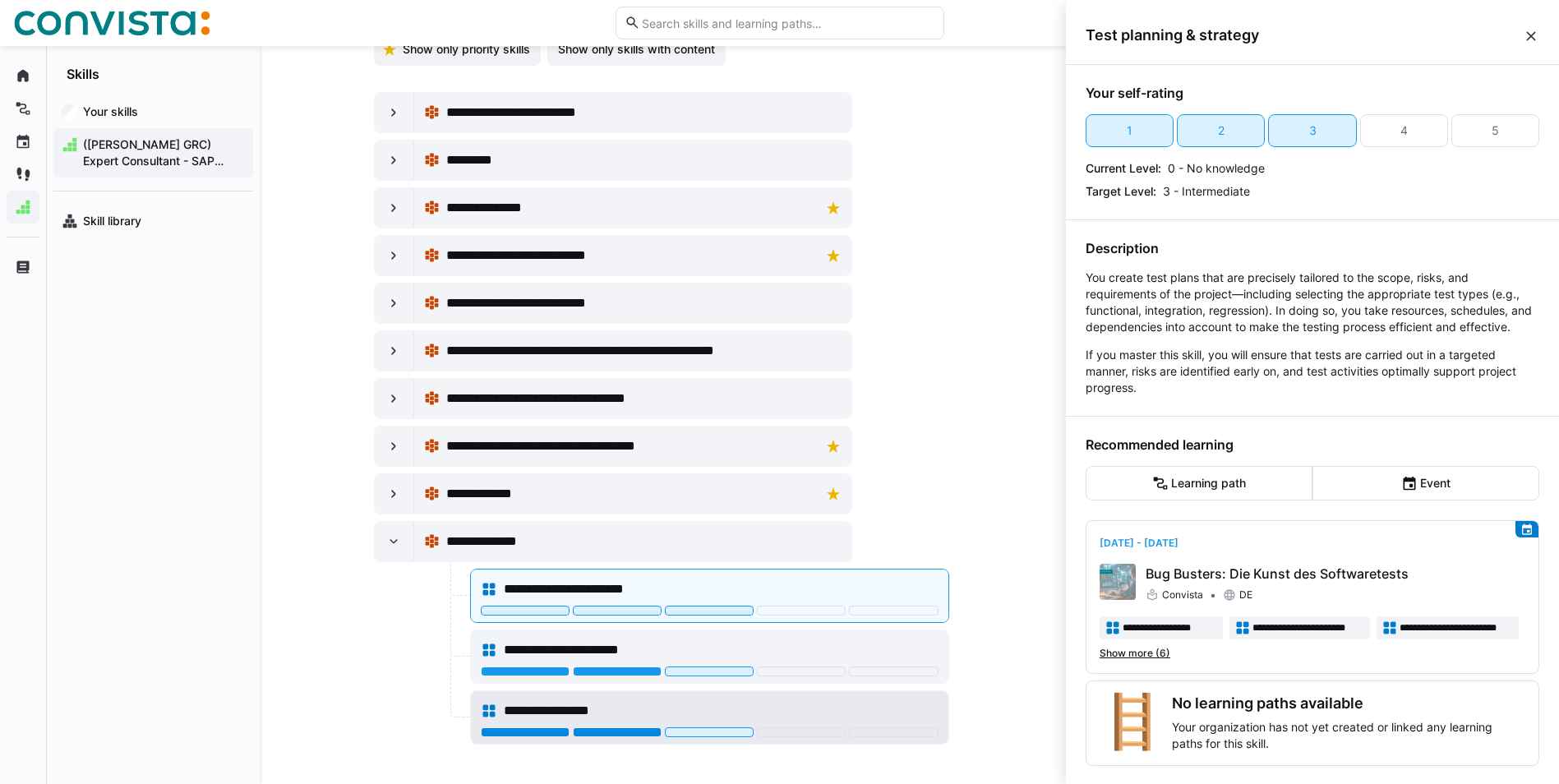
click at [605, 728] on div at bounding box center [616, 732] width 89 height 10
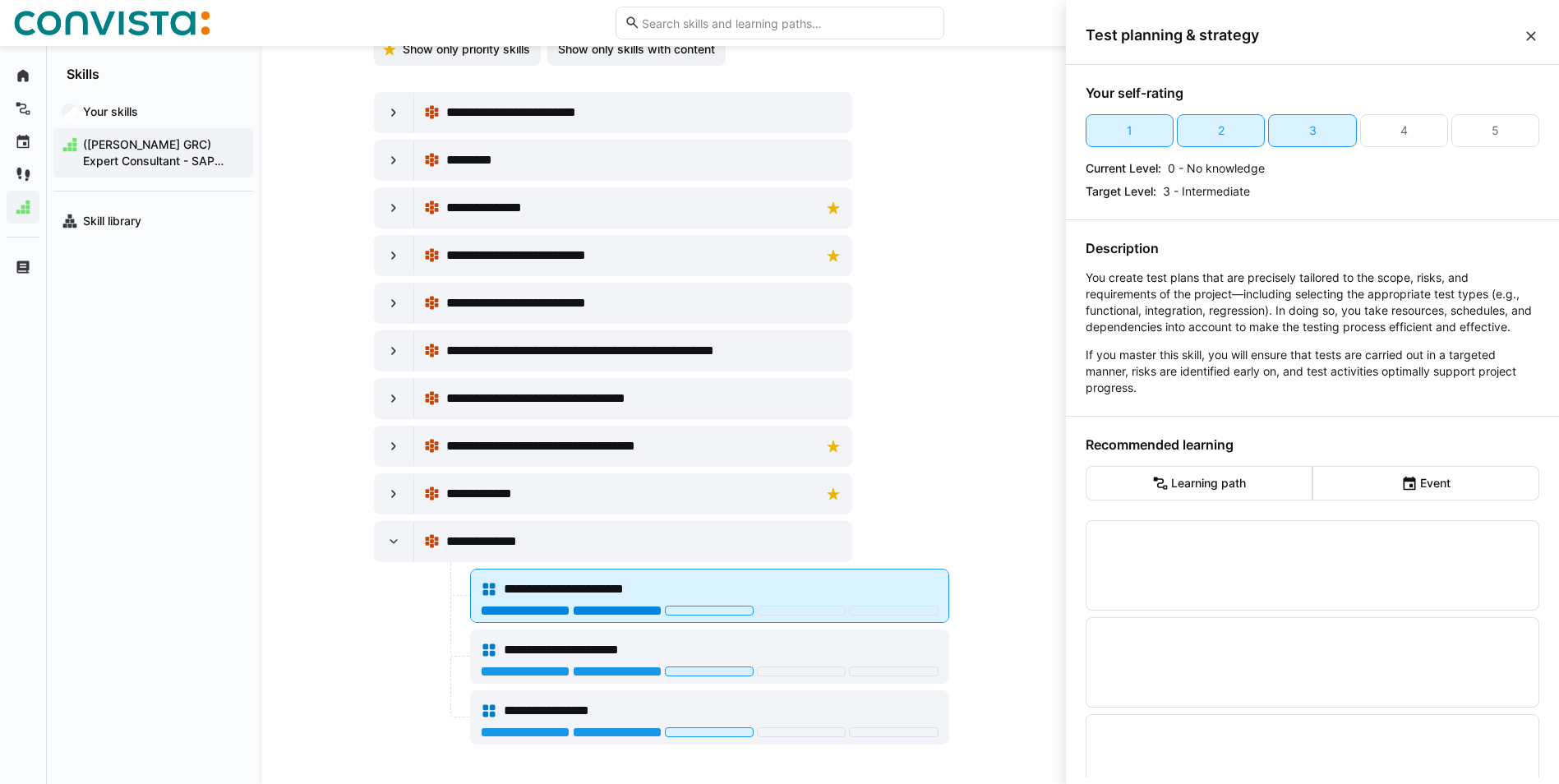
click at [614, 609] on div at bounding box center [616, 610] width 89 height 10
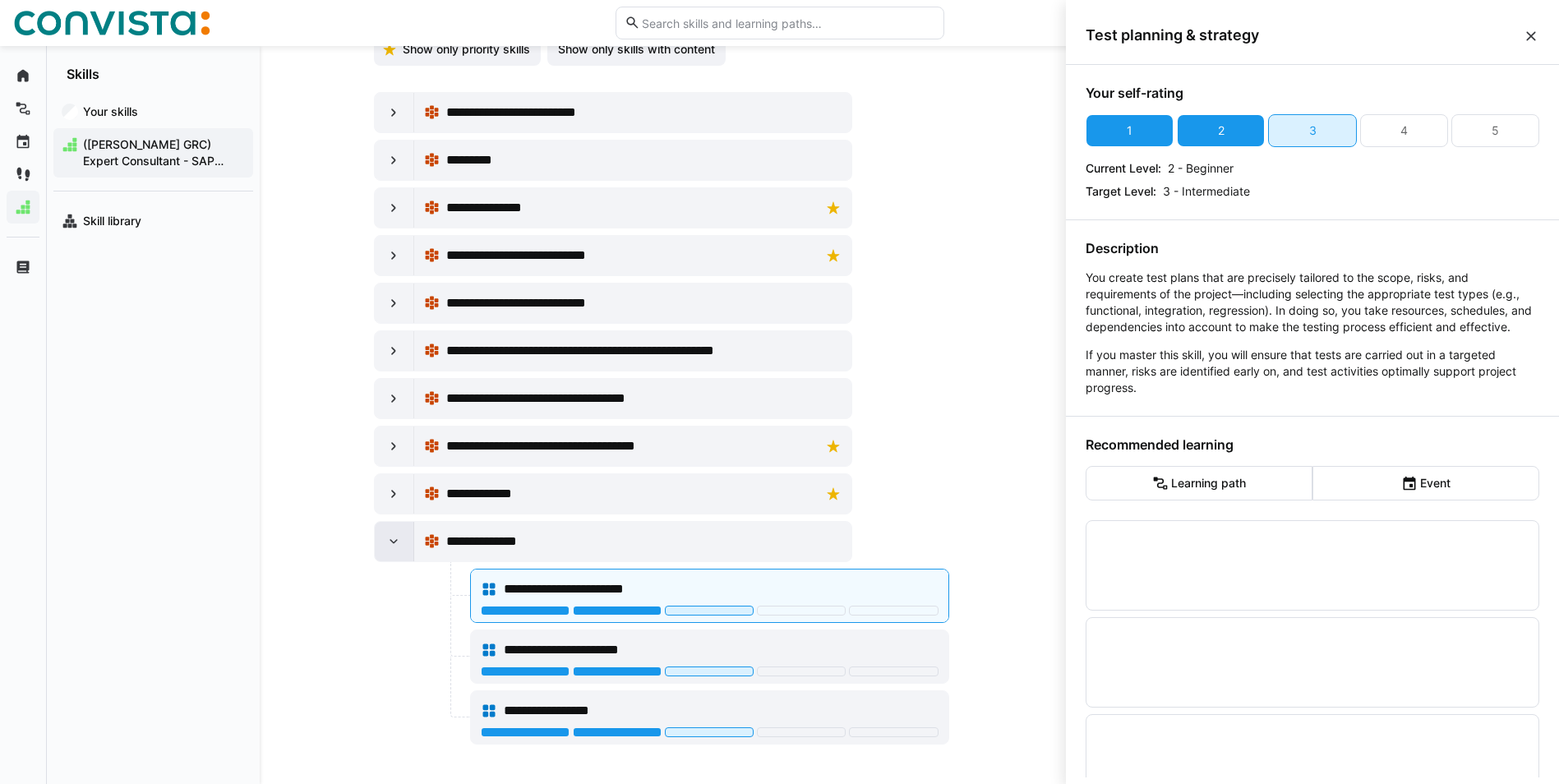
click at [389, 543] on eds-icon at bounding box center [394, 542] width 17 height 17
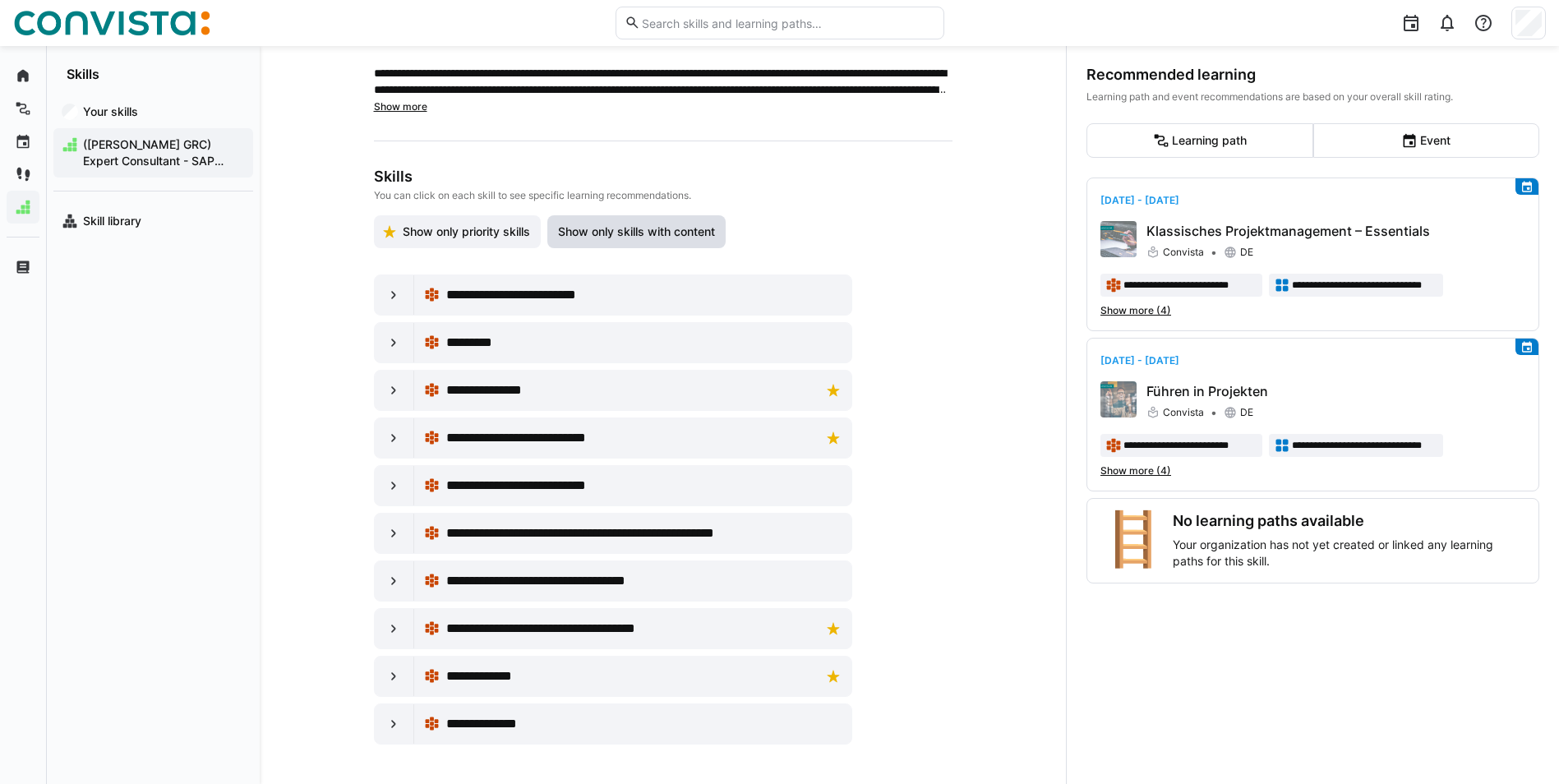
click at [645, 225] on span "Show only skills with content" at bounding box center [637, 232] width 162 height 17
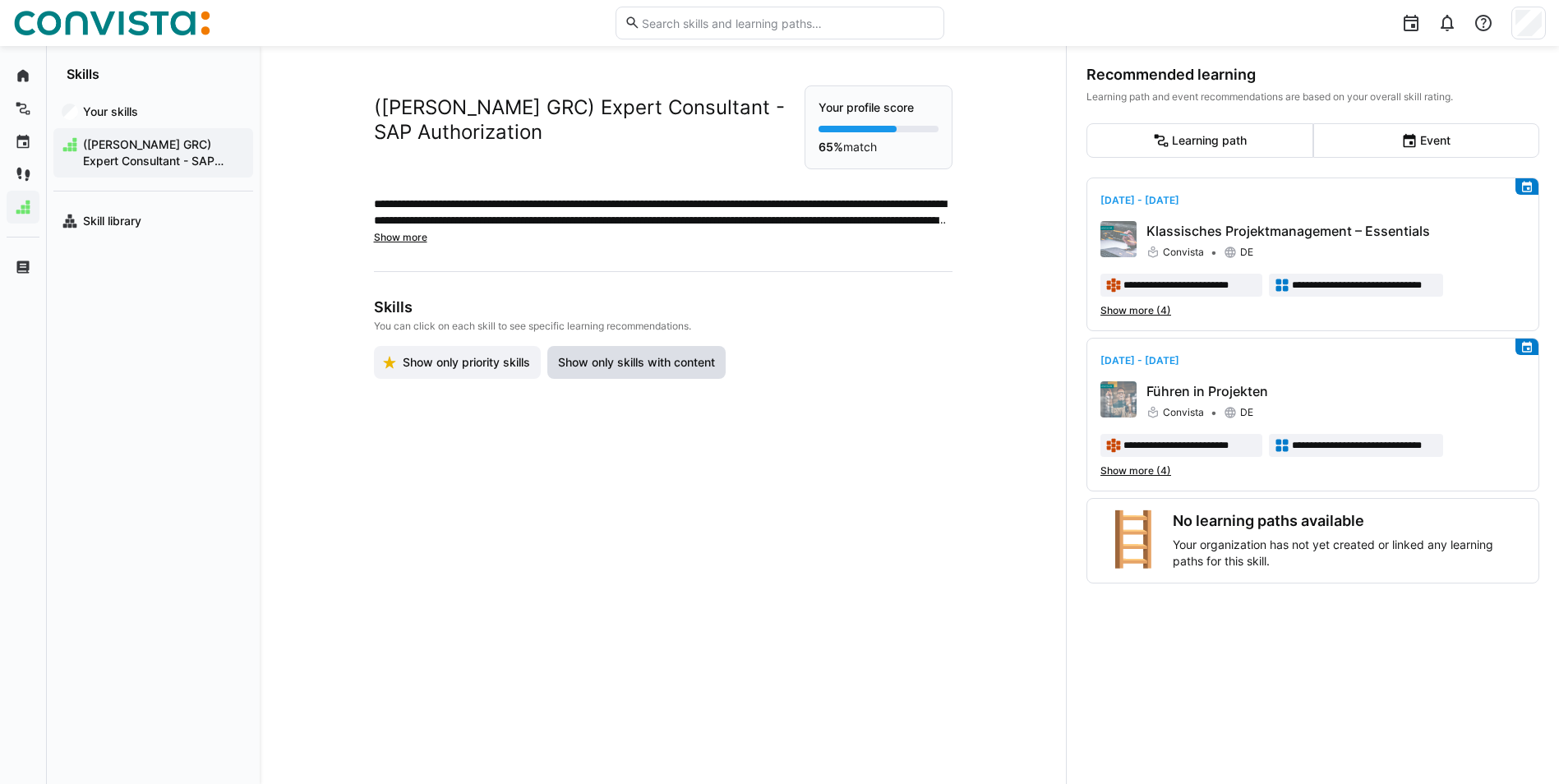
click at [592, 361] on span "Show only skills with content" at bounding box center [637, 362] width 162 height 17
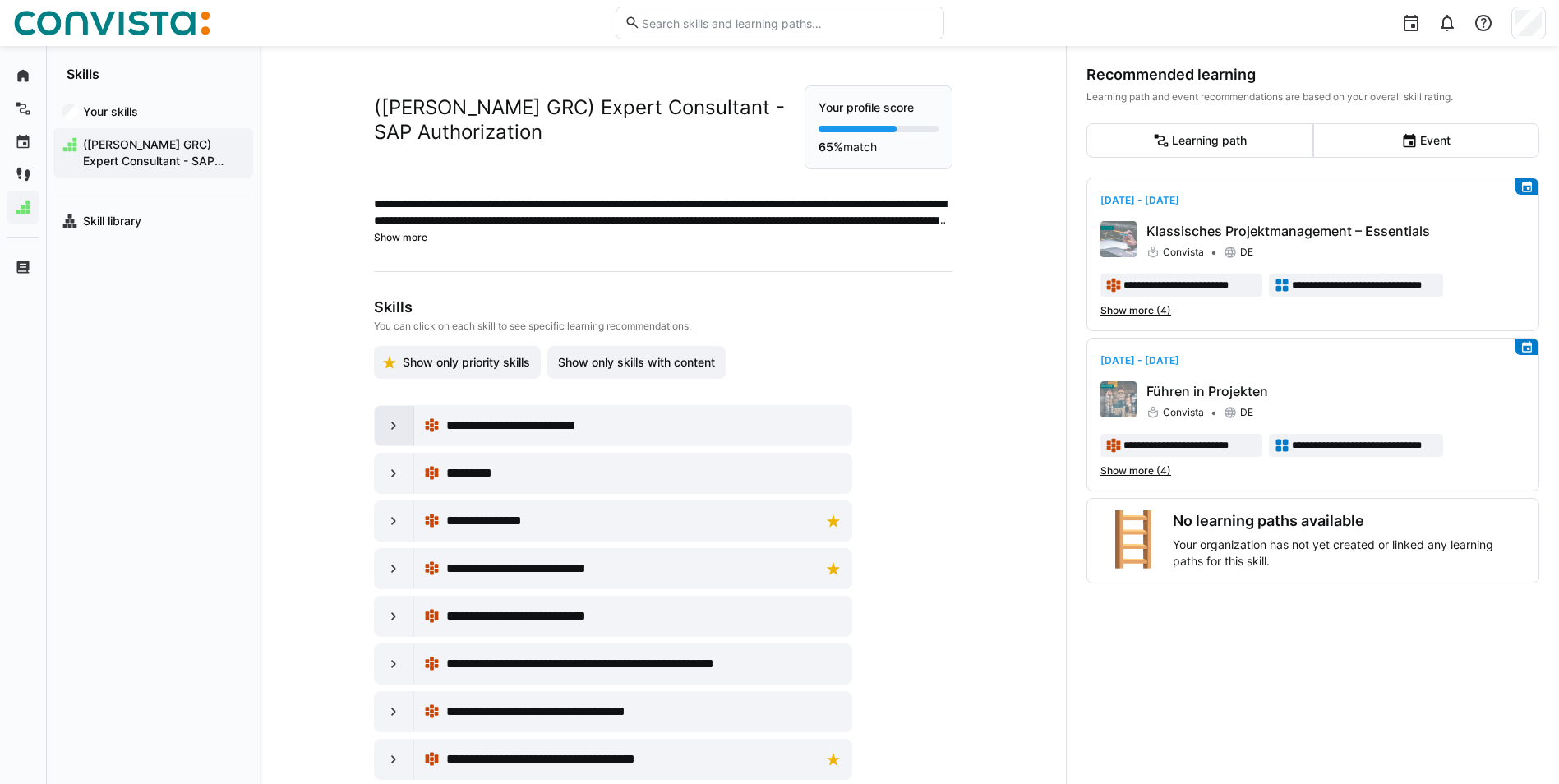
click at [389, 422] on eds-icon at bounding box center [394, 426] width 17 height 17
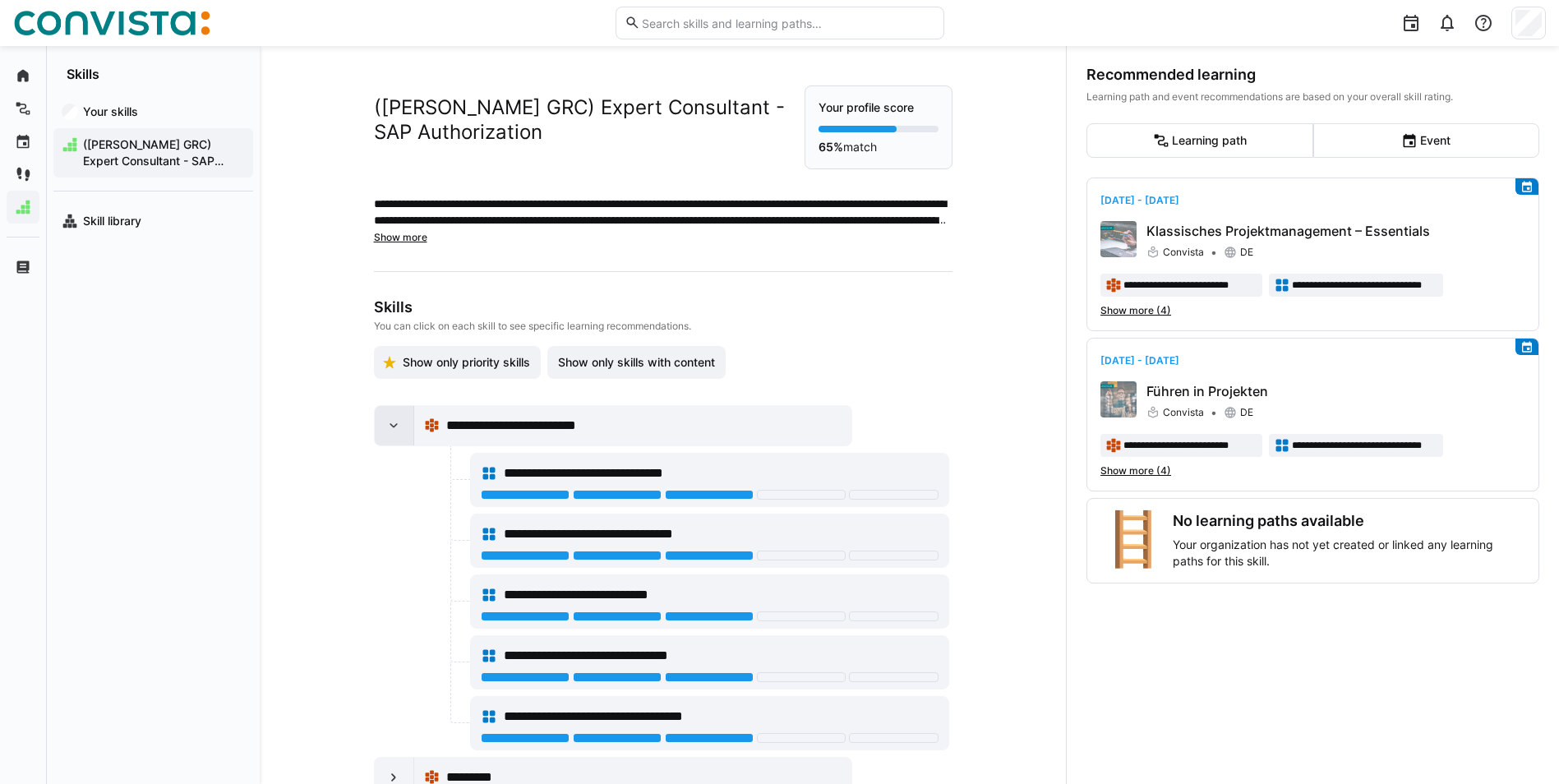
click at [389, 422] on eds-icon at bounding box center [394, 426] width 17 height 17
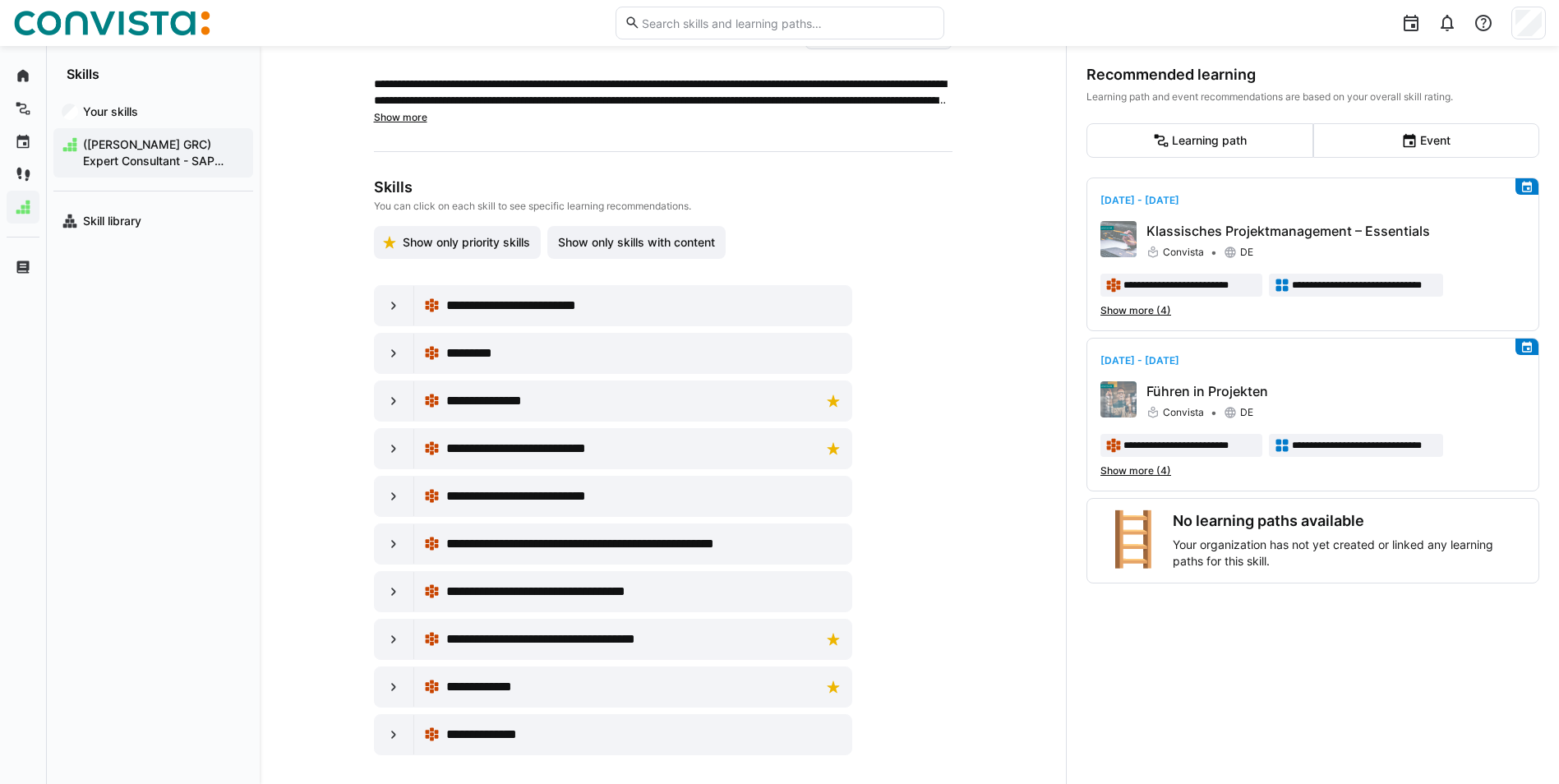
scroll to position [131, 0]
